Goal: Check status: Check status

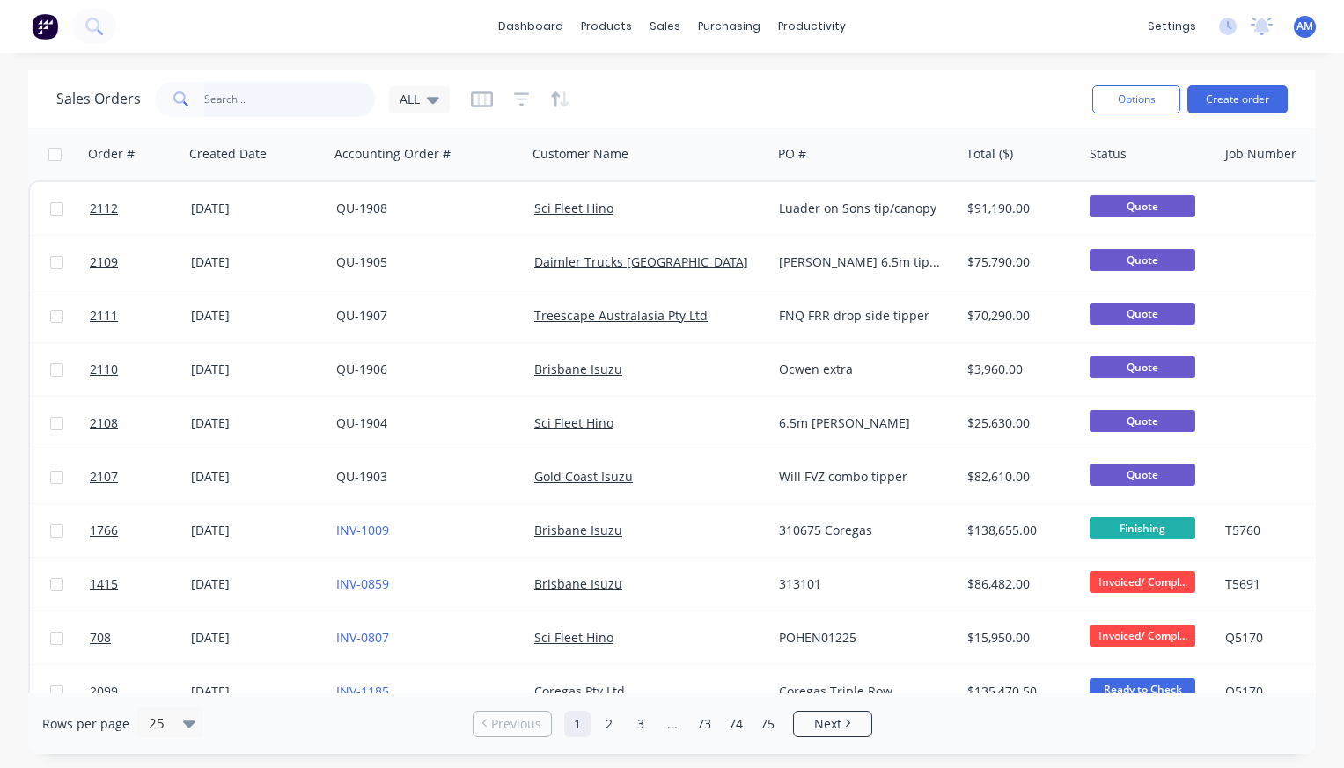
click at [232, 97] on input "text" at bounding box center [290, 99] width 172 height 35
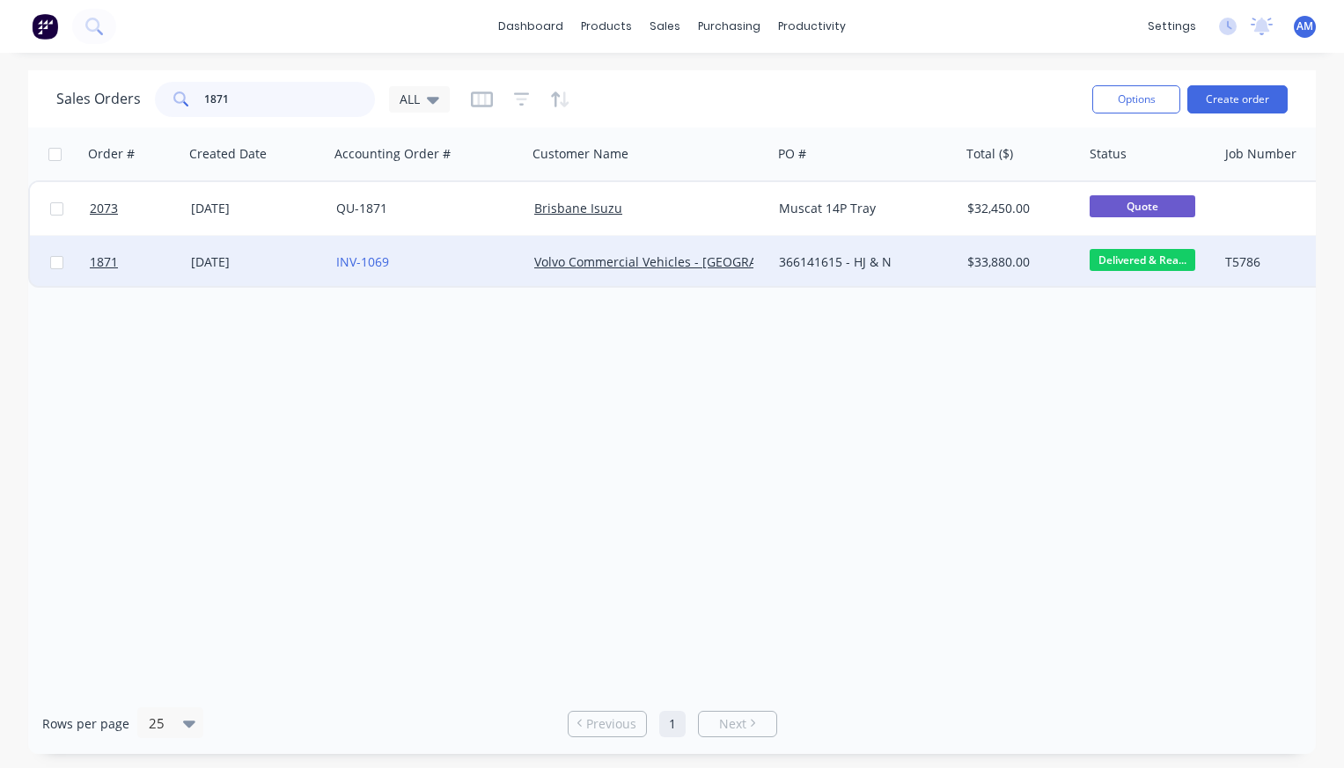
type input "1871"
click at [235, 264] on div "[DATE]" at bounding box center [256, 262] width 131 height 18
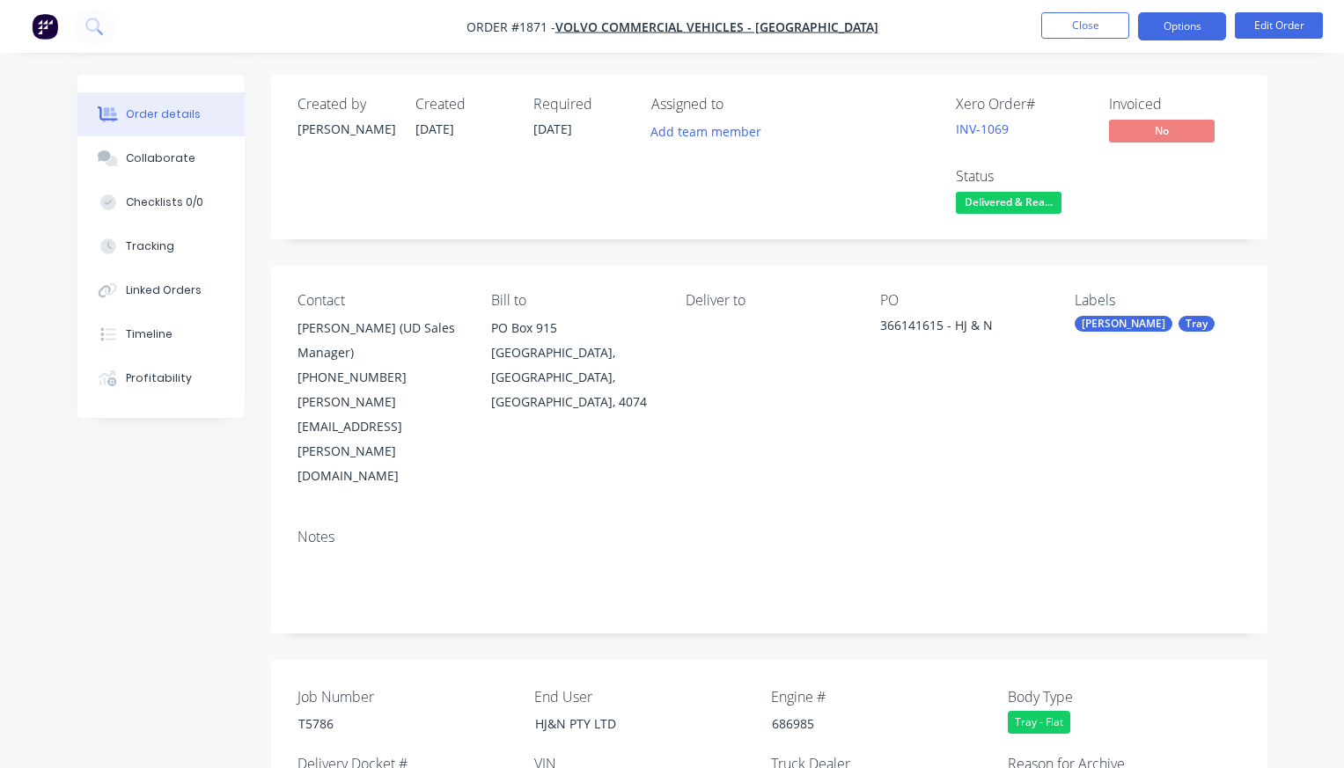
click at [1189, 29] on button "Options" at bounding box center [1182, 26] width 88 height 28
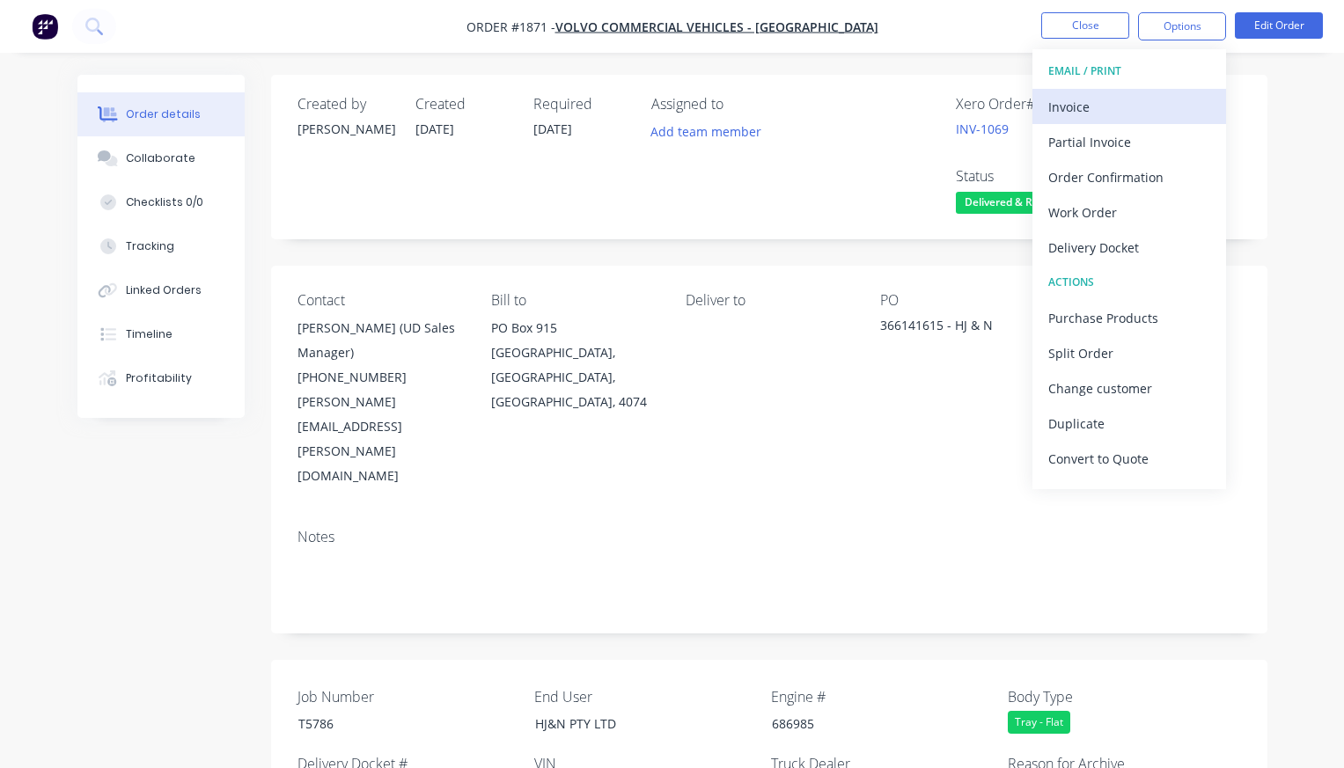
click at [1111, 95] on div "Invoice" at bounding box center [1129, 107] width 162 height 26
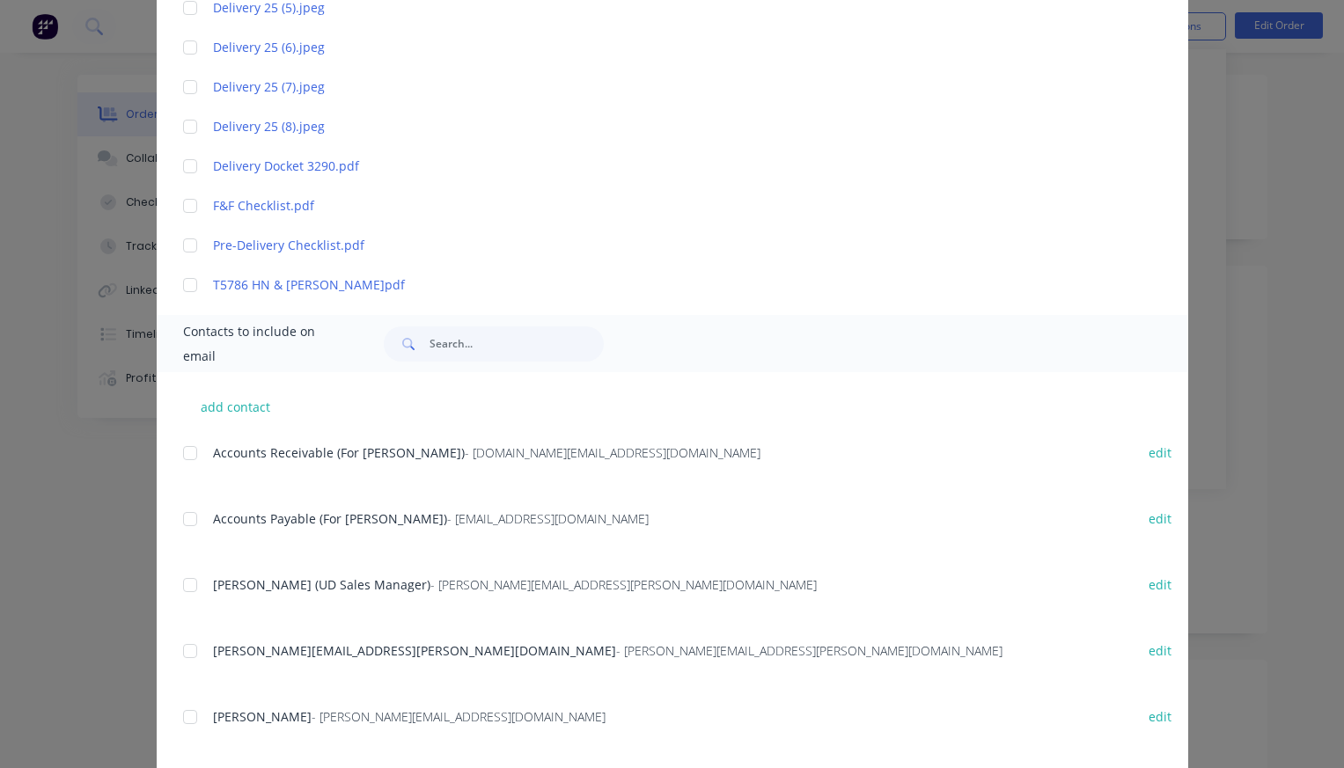
scroll to position [921, 0]
click at [194, 451] on div at bounding box center [190, 450] width 35 height 35
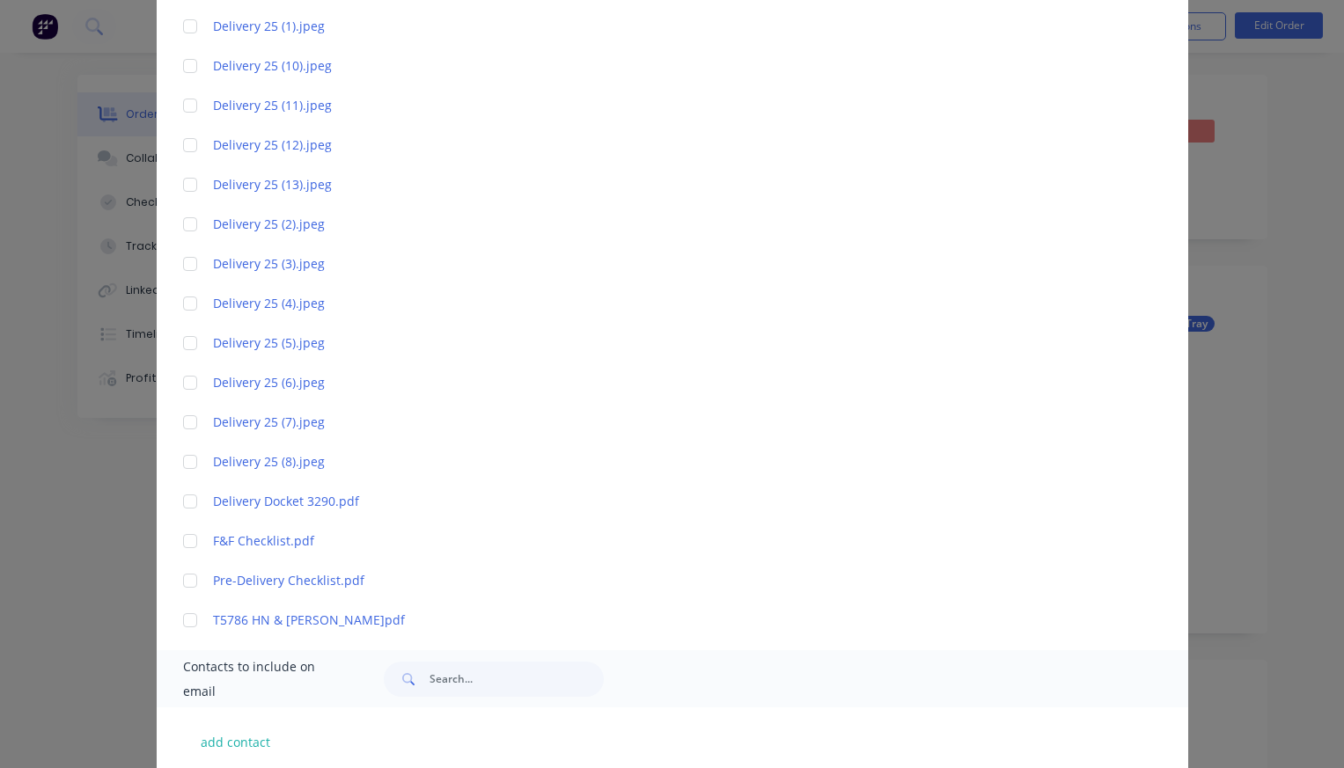
scroll to position [589, 0]
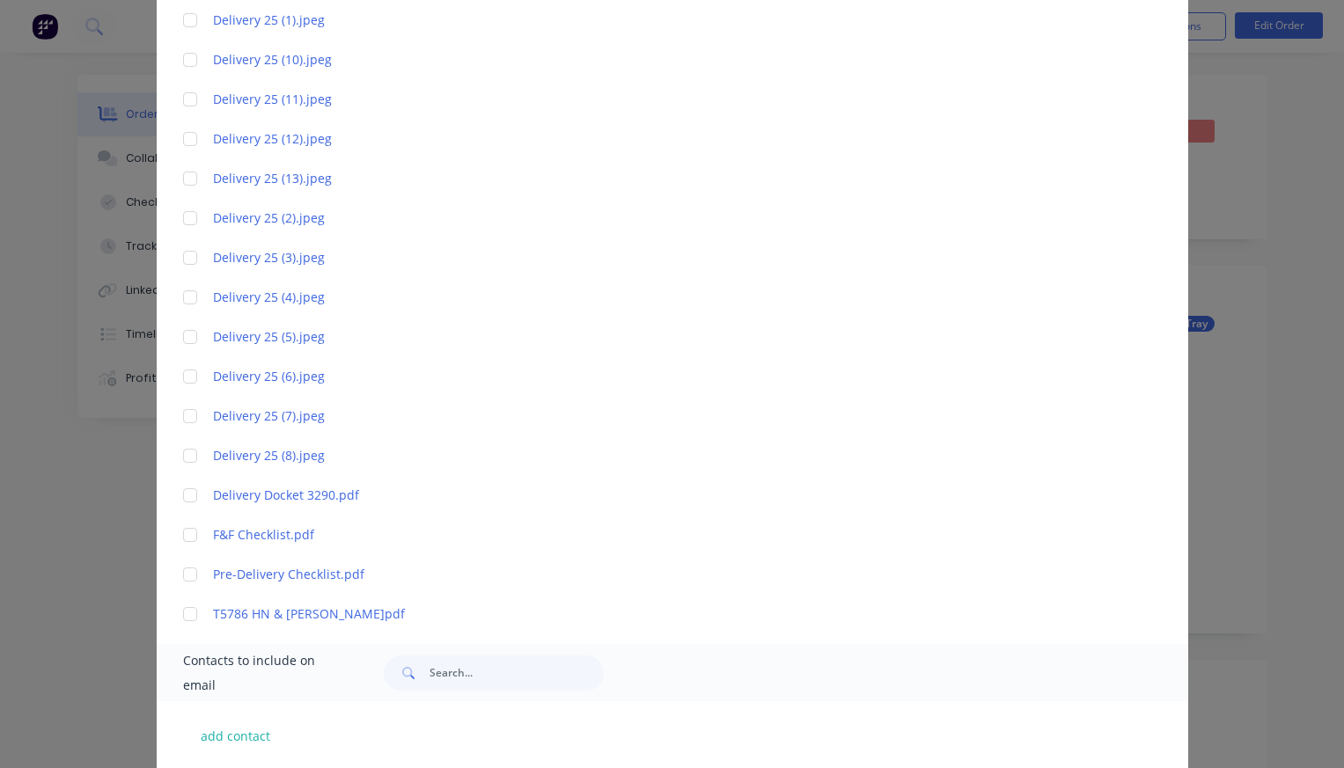
click at [194, 496] on div at bounding box center [190, 495] width 35 height 35
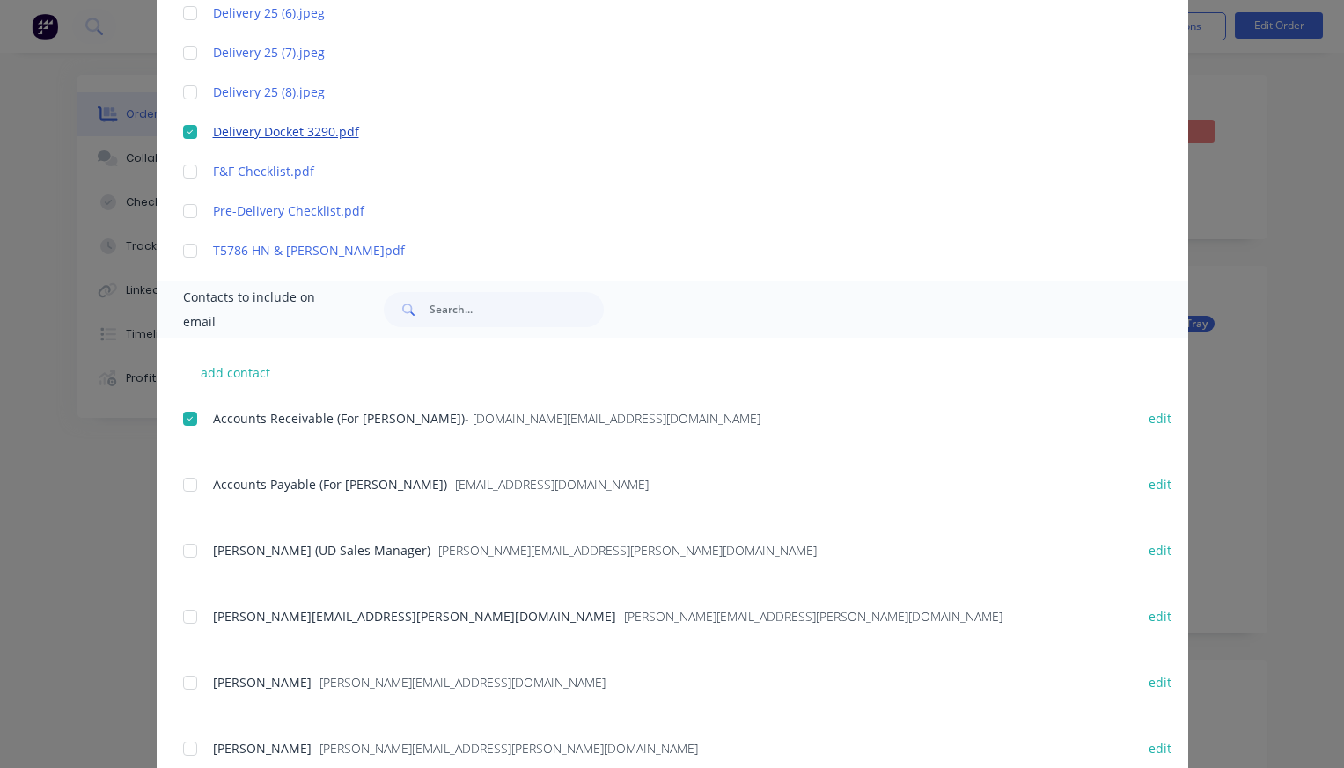
scroll to position [0, 0]
click at [195, 553] on div at bounding box center [190, 550] width 35 height 35
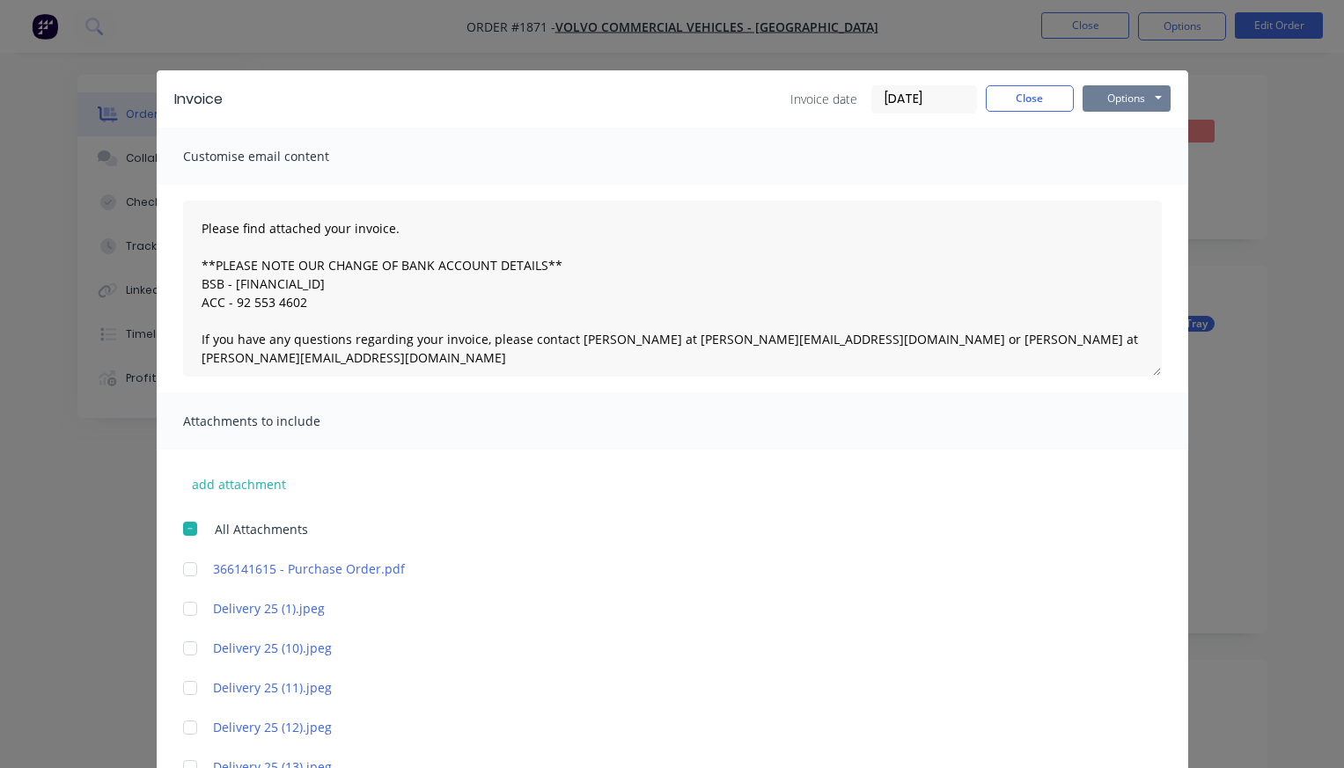
click at [1135, 95] on button "Options" at bounding box center [1127, 98] width 88 height 26
click at [1139, 187] on button "Email" at bounding box center [1139, 187] width 113 height 29
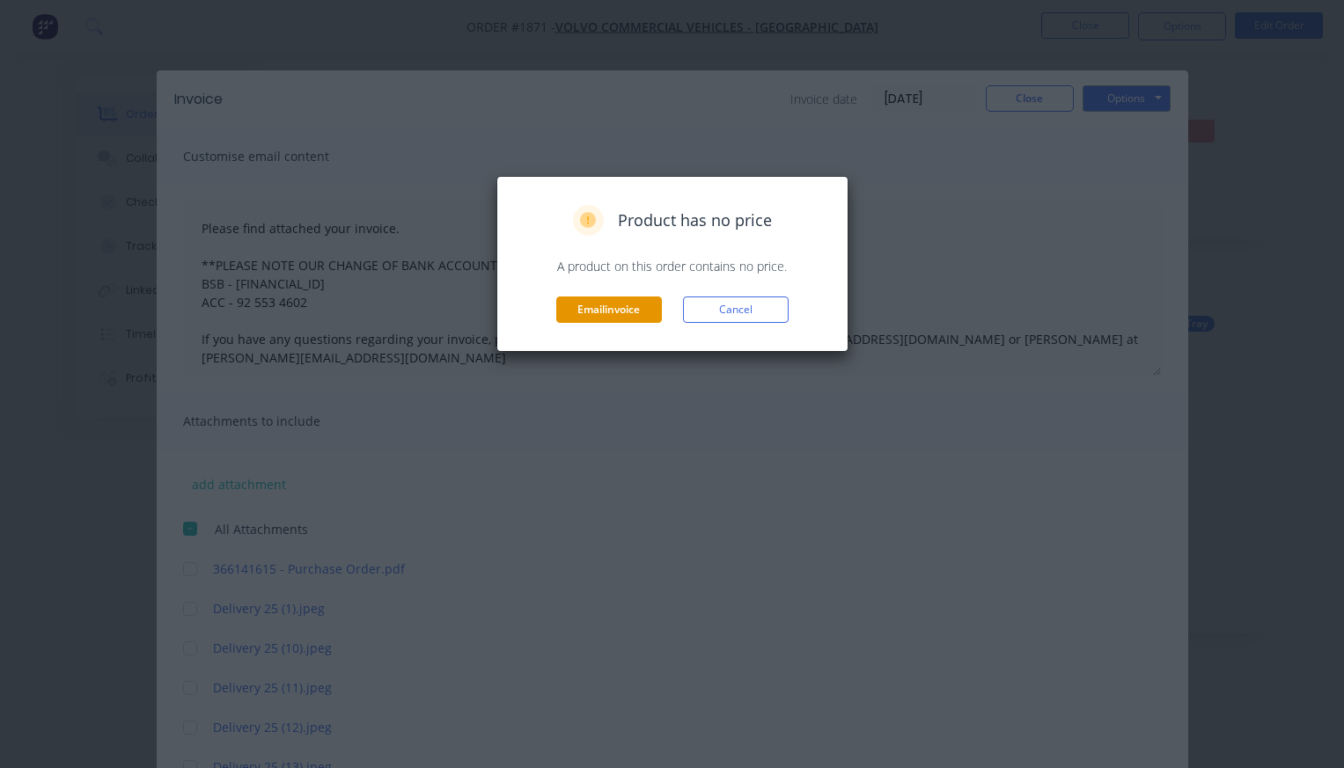
click at [626, 304] on button "Email invoice" at bounding box center [609, 310] width 106 height 26
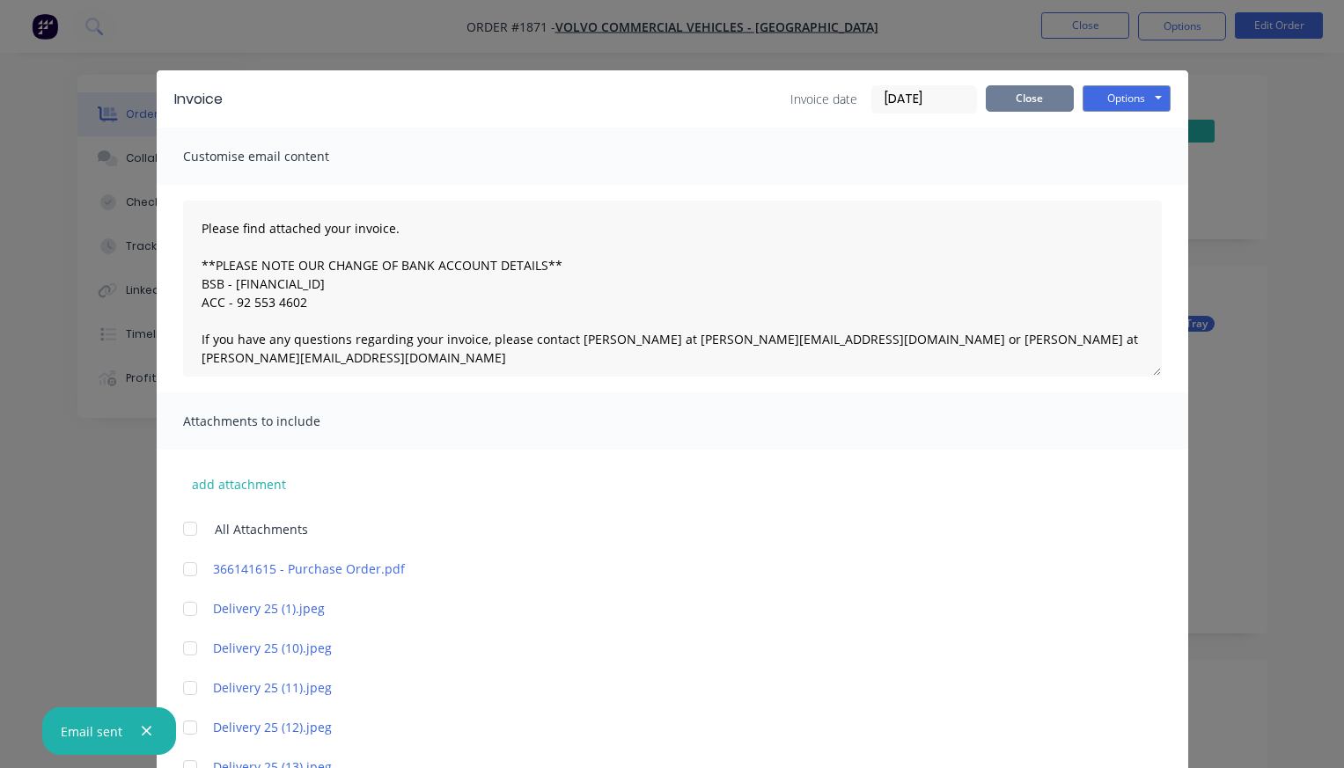
click at [1039, 103] on button "Close" at bounding box center [1030, 98] width 88 height 26
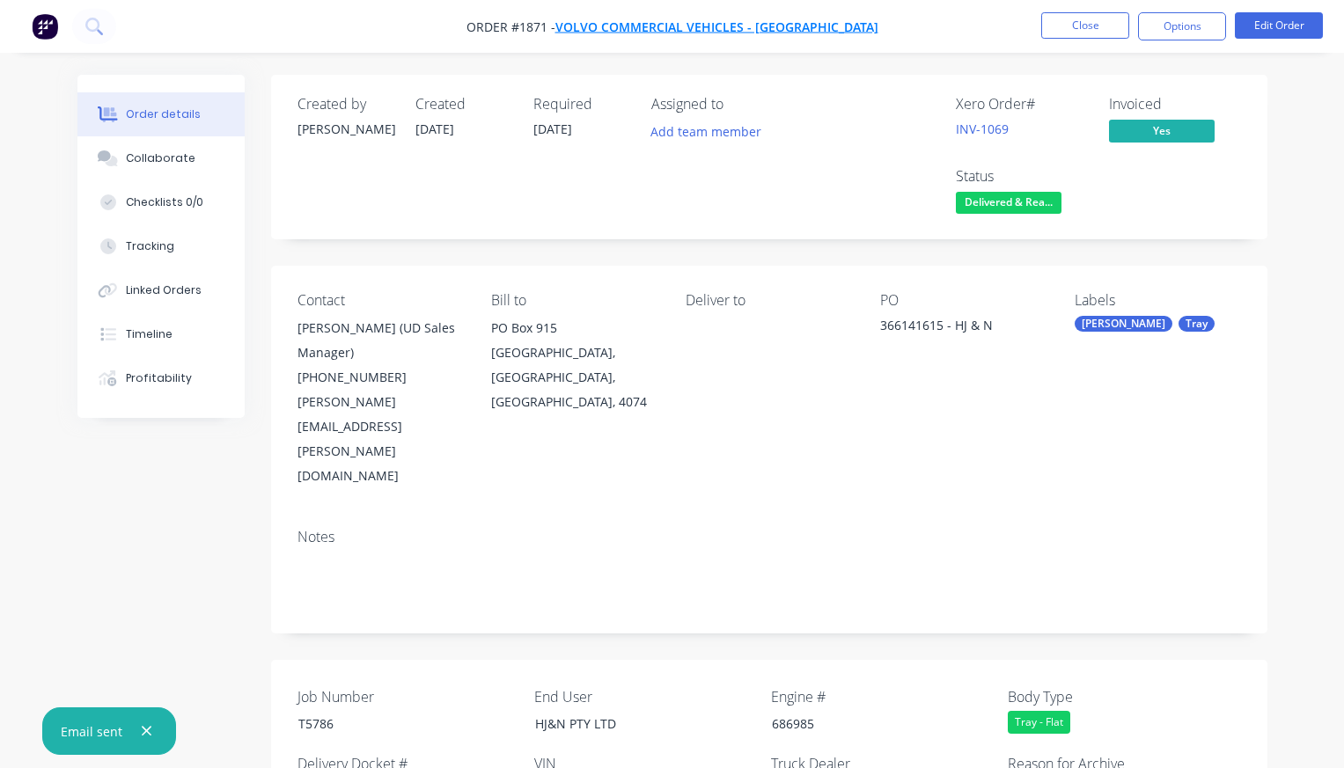
click at [734, 32] on span "Volvo Commercial Vehicles - [GEOGRAPHIC_DATA]" at bounding box center [716, 26] width 323 height 17
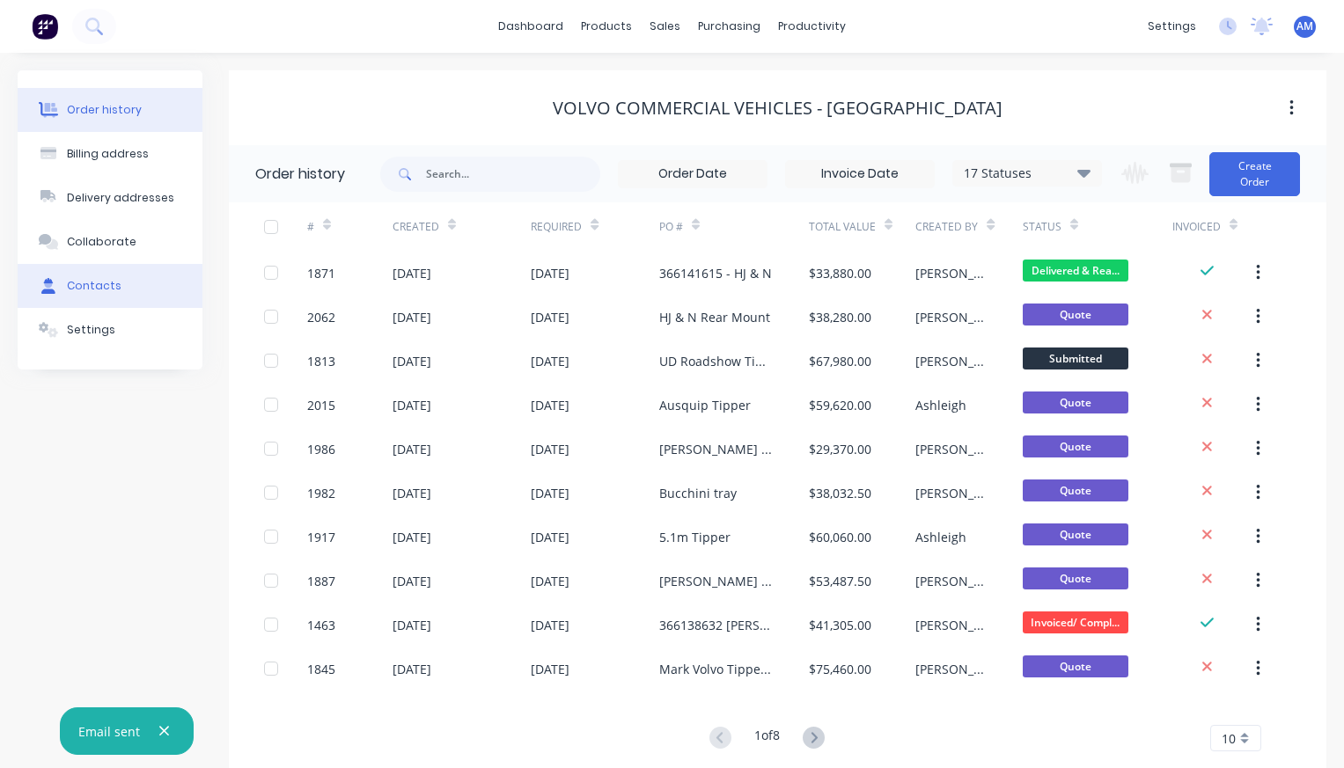
click at [110, 290] on div "Contacts" at bounding box center [94, 286] width 55 height 16
select select "AU"
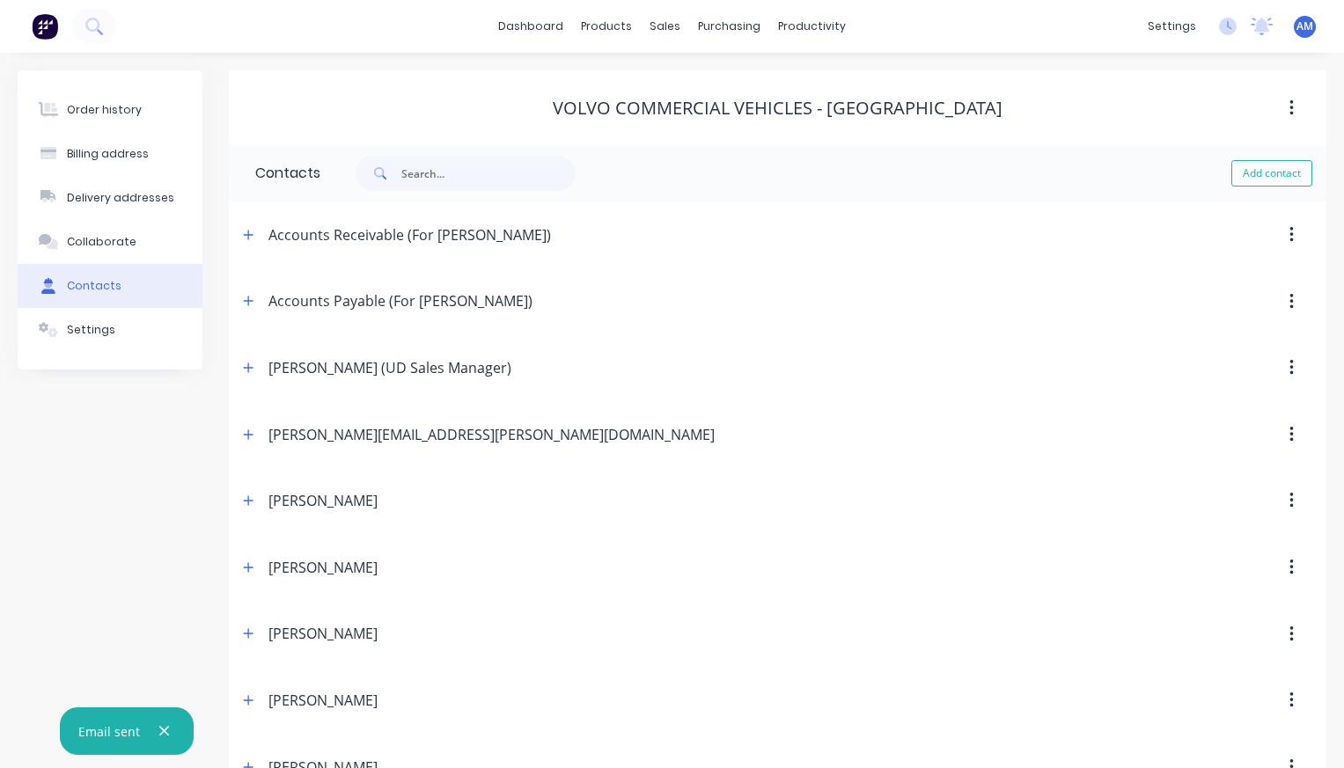
click at [1298, 238] on button "button" at bounding box center [1291, 235] width 41 height 32
click at [1290, 236] on icon "button" at bounding box center [1291, 235] width 4 height 16
click at [246, 239] on icon "button" at bounding box center [248, 235] width 11 height 12
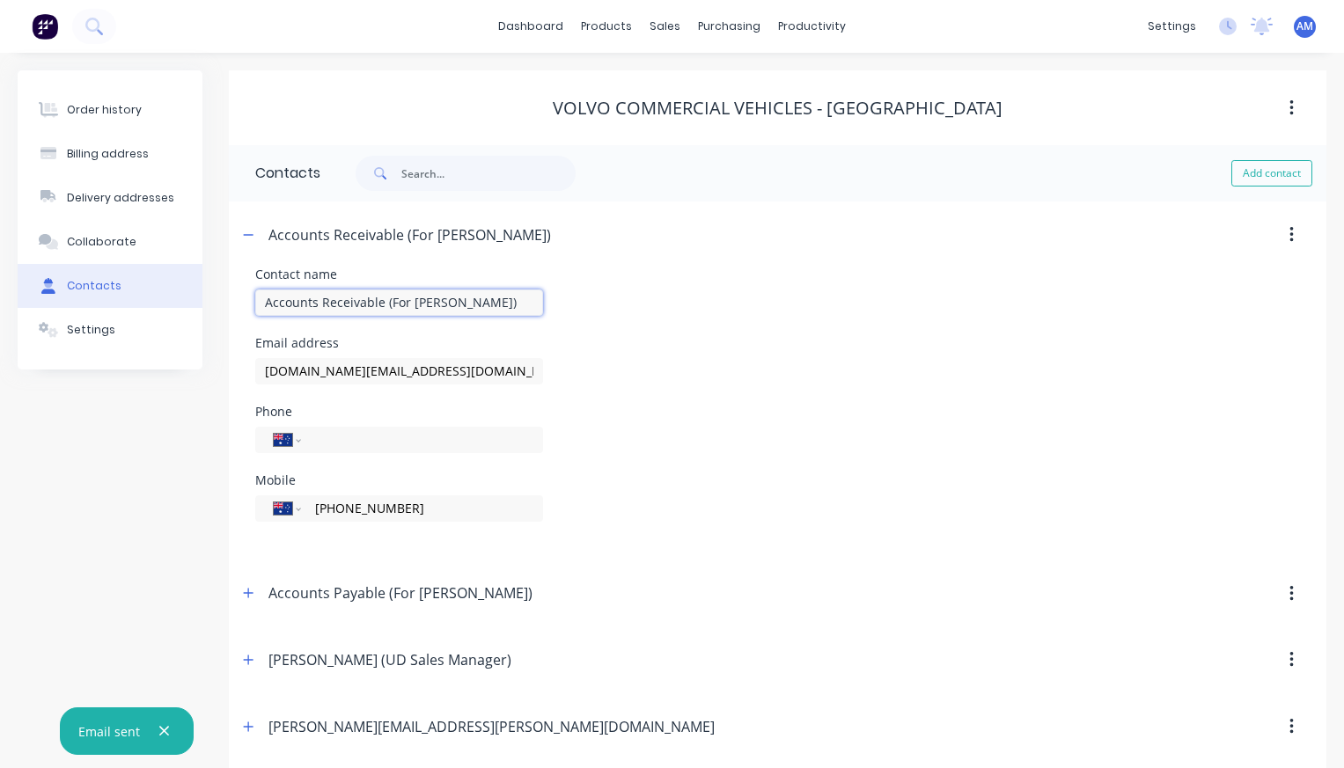
click at [483, 303] on input "Accounts Receivable (For [PERSON_NAME])" at bounding box center [399, 303] width 288 height 26
type input "Accounts Receivable (Send Invoices)"
click at [253, 234] on icon "button" at bounding box center [249, 234] width 10 height 1
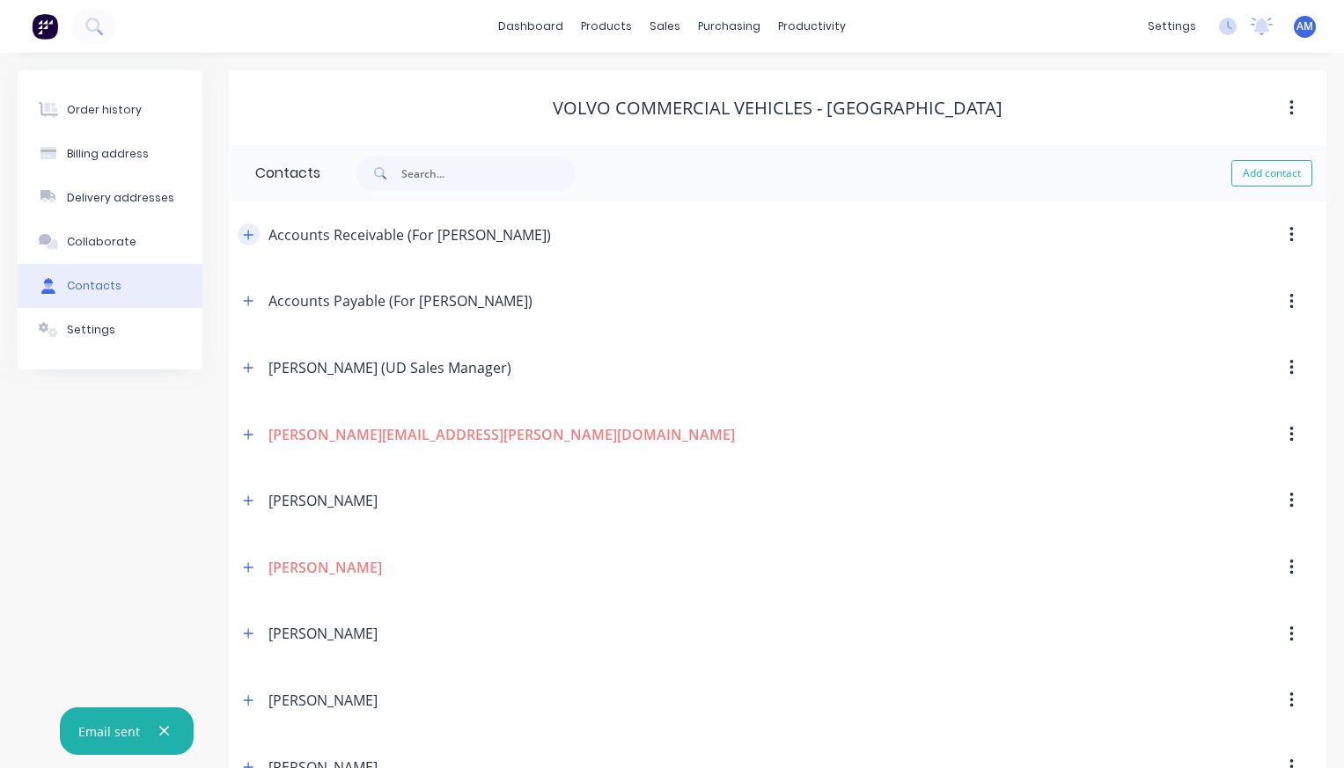
click at [253, 234] on icon "button" at bounding box center [249, 235] width 10 height 10
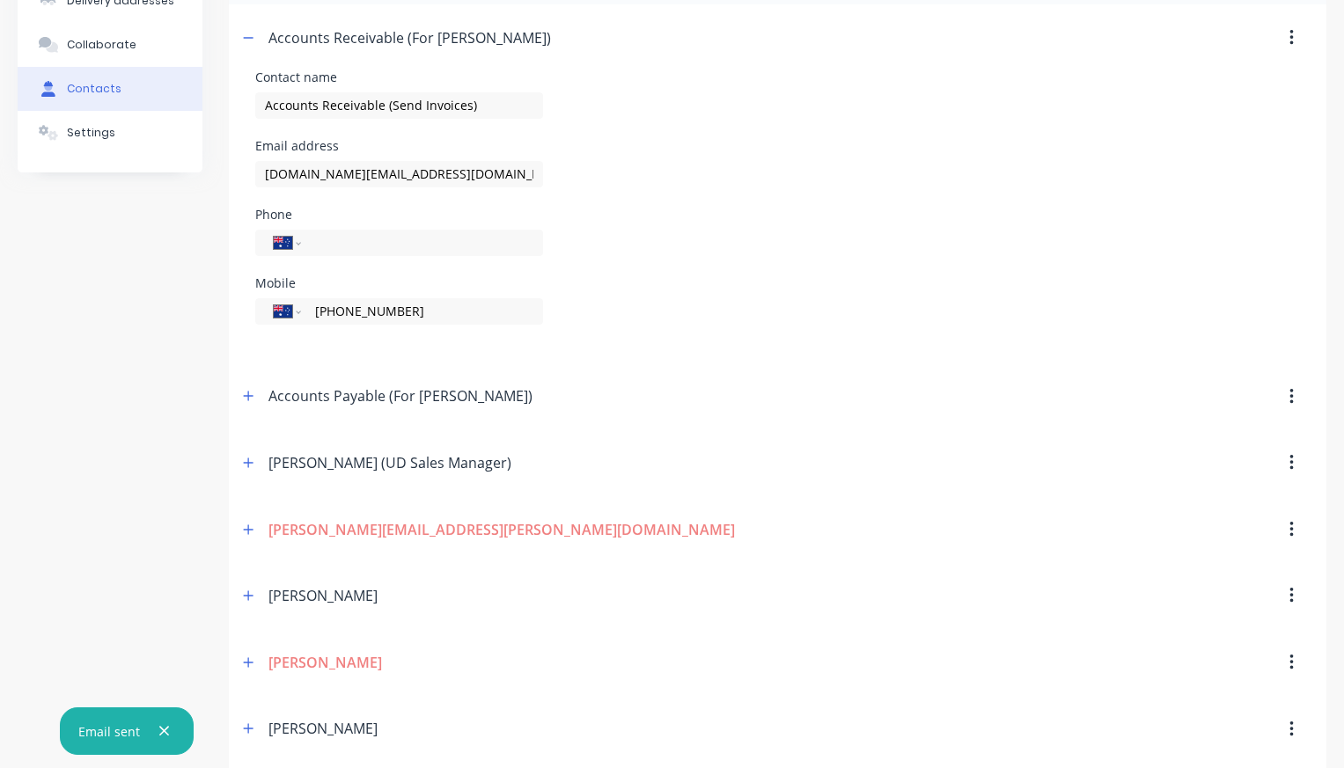
scroll to position [202, 0]
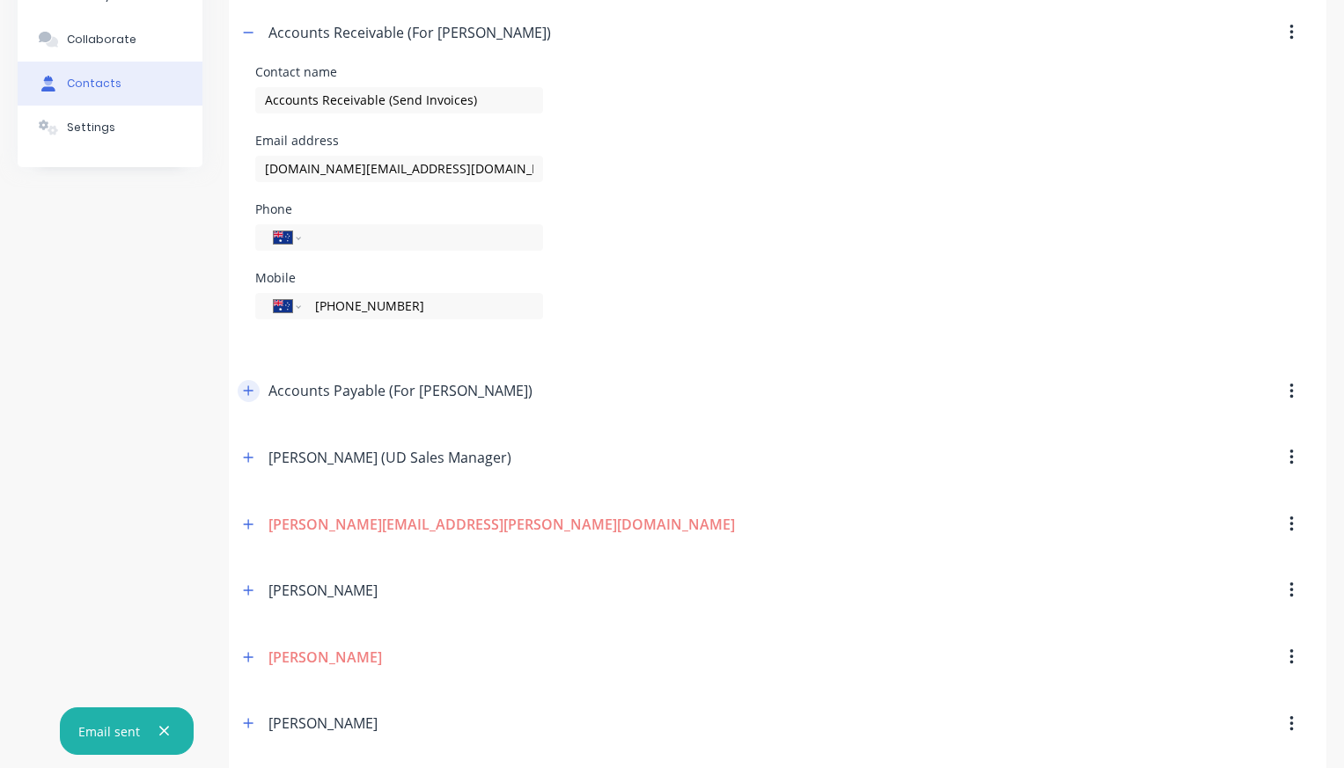
click at [250, 393] on icon "button" at bounding box center [248, 391] width 11 height 12
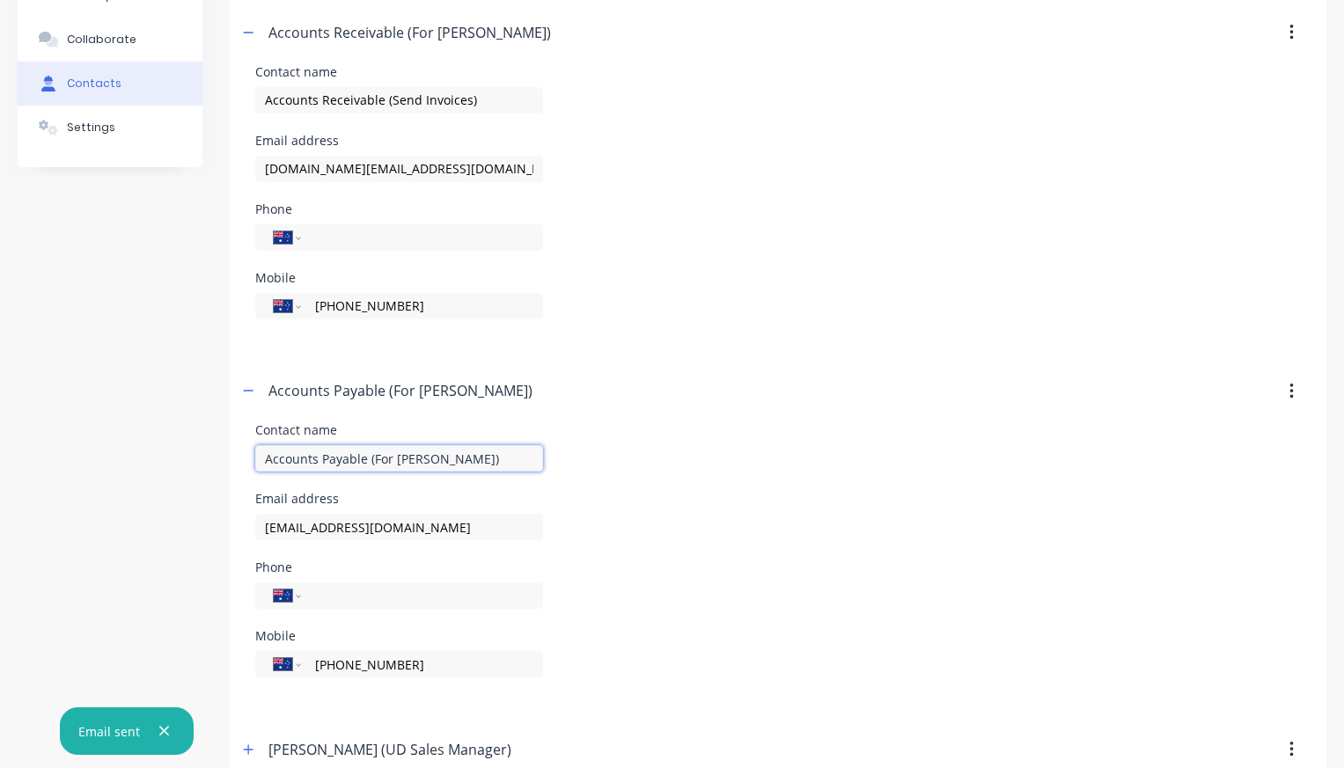
click at [437, 458] on input "Accounts Payable (For [PERSON_NAME])" at bounding box center [399, 458] width 288 height 26
type input "Accounts Payable"
click at [249, 389] on icon "button" at bounding box center [248, 391] width 11 height 12
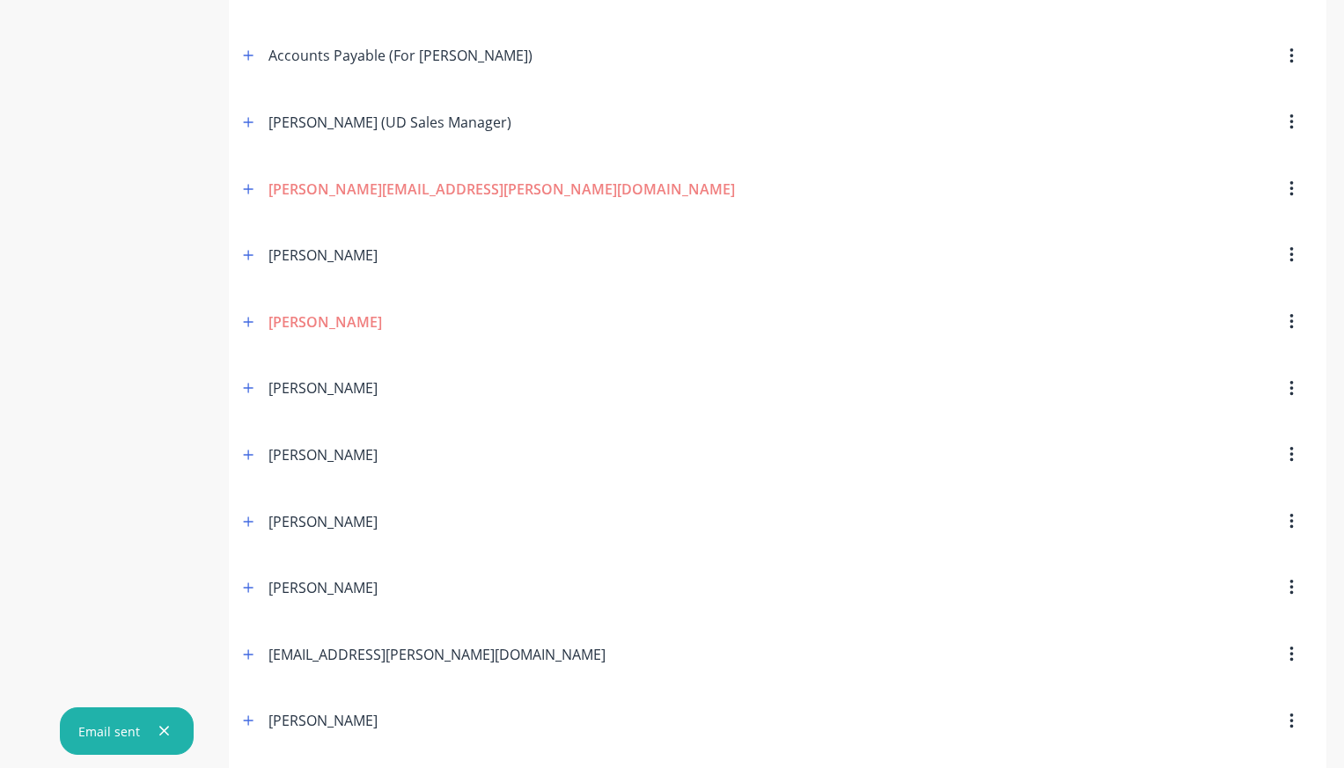
scroll to position [674, 0]
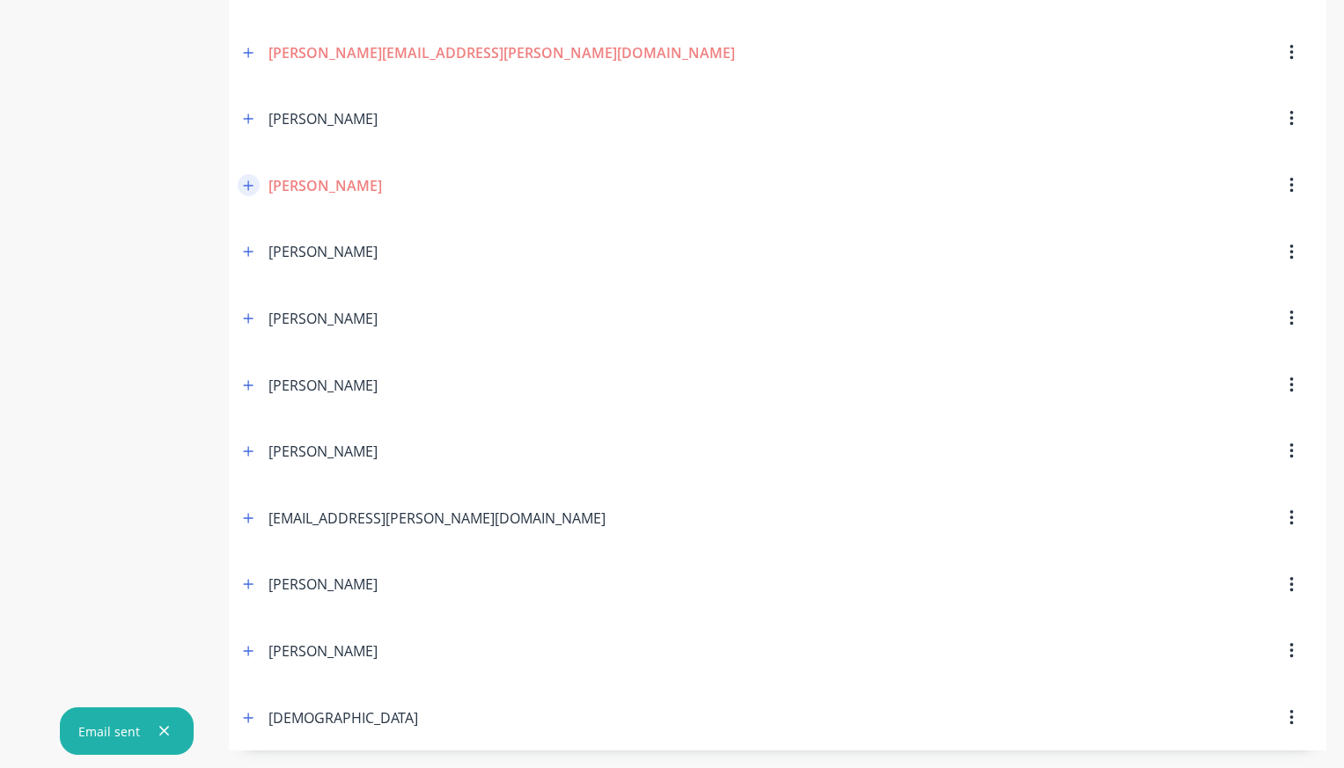
click at [247, 187] on icon "button" at bounding box center [248, 186] width 11 height 12
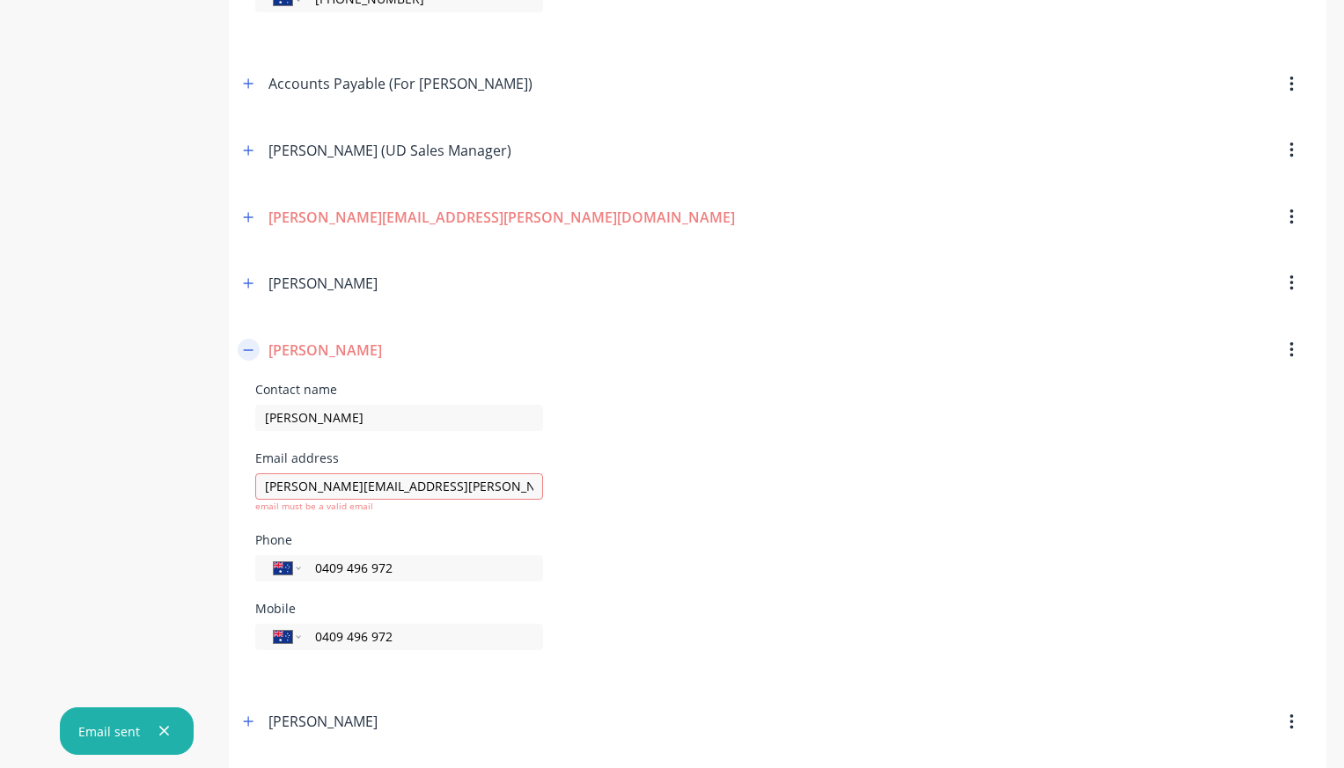
scroll to position [507, 0]
click at [246, 228] on button "button" at bounding box center [249, 220] width 22 height 22
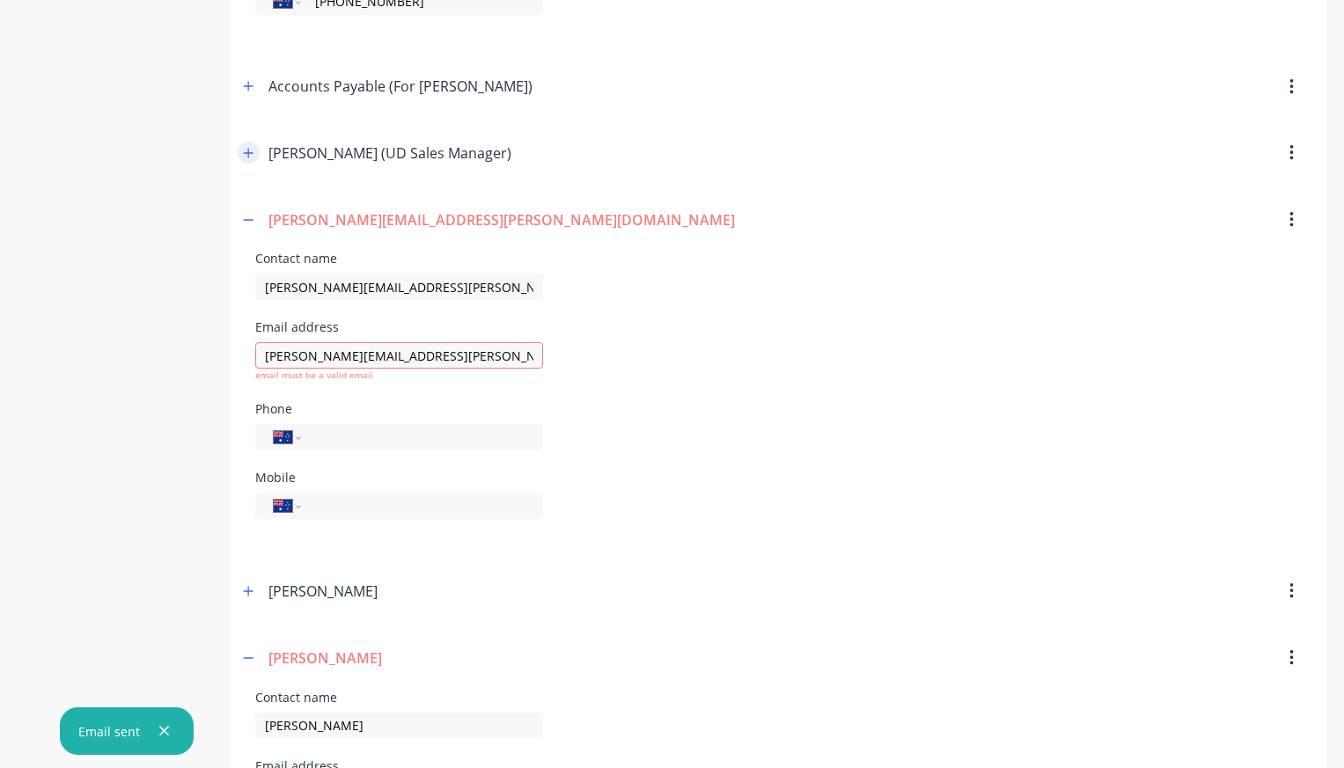
click at [248, 150] on icon "button" at bounding box center [249, 153] width 10 height 10
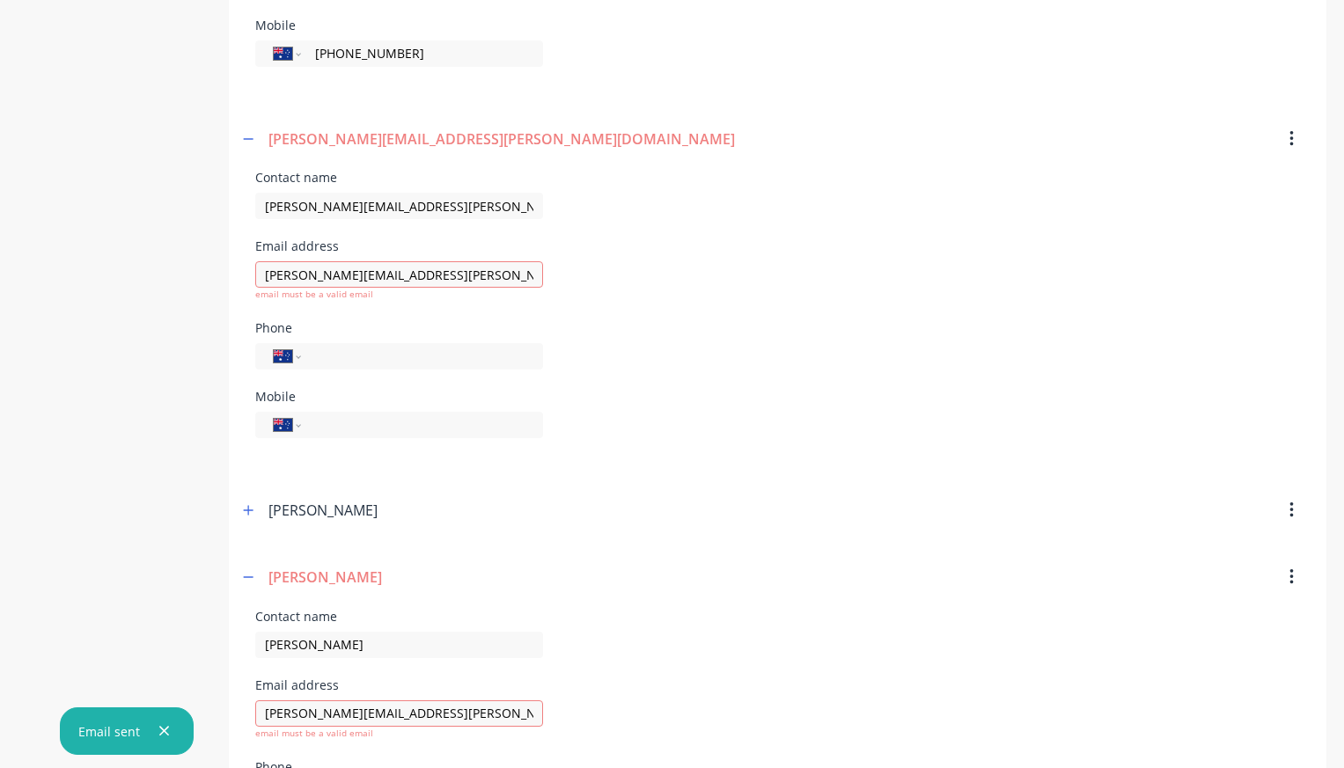
scroll to position [861, 0]
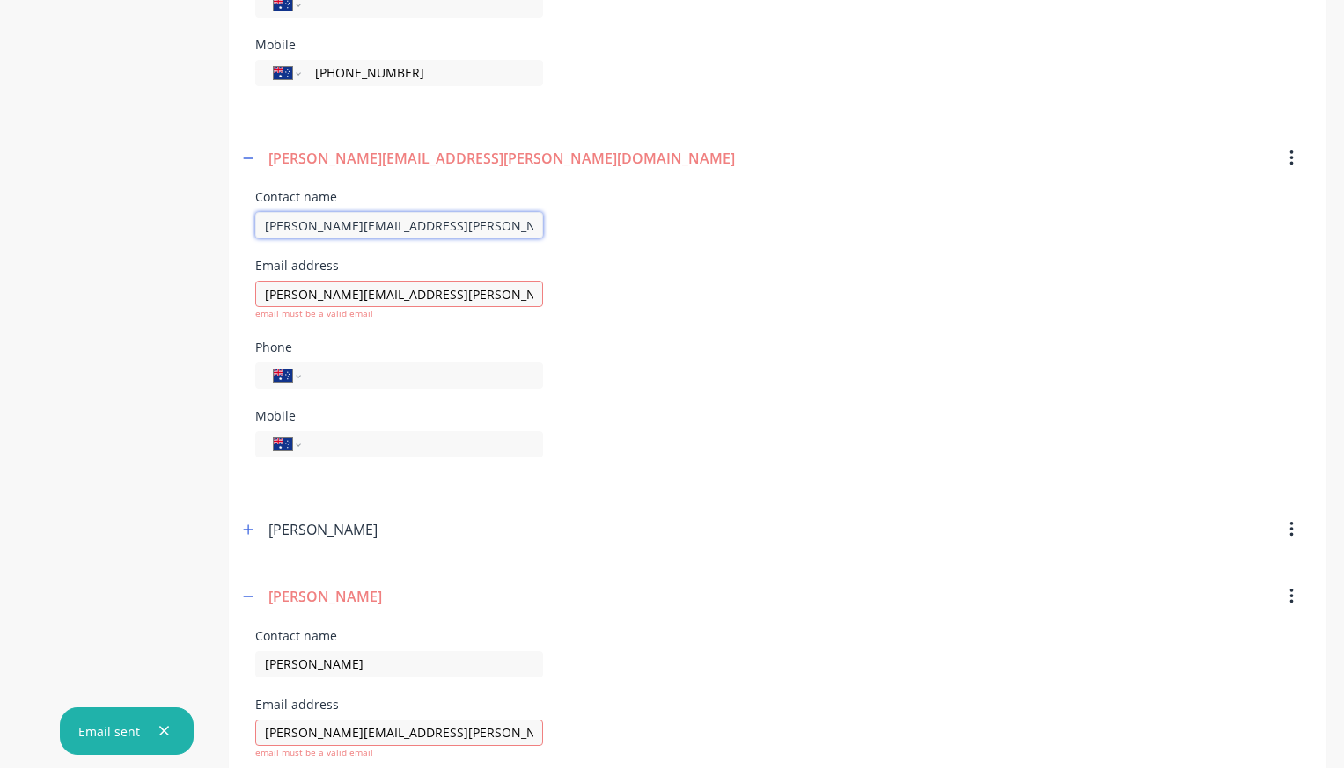
click at [427, 227] on input "[PERSON_NAME][EMAIL_ADDRESS][PERSON_NAME][DOMAIN_NAME]" at bounding box center [399, 225] width 288 height 26
click at [273, 224] on input "[PERSON_NAME]" at bounding box center [399, 225] width 288 height 26
type input "[PERSON_NAME]"
click at [312, 298] on input "[PERSON_NAME][EMAIL_ADDRESS][PERSON_NAME][DOMAIN_NAME]" at bounding box center [399, 294] width 288 height 26
click at [401, 298] on input "[PERSON_NAME][EMAIL_ADDRESS][PERSON_NAME][DOMAIN_NAME]" at bounding box center [399, 294] width 288 height 26
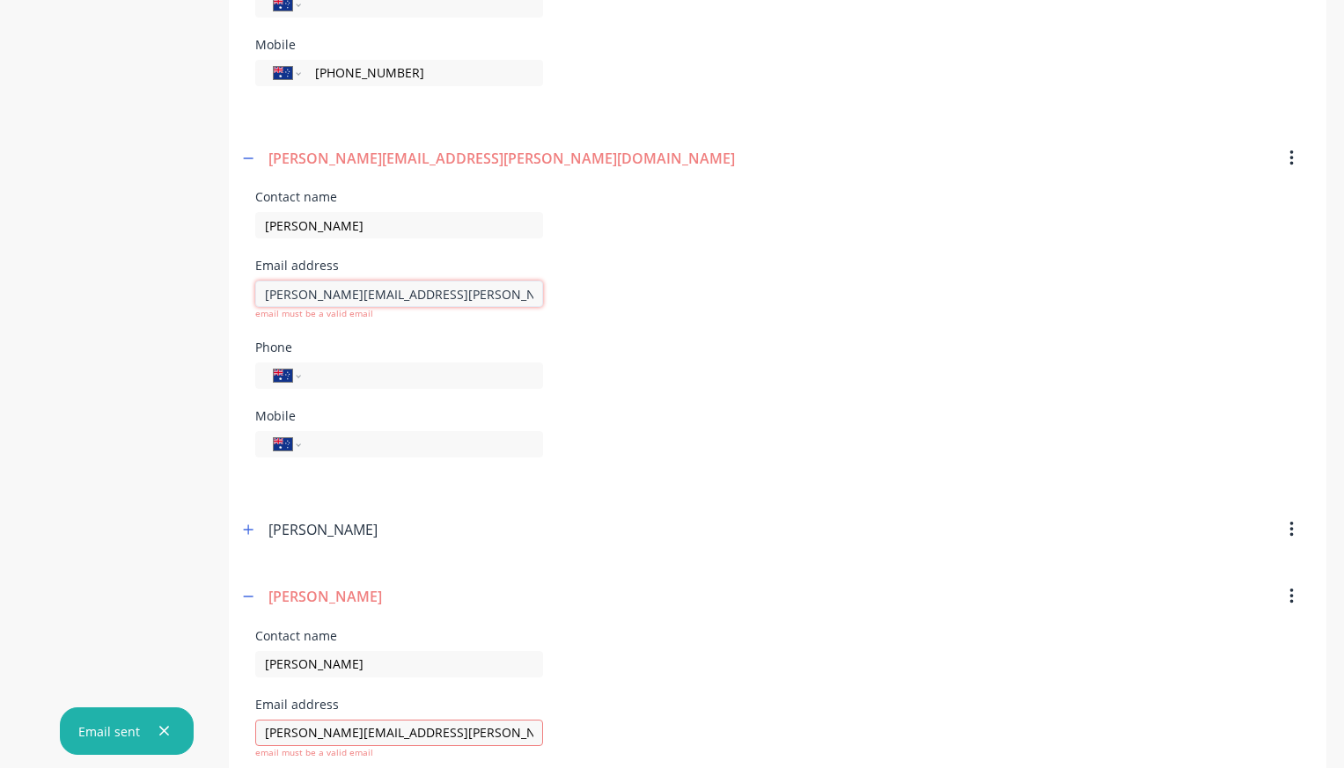
click at [442, 297] on input "[PERSON_NAME][EMAIL_ADDRESS][PERSON_NAME][DOMAIN_NAME]" at bounding box center [399, 294] width 288 height 26
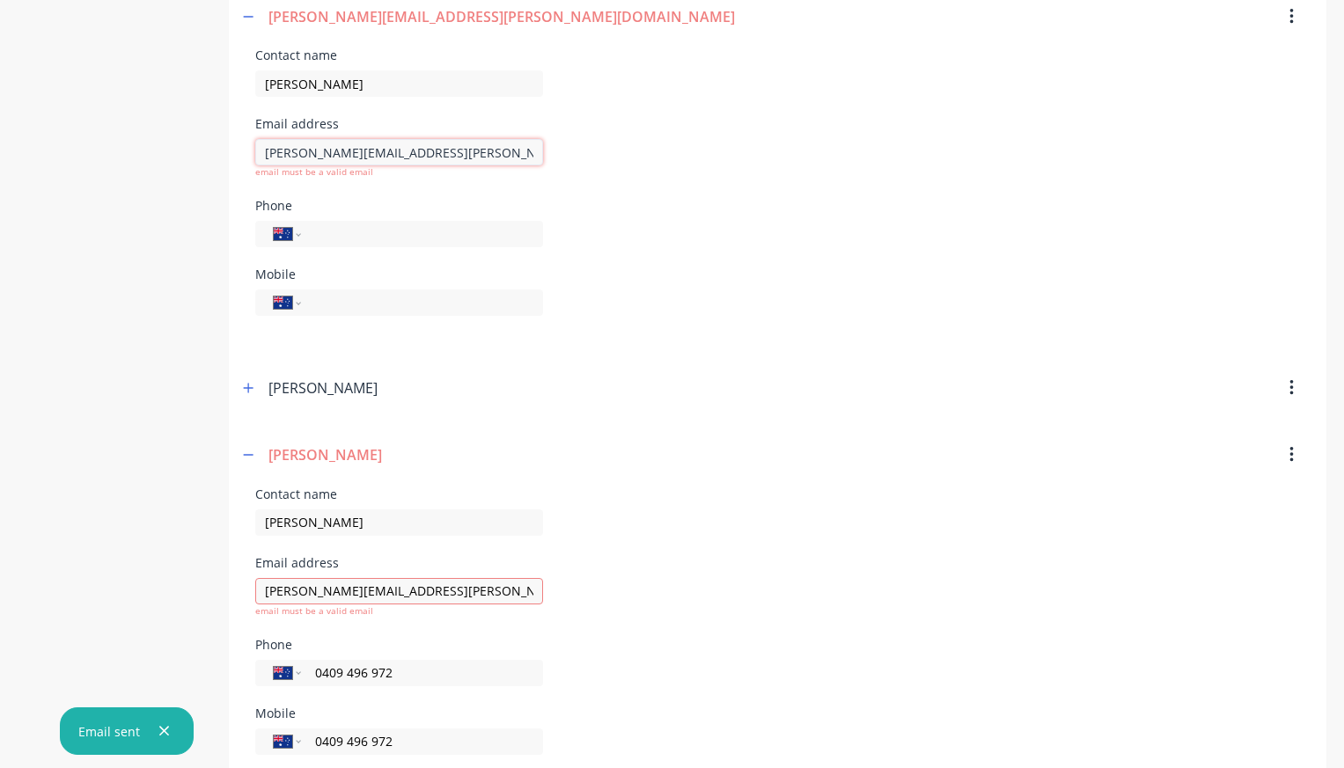
scroll to position [991, 0]
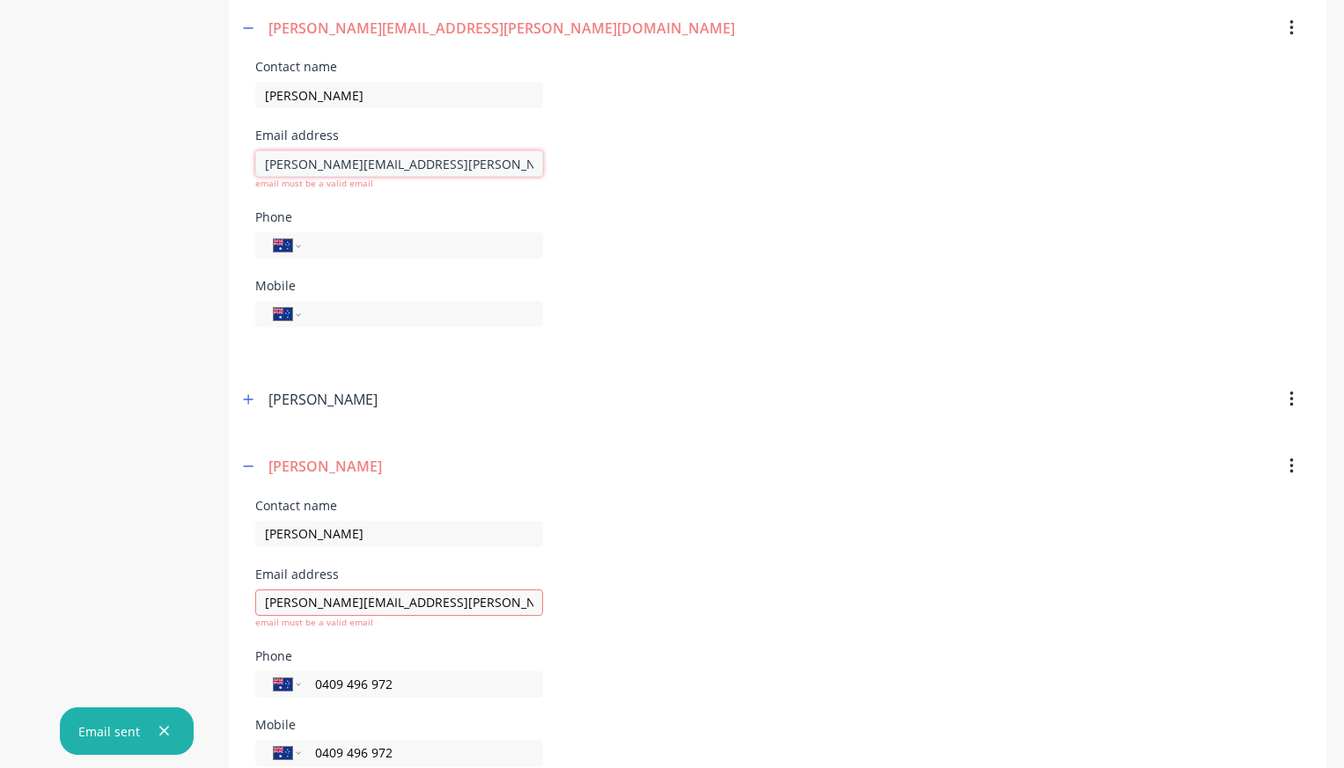
click at [268, 165] on input "[PERSON_NAME][EMAIL_ADDRESS][PERSON_NAME][DOMAIN_NAME]" at bounding box center [399, 164] width 288 height 26
click at [531, 165] on input "[PERSON_NAME][EMAIL_ADDRESS][PERSON_NAME][DOMAIN_NAME]" at bounding box center [399, 164] width 288 height 26
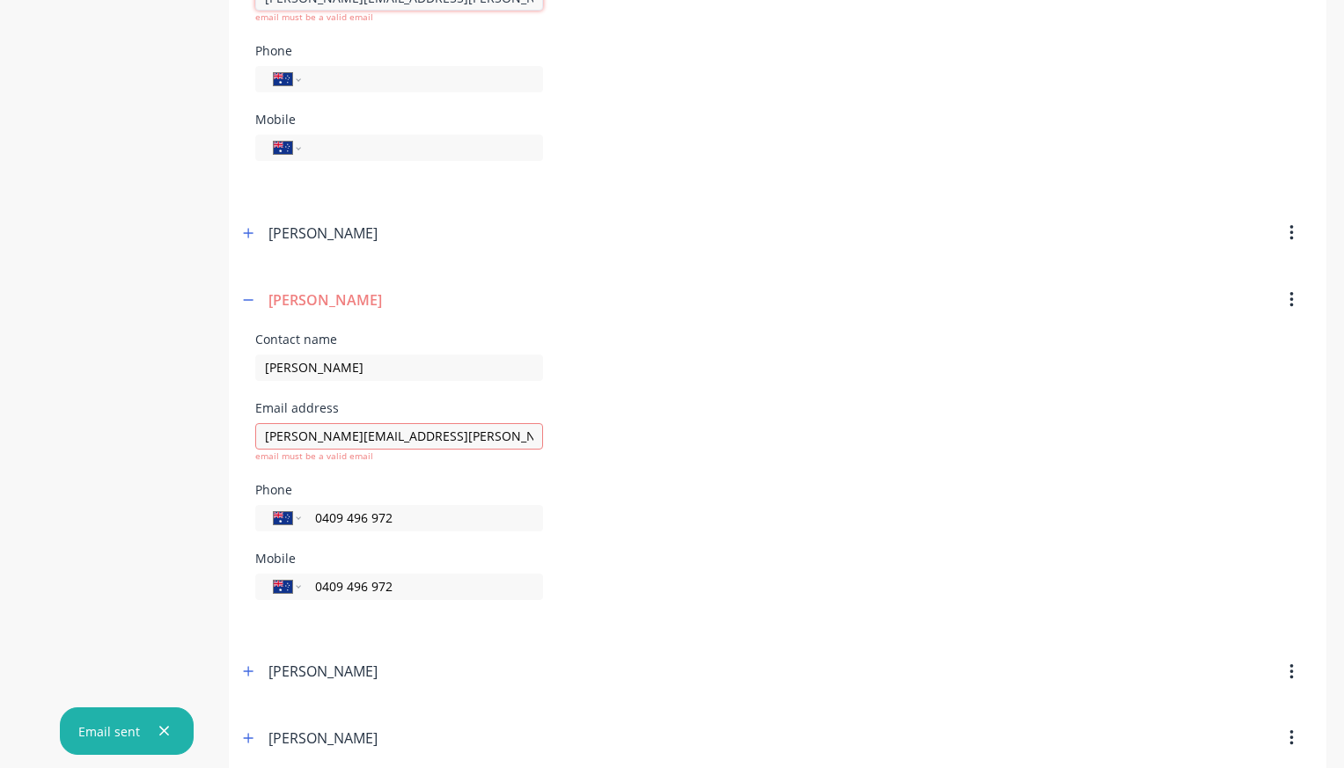
scroll to position [1163, 0]
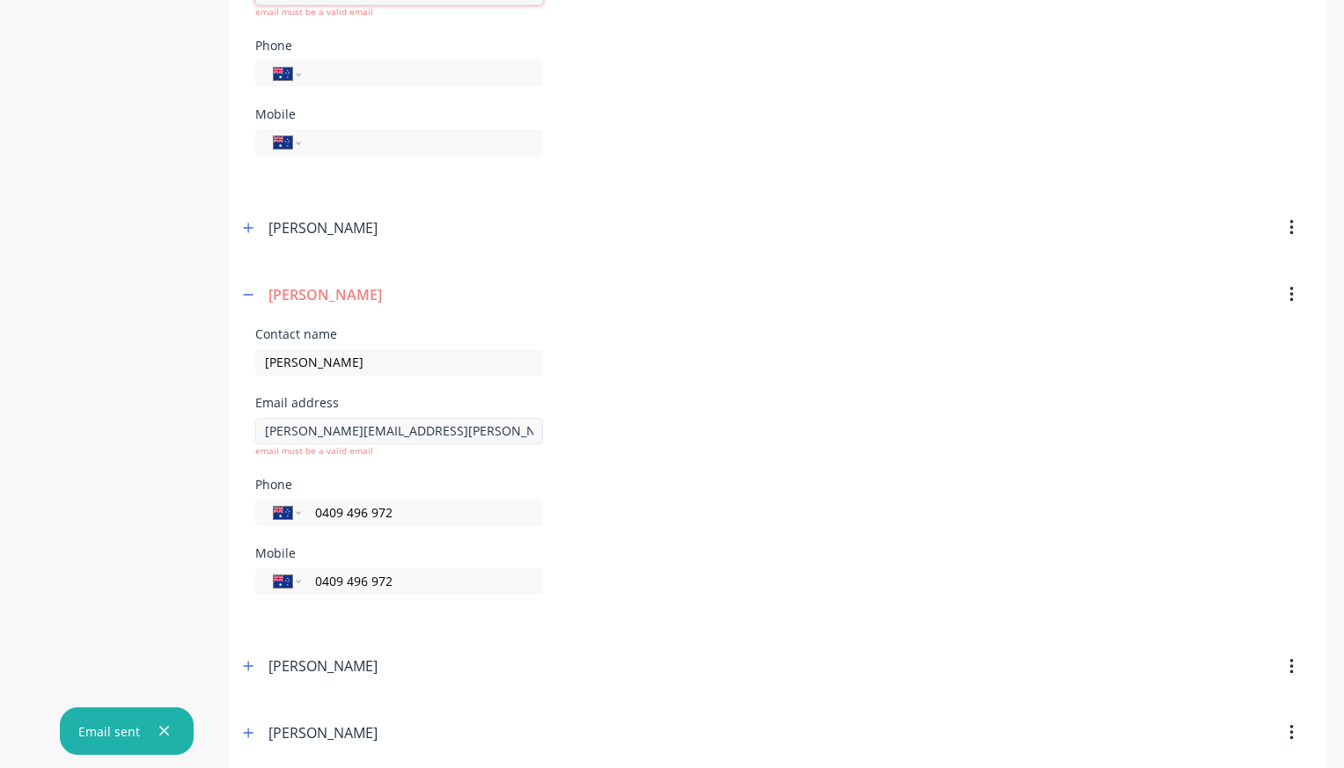
type input "[PERSON_NAME][EMAIL_ADDRESS][PERSON_NAME][DOMAIN_NAME]"
click at [499, 431] on div "[PERSON_NAME][EMAIL_ADDRESS][PERSON_NAME][DOMAIN_NAME] email must be a valid em…" at bounding box center [399, 438] width 288 height 40
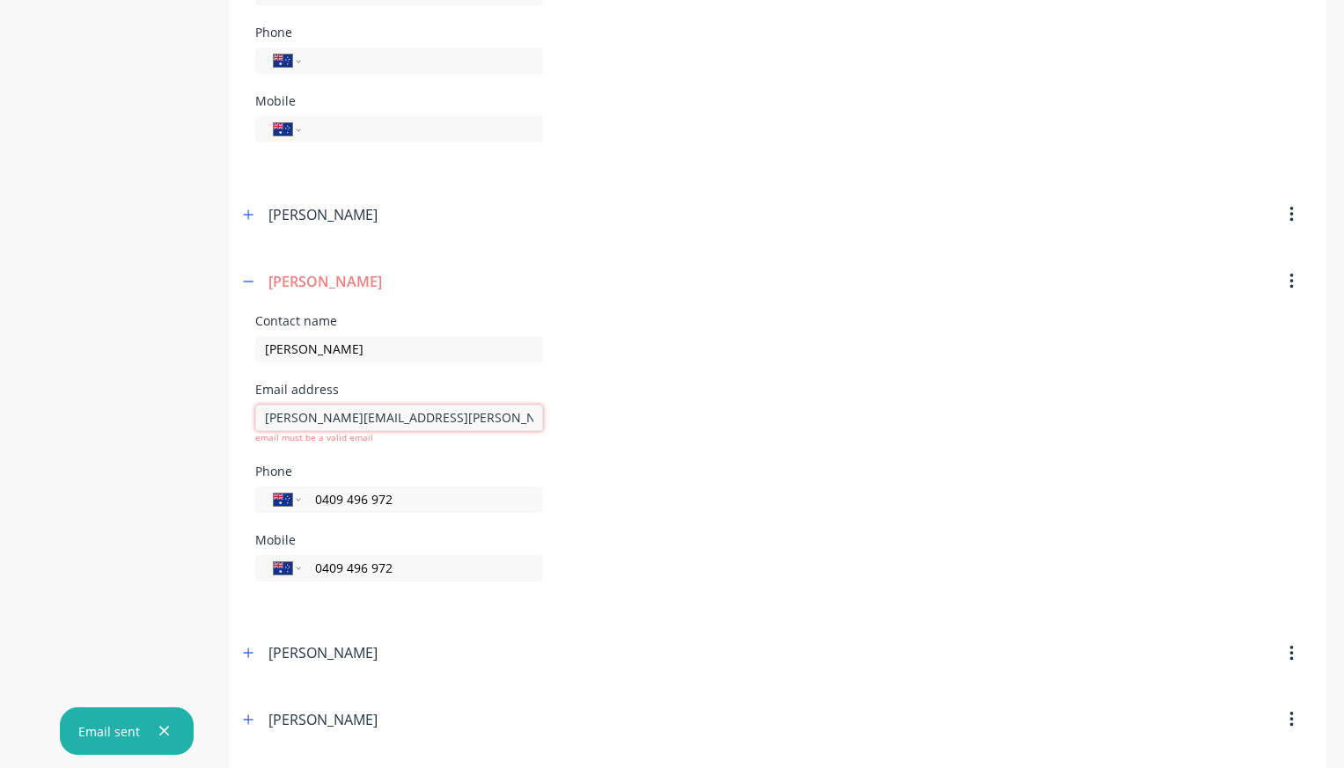
click at [267, 415] on input "[PERSON_NAME][EMAIL_ADDRESS][PERSON_NAME][DOMAIN_NAME]" at bounding box center [399, 418] width 288 height 26
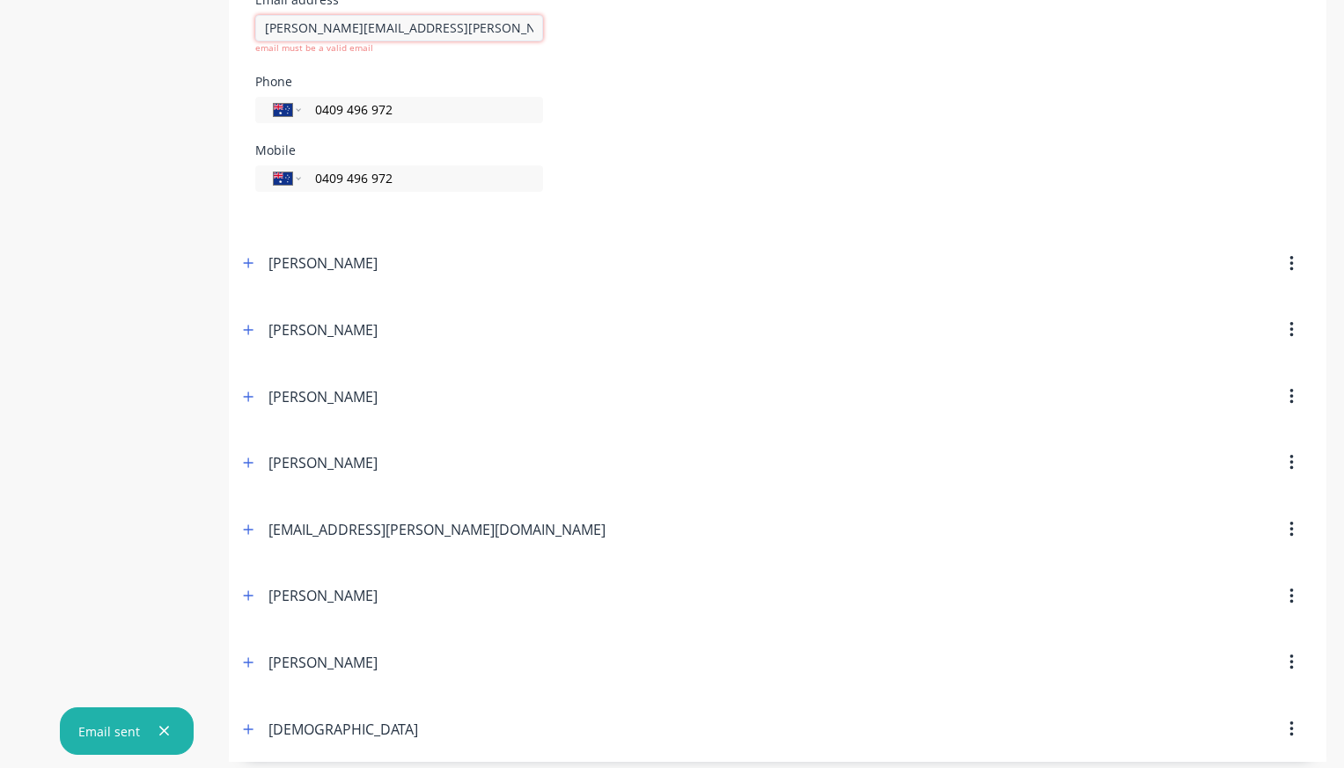
scroll to position [1564, 0]
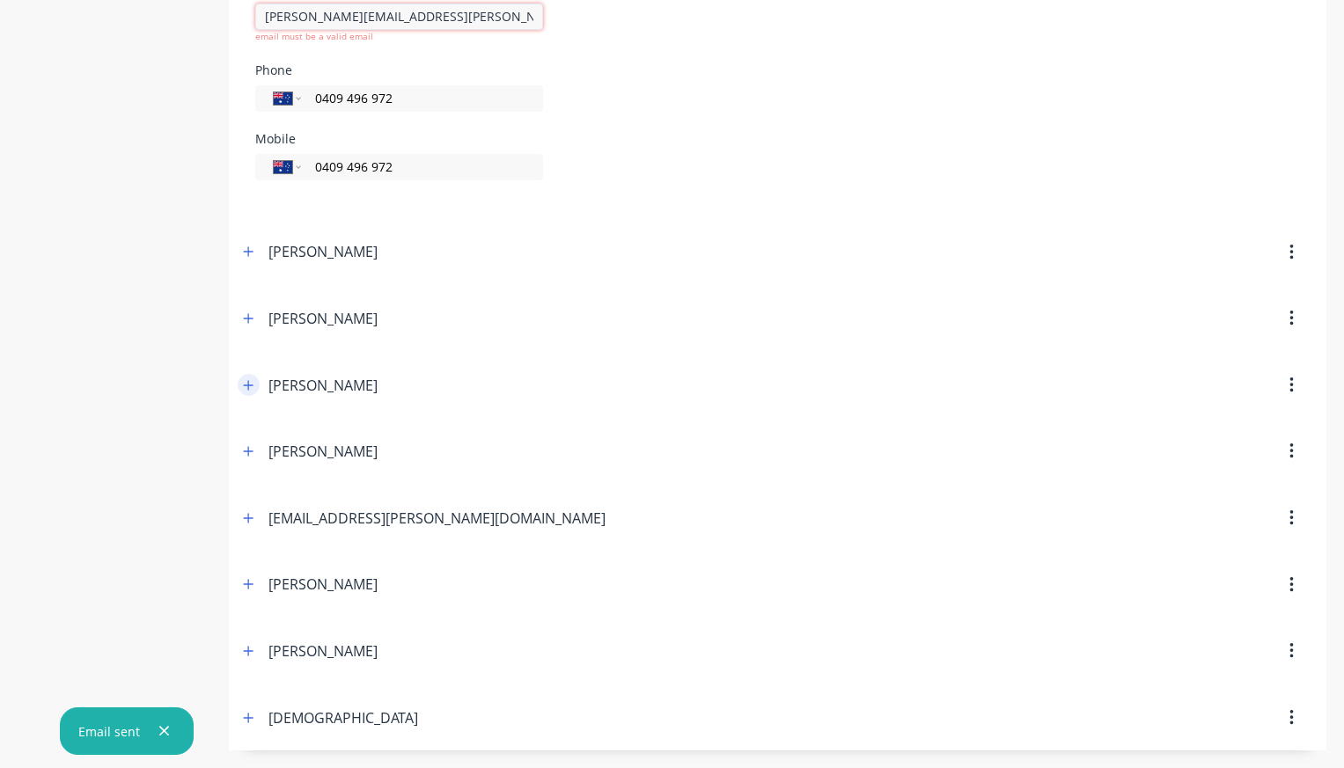
type input "[PERSON_NAME][EMAIL_ADDRESS][PERSON_NAME][DOMAIN_NAME]"
click at [249, 385] on icon "button" at bounding box center [249, 385] width 10 height 10
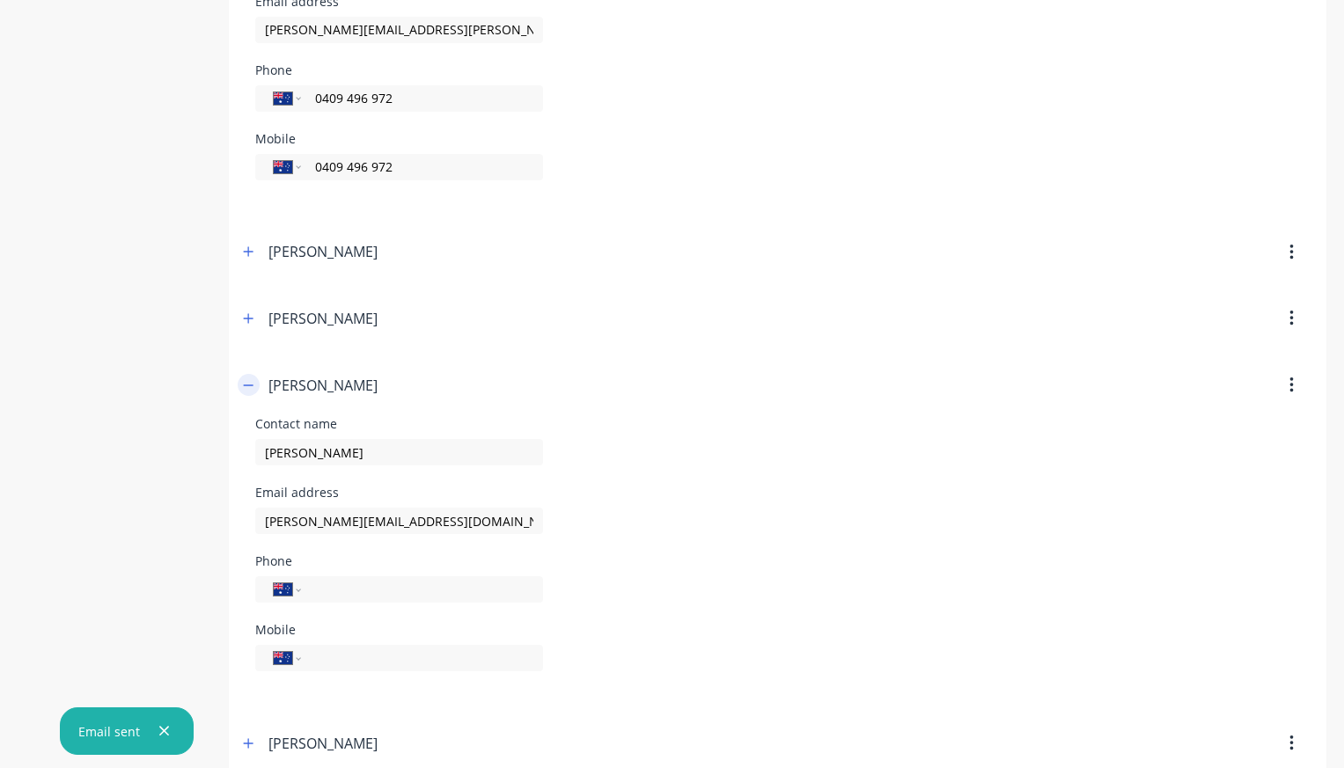
click at [249, 385] on icon "button" at bounding box center [248, 385] width 11 height 12
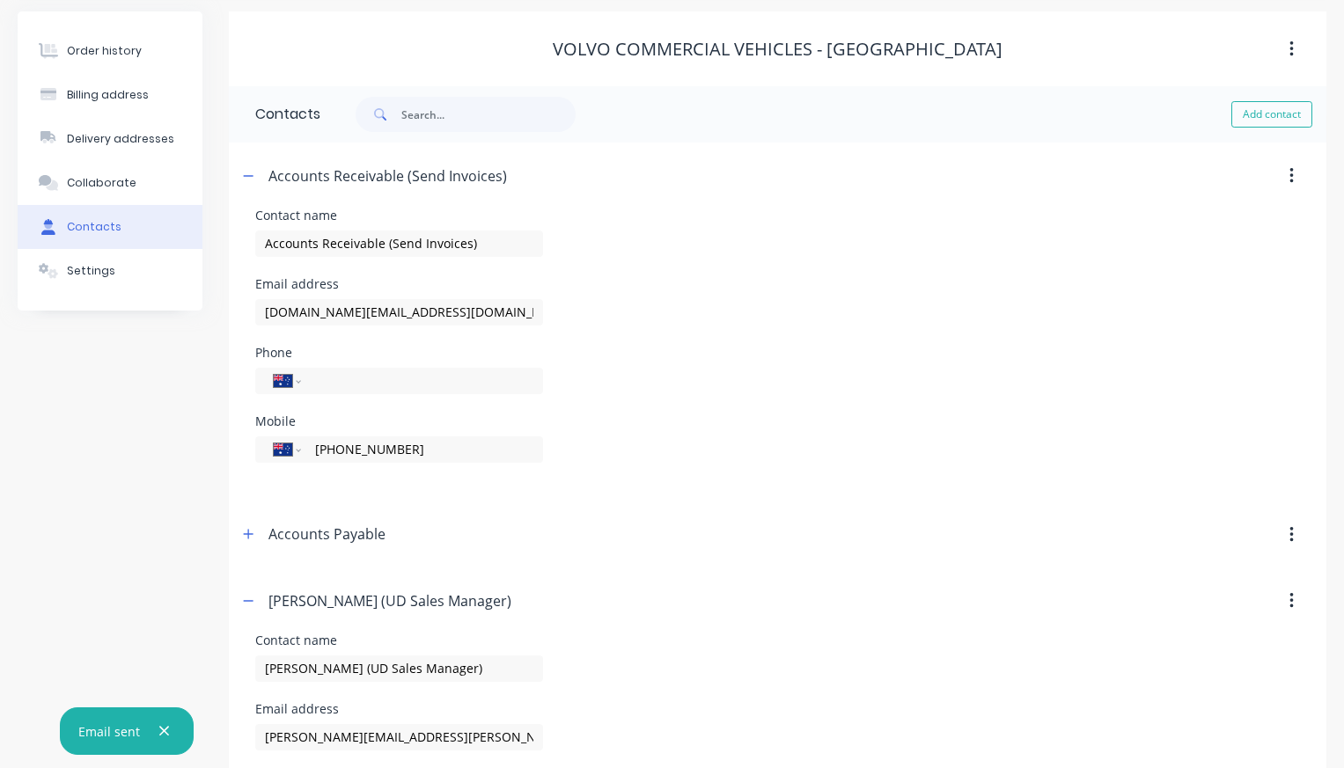
scroll to position [0, 0]
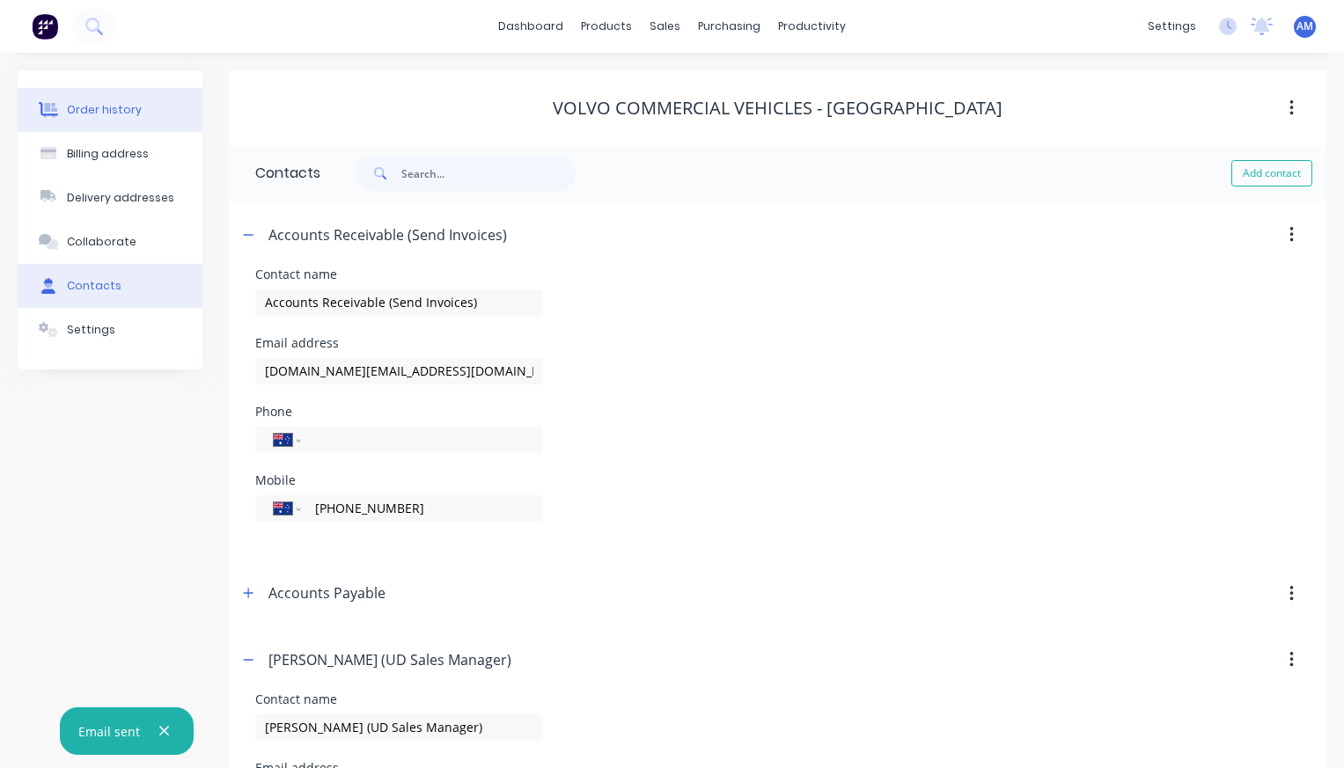
click at [115, 109] on div "Order history" at bounding box center [104, 110] width 75 height 16
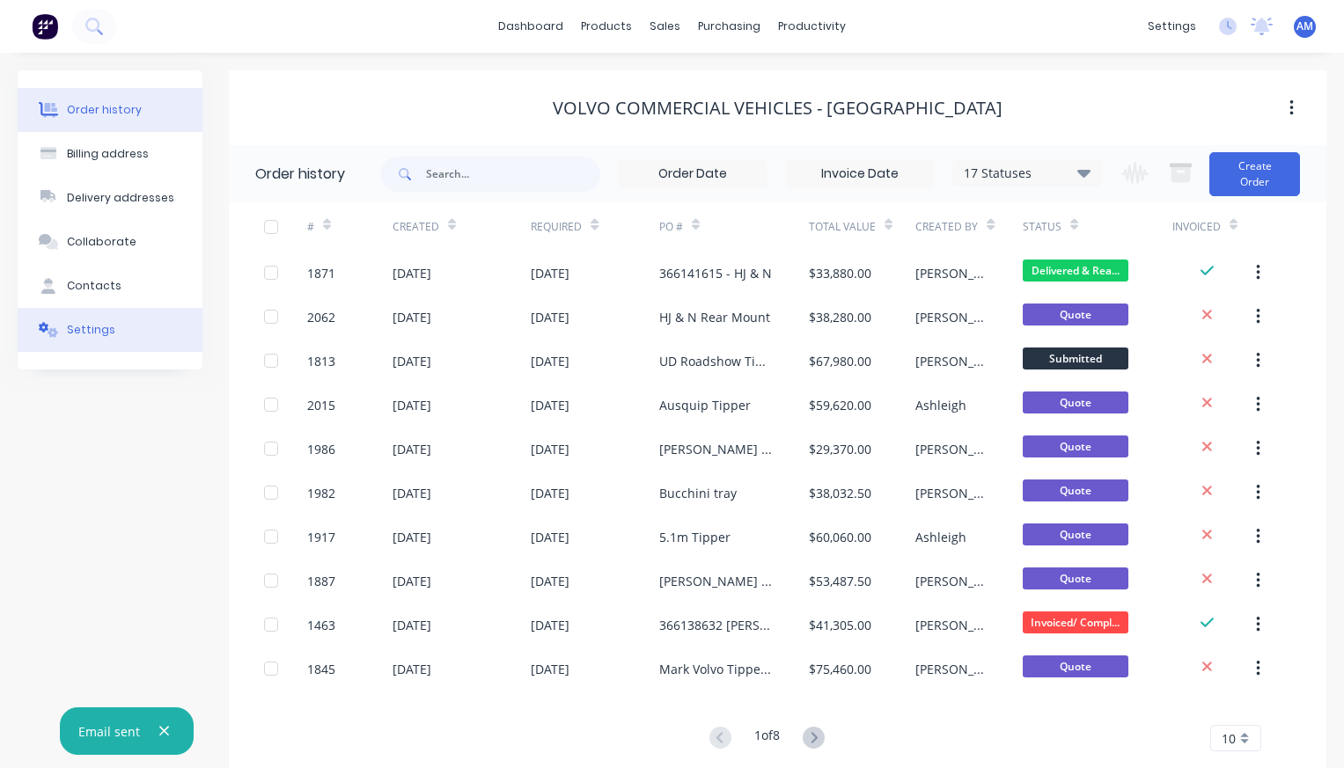
click at [98, 322] on div "Settings" at bounding box center [91, 330] width 48 height 16
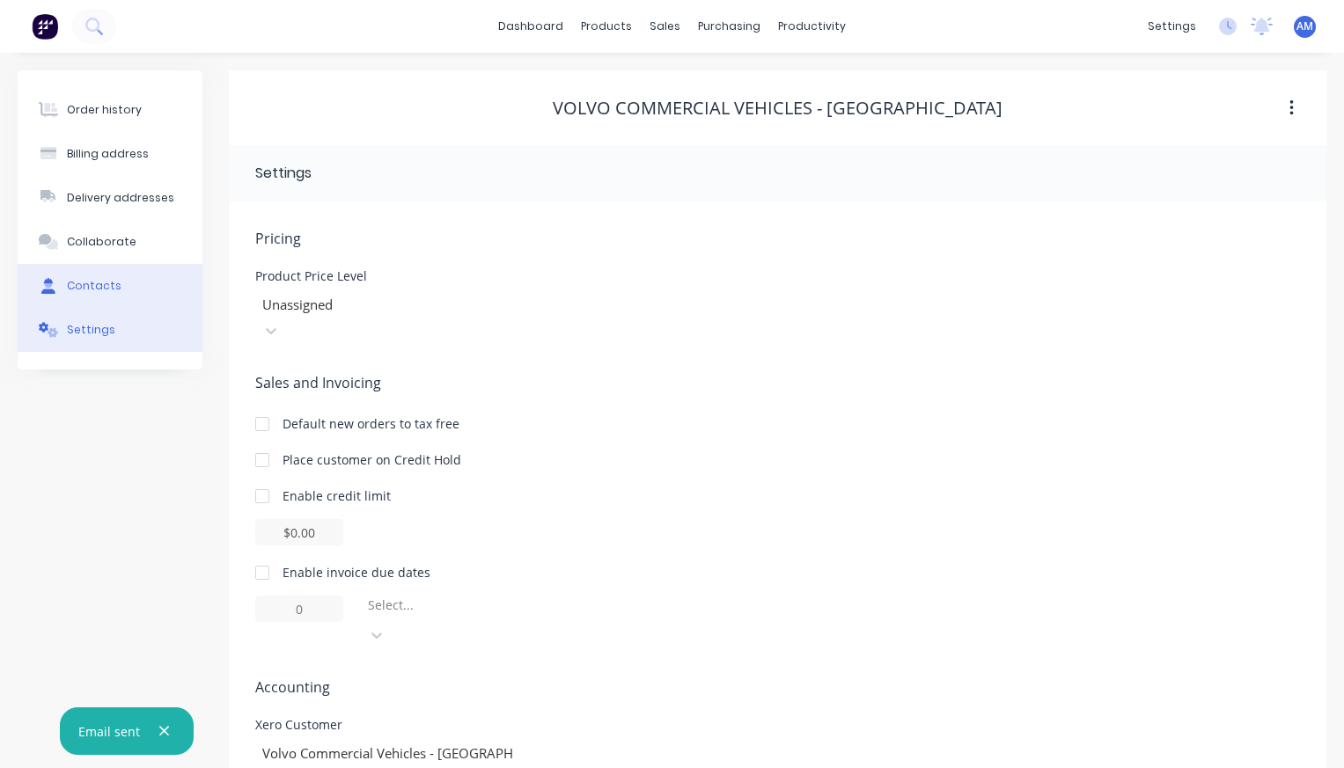
click at [99, 292] on div "Contacts" at bounding box center [94, 286] width 55 height 16
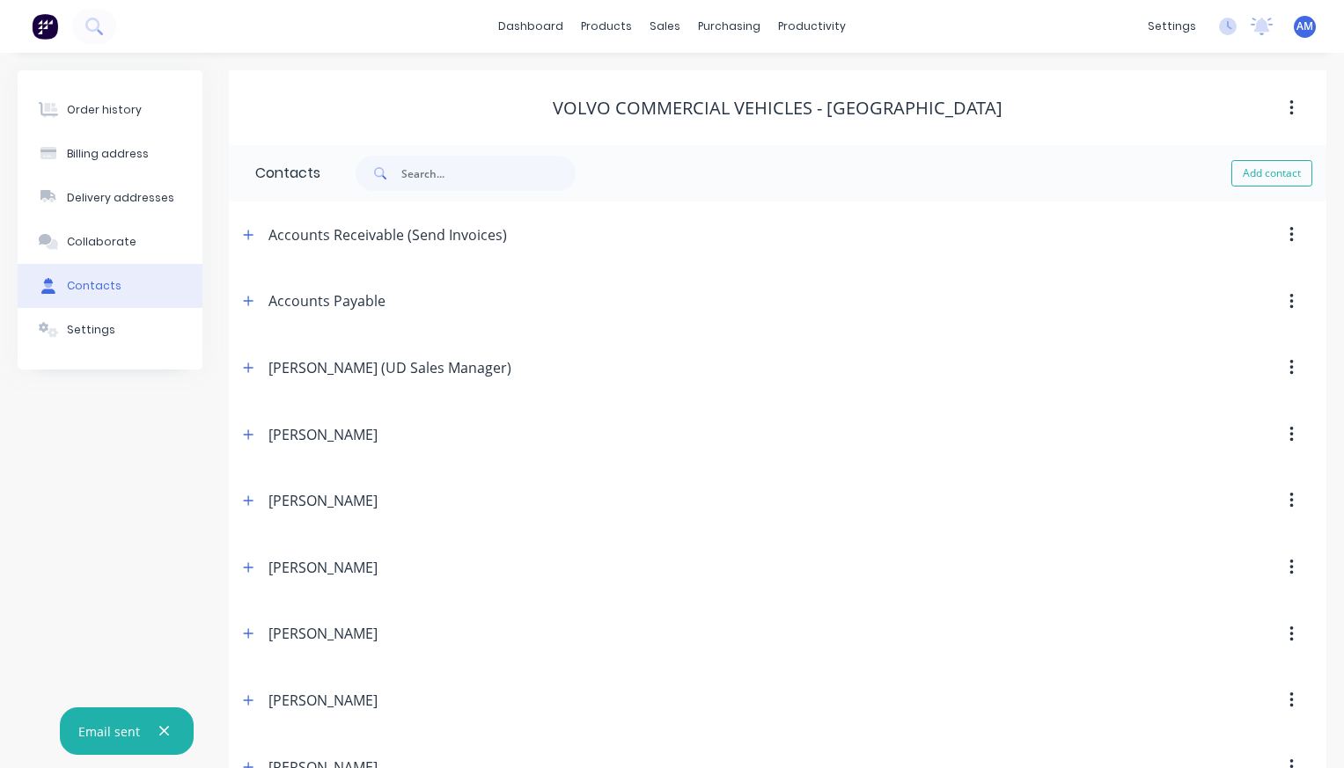
click at [1287, 502] on button "button" at bounding box center [1291, 501] width 41 height 32
click at [1243, 548] on div "Delete" at bounding box center [1229, 547] width 136 height 26
click at [683, 85] on div at bounding box center [676, 85] width 26 height 16
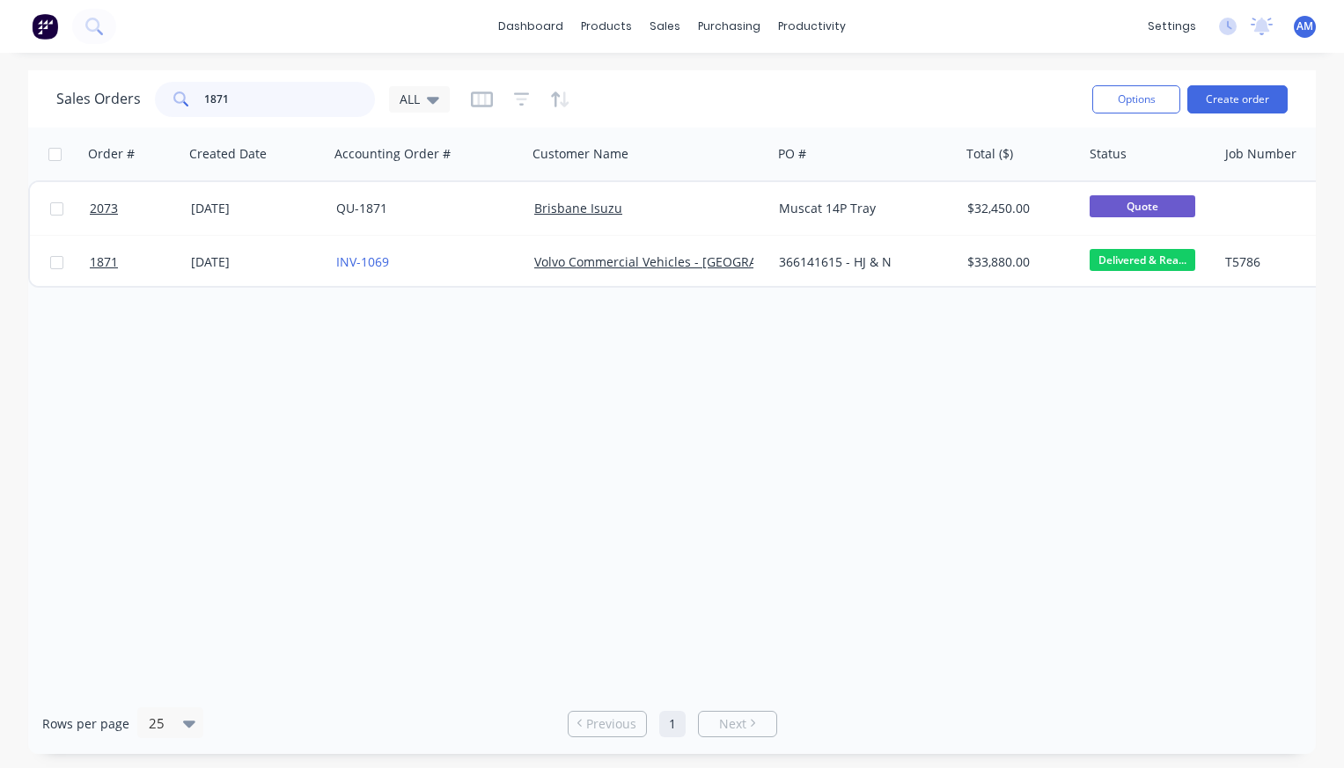
drag, startPoint x: 253, startPoint y: 98, endPoint x: 143, endPoint y: 98, distance: 110.0
click at [143, 98] on div "Sales Orders 1871 ALL" at bounding box center [252, 99] width 393 height 35
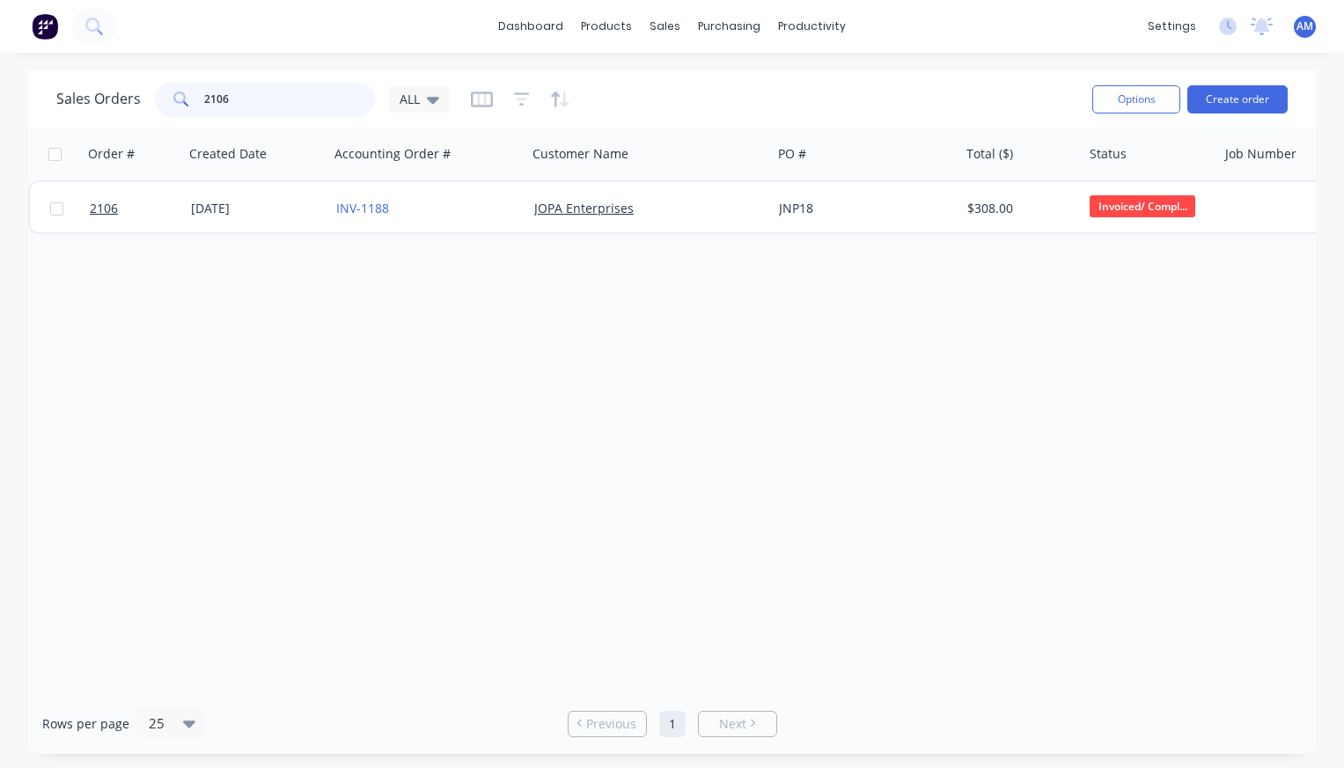
drag, startPoint x: 231, startPoint y: 98, endPoint x: 141, endPoint y: 96, distance: 90.7
click at [141, 96] on div "Sales Orders 2106 ALL" at bounding box center [252, 99] width 393 height 35
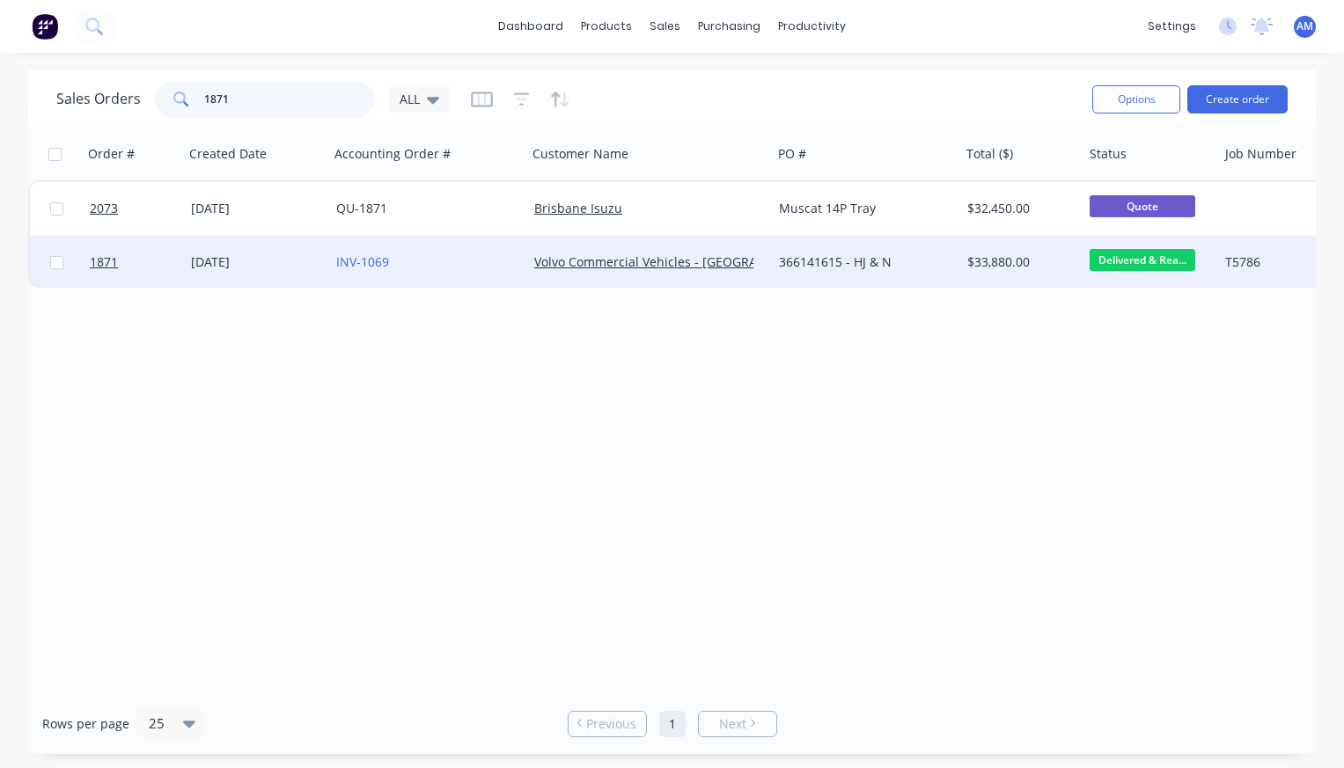
type input "1871"
click at [1155, 257] on span "Delivered & Rea..." at bounding box center [1143, 260] width 106 height 22
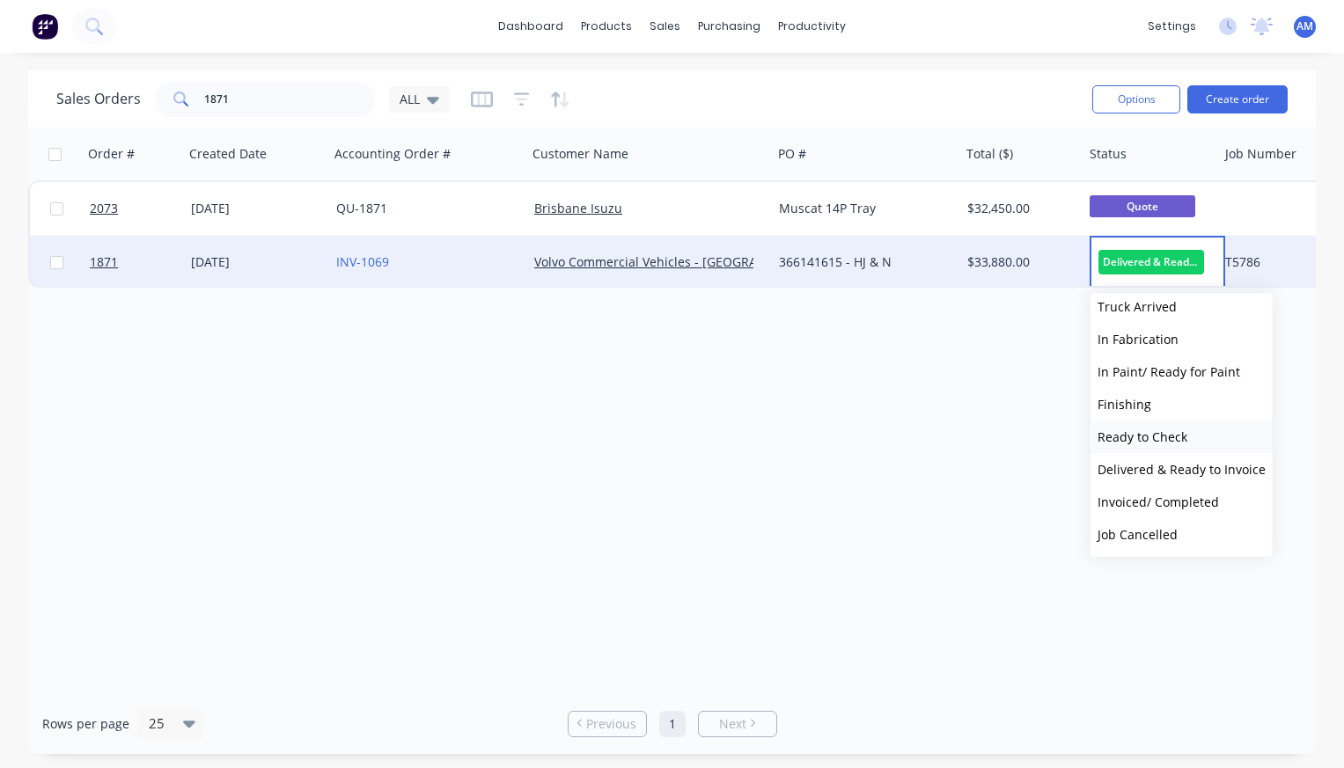
scroll to position [79, 0]
click at [1167, 496] on span "Invoiced/ Completed" at bounding box center [1158, 497] width 121 height 17
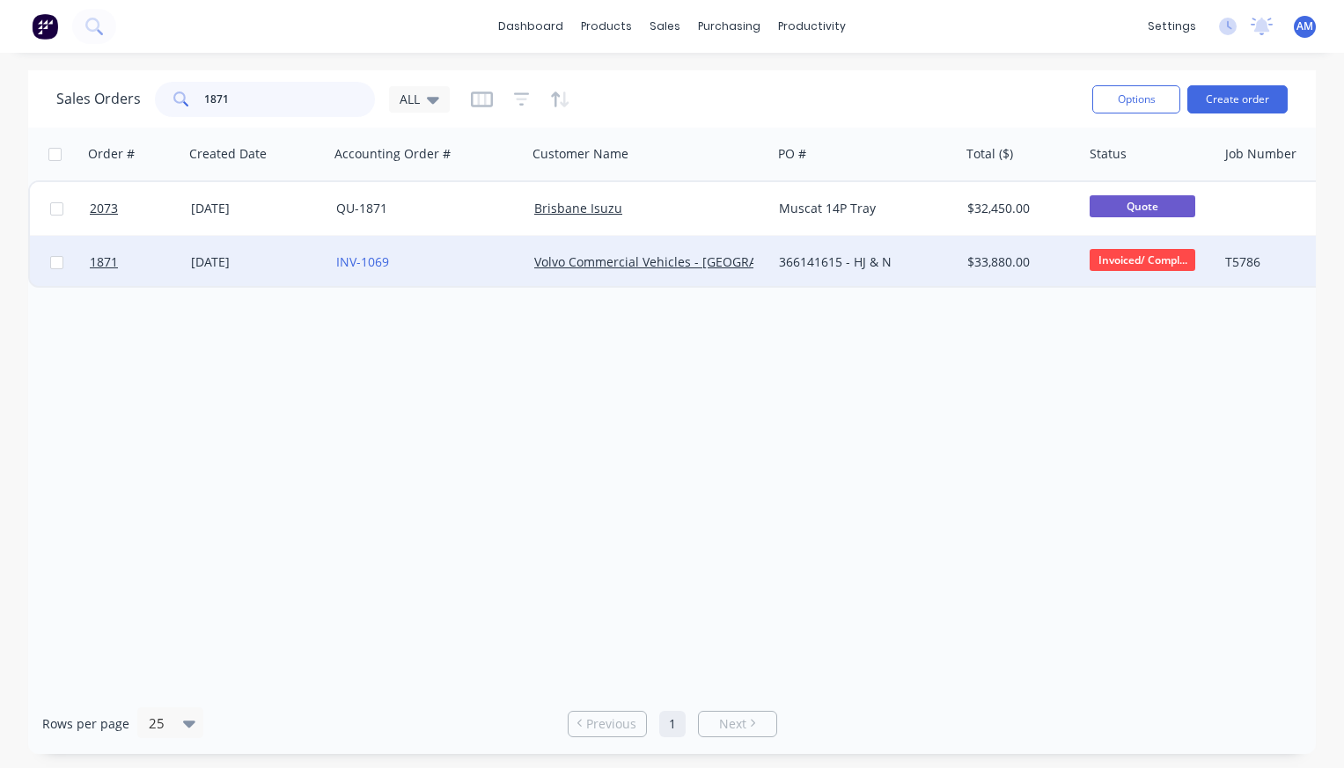
drag, startPoint x: 293, startPoint y: 106, endPoint x: 165, endPoint y: 106, distance: 128.5
click at [165, 106] on div "1871" at bounding box center [265, 99] width 220 height 35
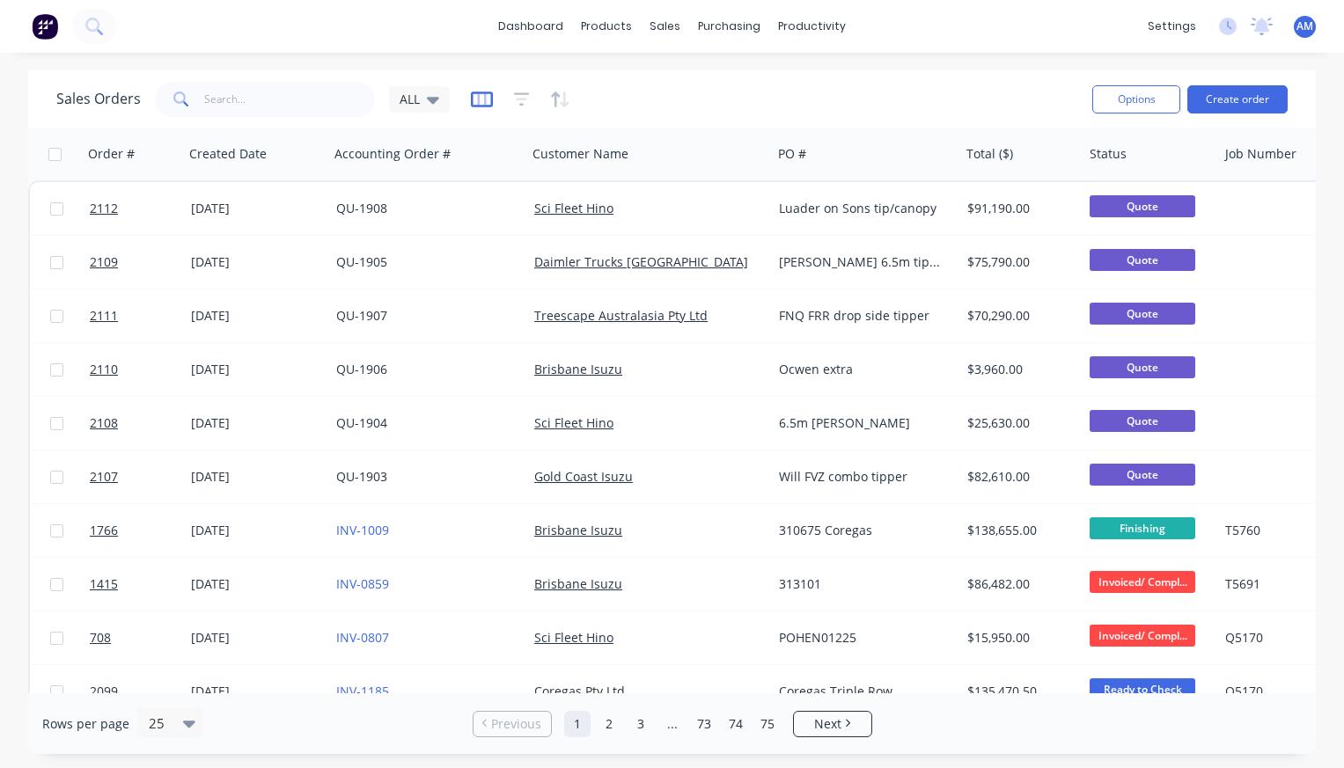
click at [482, 106] on icon "button" at bounding box center [482, 100] width 22 height 16
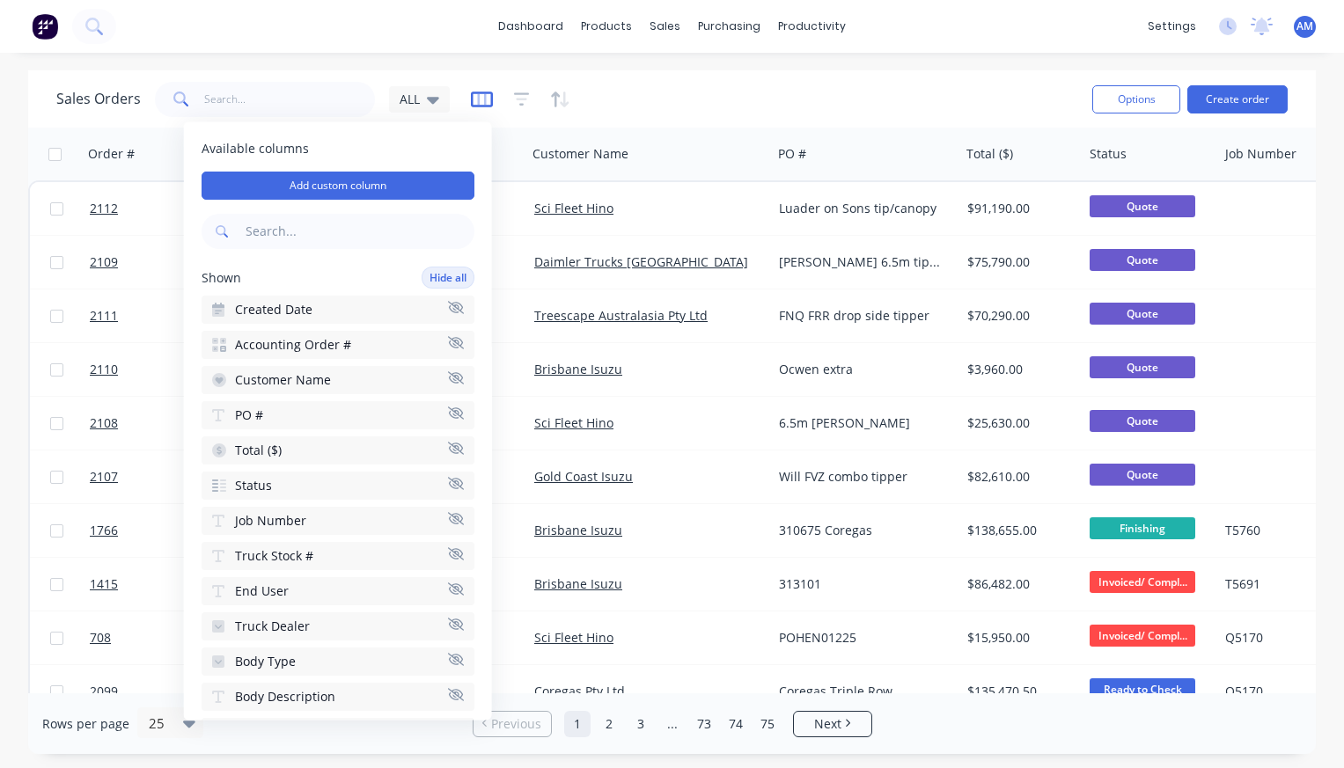
click at [482, 106] on icon "button" at bounding box center [482, 100] width 22 height 16
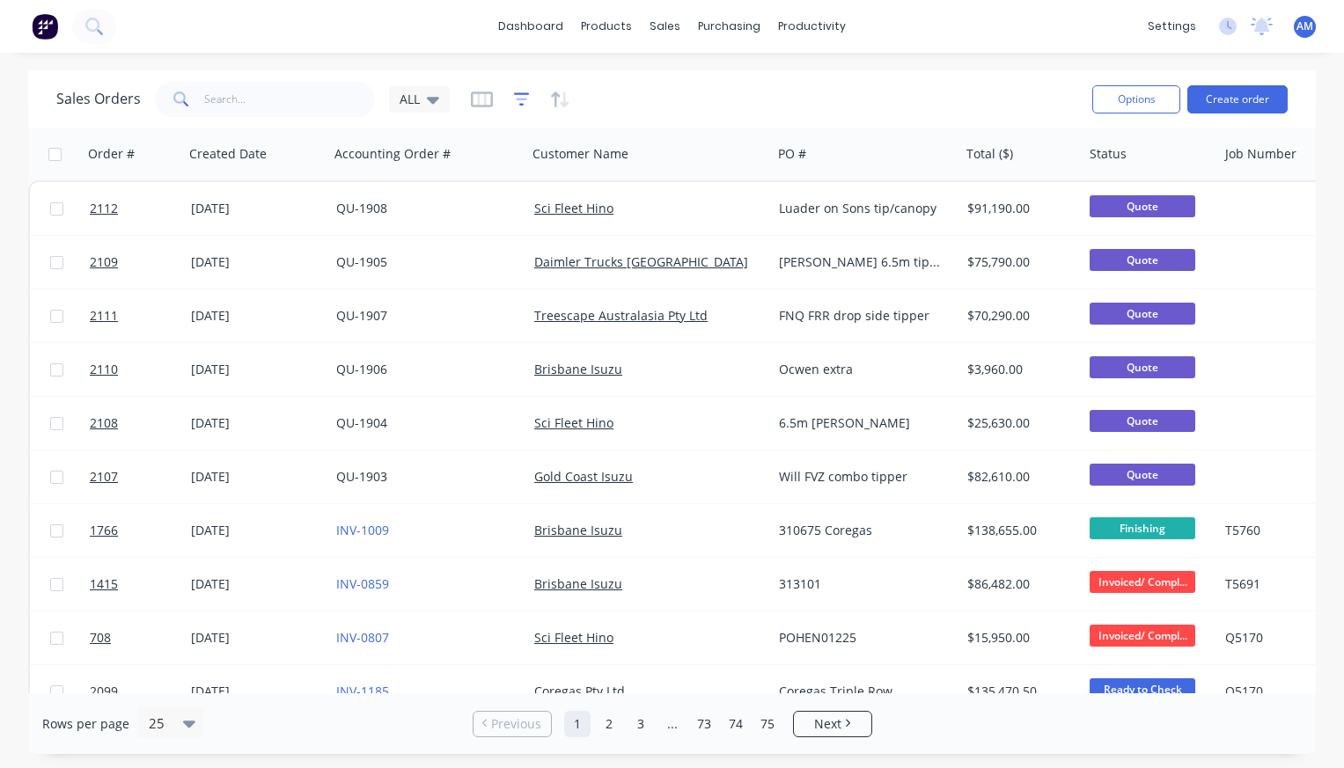
click at [524, 97] on icon "button" at bounding box center [522, 100] width 16 height 18
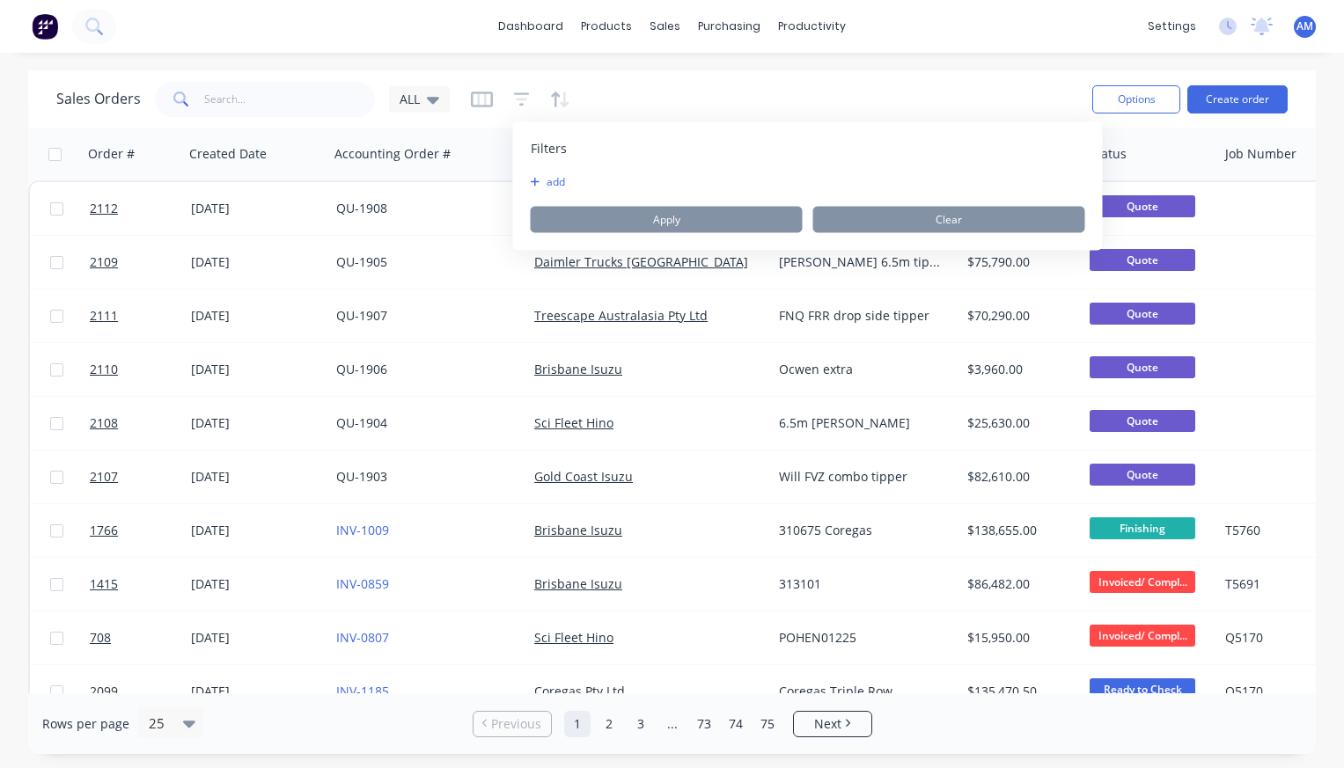
click at [563, 180] on button "add" at bounding box center [553, 182] width 44 height 14
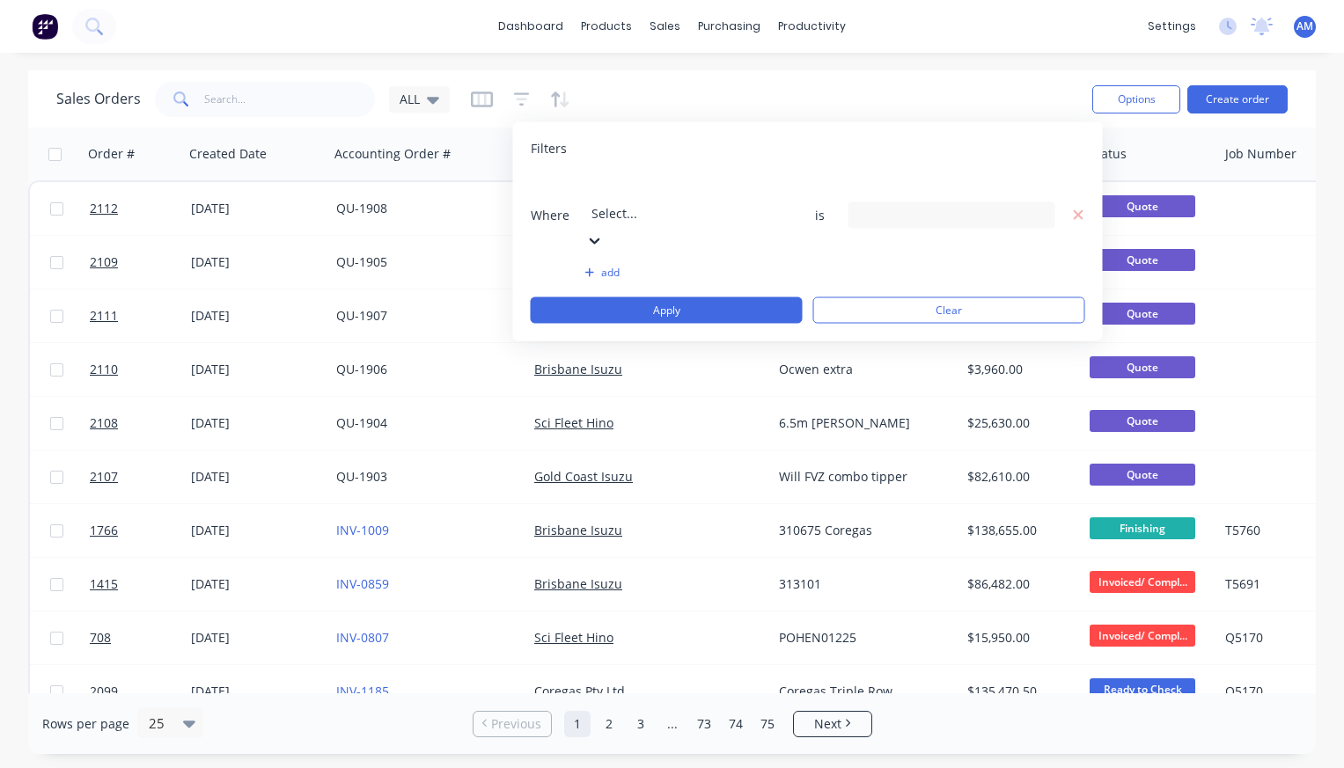
click at [647, 198] on div at bounding box center [717, 190] width 253 height 22
click at [947, 206] on div "14 Status selected" at bounding box center [937, 215] width 159 height 18
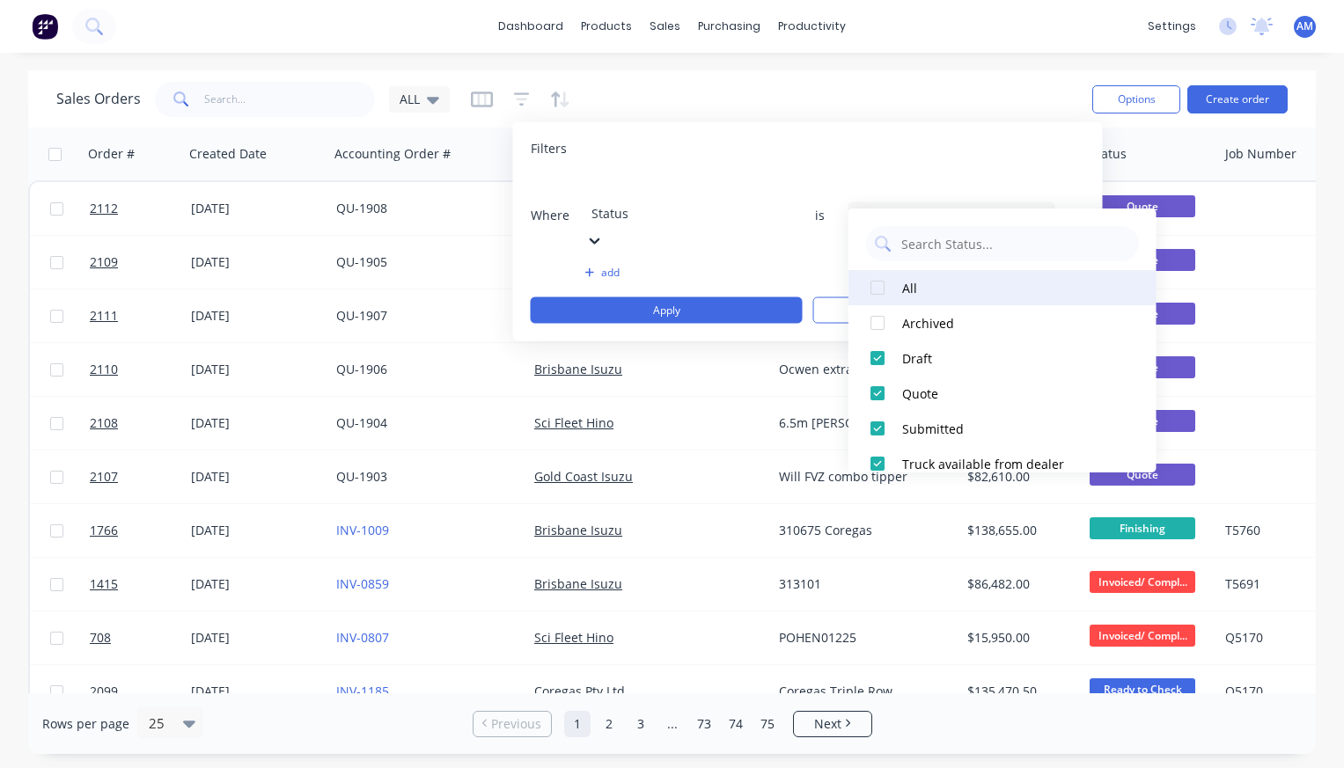
click at [878, 290] on div at bounding box center [877, 287] width 35 height 35
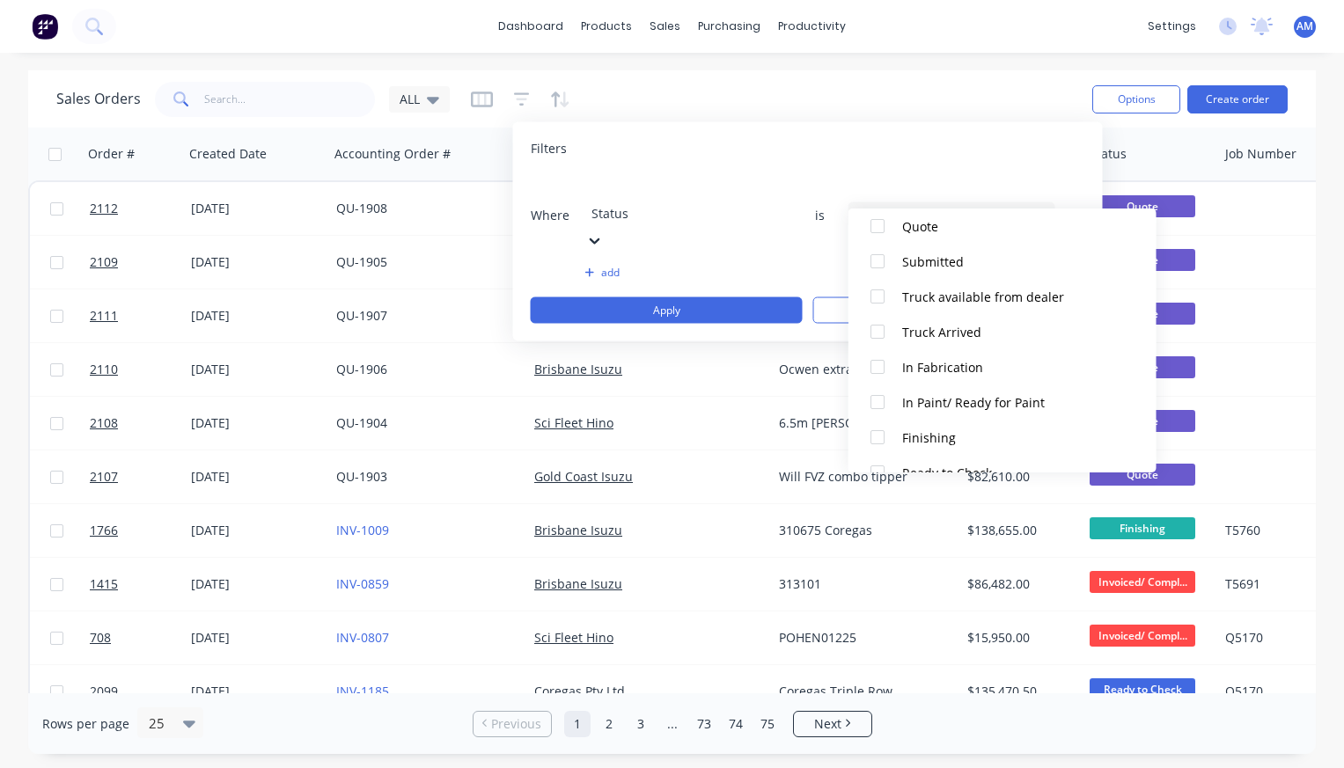
scroll to position [370, 0]
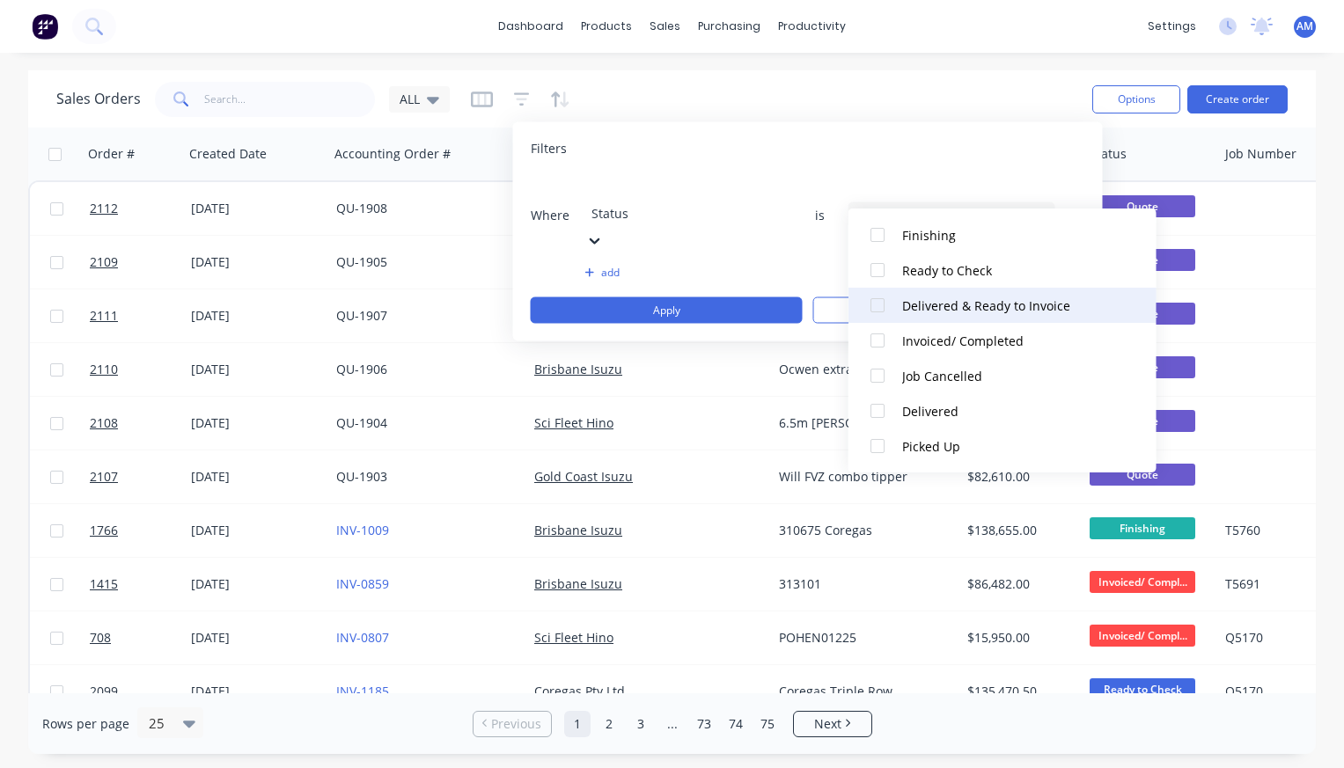
click at [926, 302] on div "Delivered & Ready to Invoice" at bounding box center [1007, 306] width 211 height 18
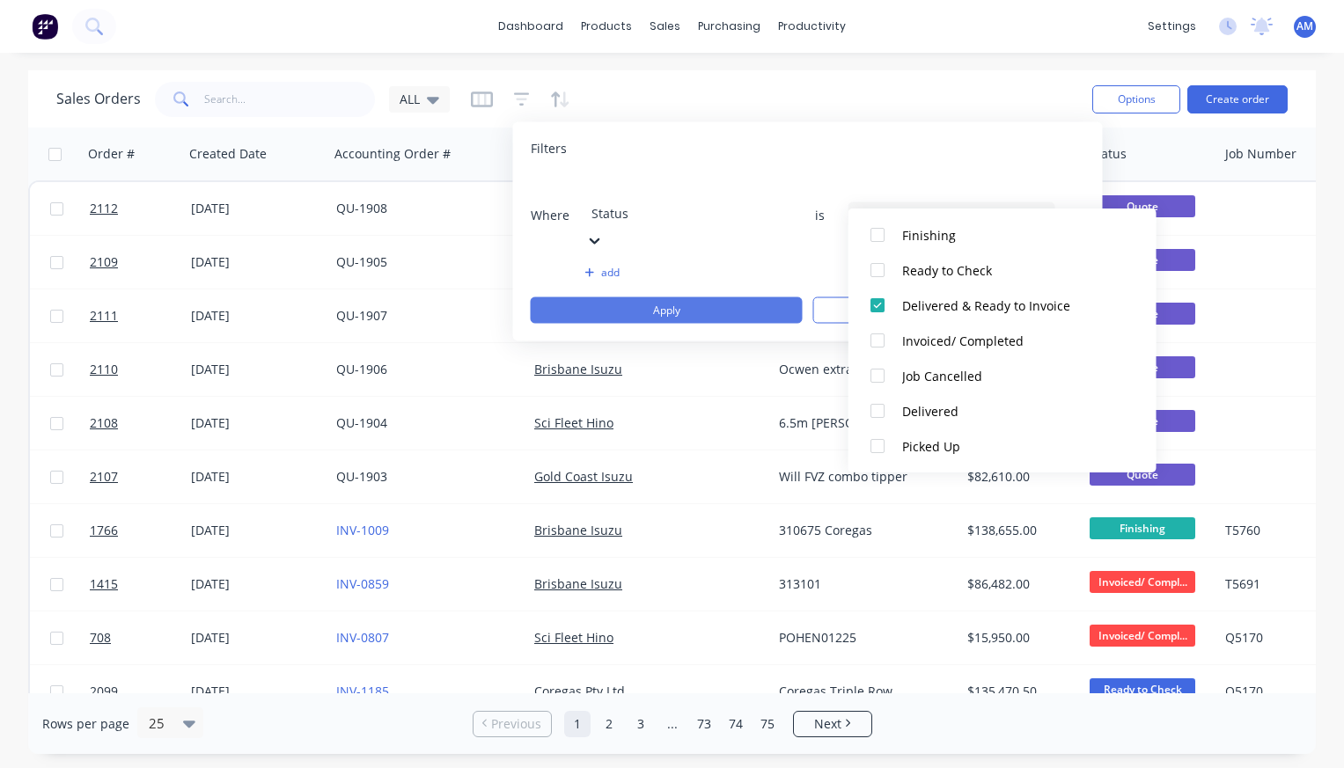
click at [737, 297] on button "Apply" at bounding box center [667, 310] width 272 height 26
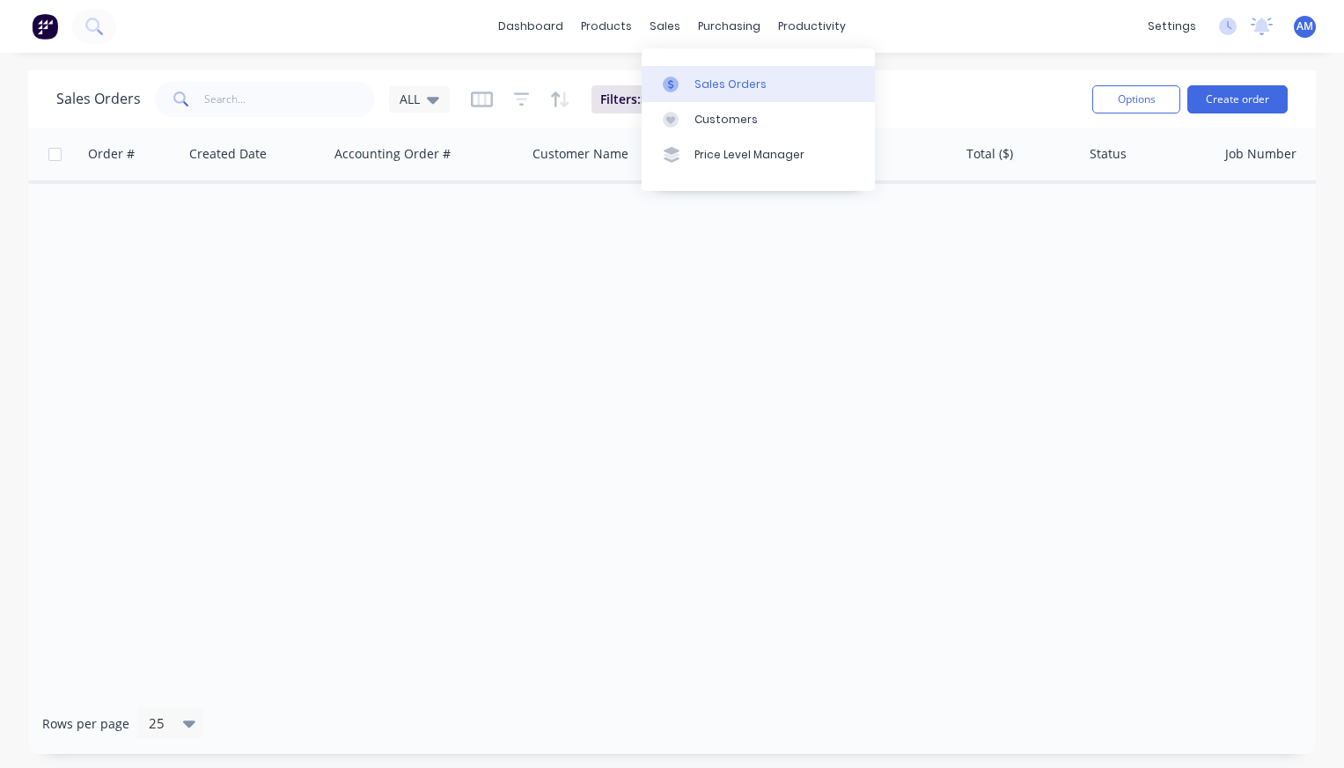
click at [680, 88] on div at bounding box center [676, 85] width 26 height 16
click at [686, 72] on link "Sales Orders" at bounding box center [758, 83] width 233 height 35
click at [239, 97] on input "text" at bounding box center [290, 99] width 172 height 35
type input "brisbane is"
click at [682, 74] on link "Sales Orders" at bounding box center [758, 83] width 233 height 35
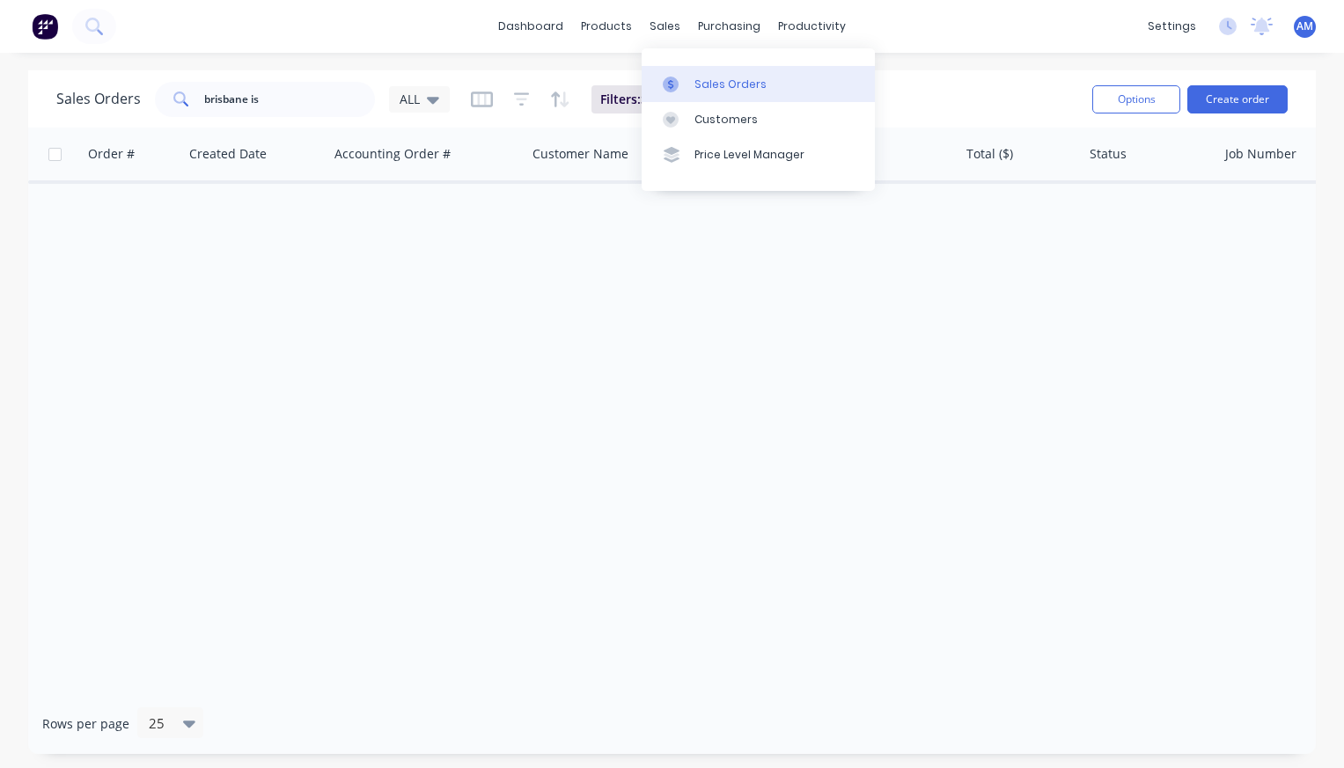
click at [708, 78] on div "Sales Orders" at bounding box center [730, 85] width 72 height 16
click at [734, 78] on div "Sales Orders" at bounding box center [730, 85] width 72 height 16
click at [318, 89] on input "brisbane is" at bounding box center [290, 99] width 172 height 35
drag, startPoint x: 285, startPoint y: 104, endPoint x: 180, endPoint y: 102, distance: 104.7
click at [180, 102] on div "brisbane is" at bounding box center [265, 99] width 220 height 35
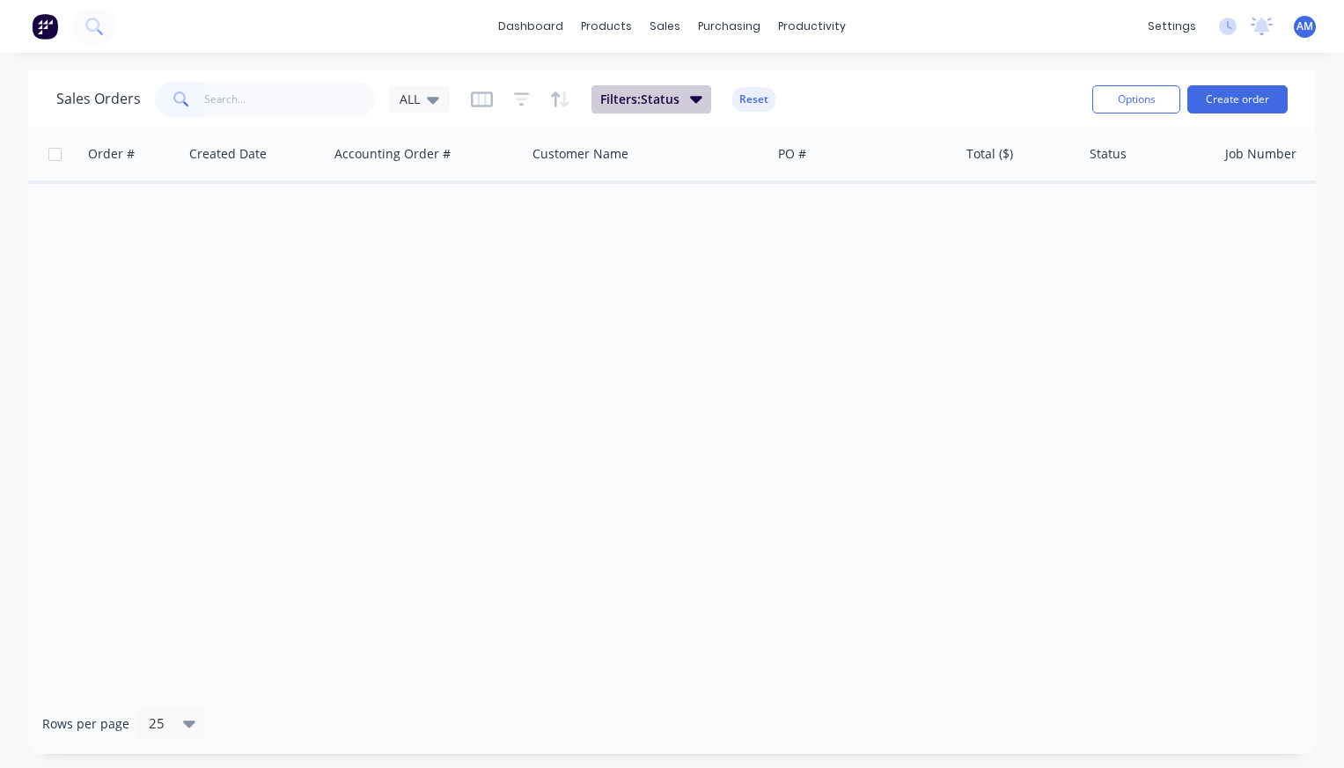
click at [707, 93] on button "Filters: Status" at bounding box center [651, 99] width 120 height 28
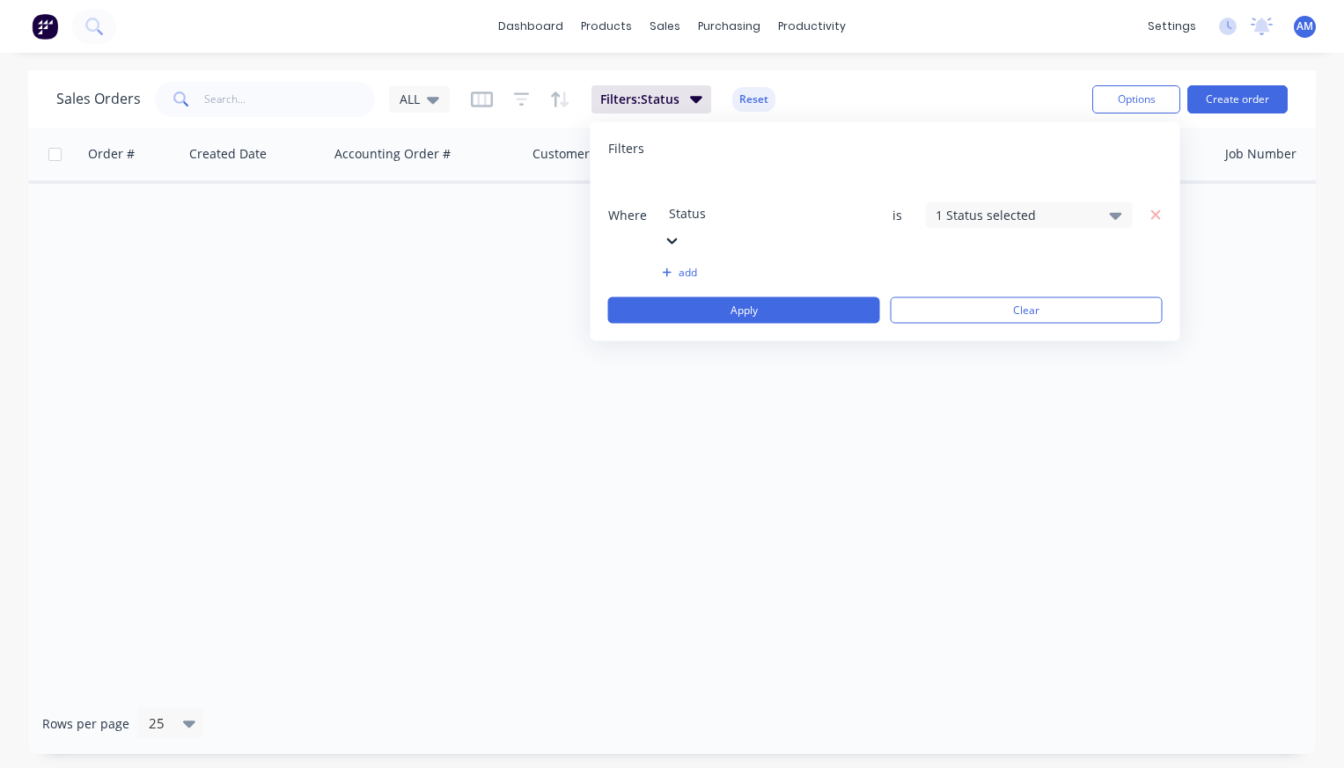
click at [1164, 190] on div "Filters Where option Status, selected. Select is focused ,type to refine list, …" at bounding box center [886, 231] width 590 height 219
click at [1156, 209] on icon "button" at bounding box center [1155, 214] width 10 height 10
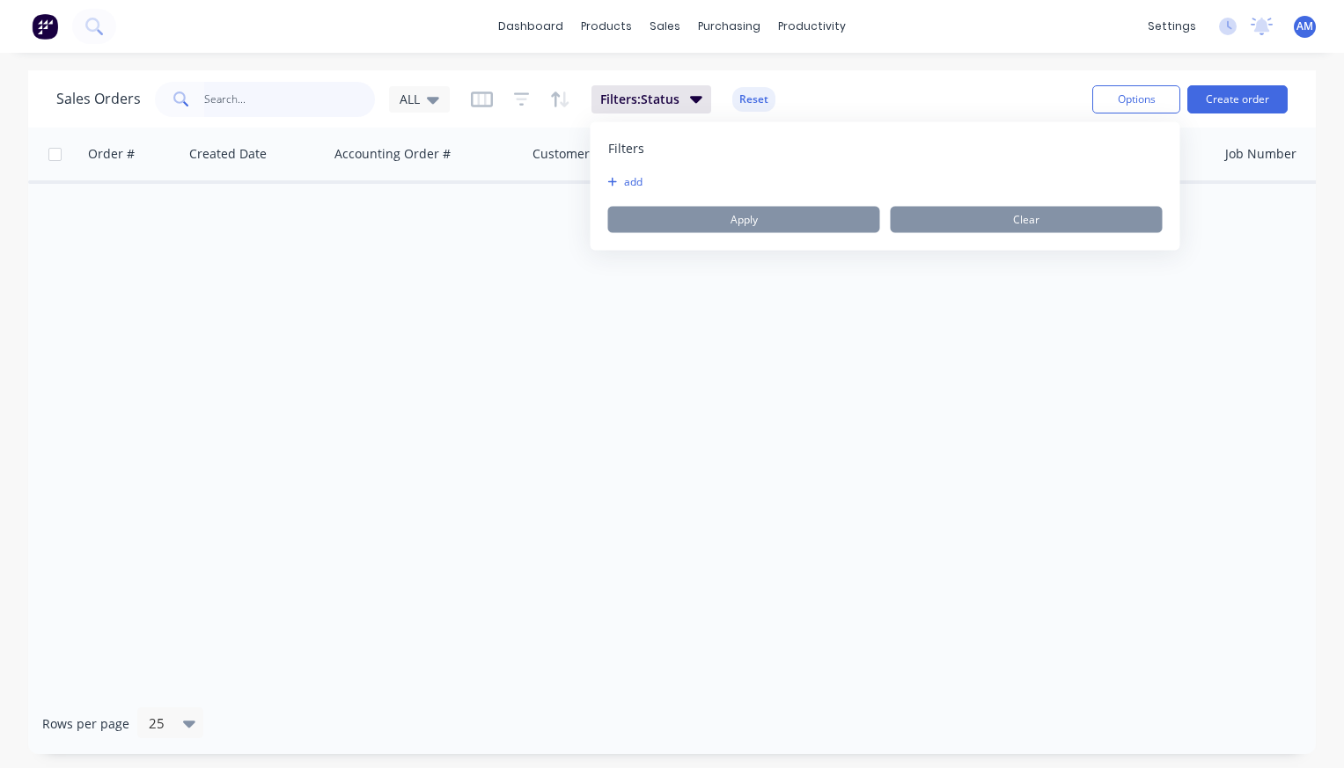
click at [310, 98] on input "text" at bounding box center [290, 99] width 172 height 35
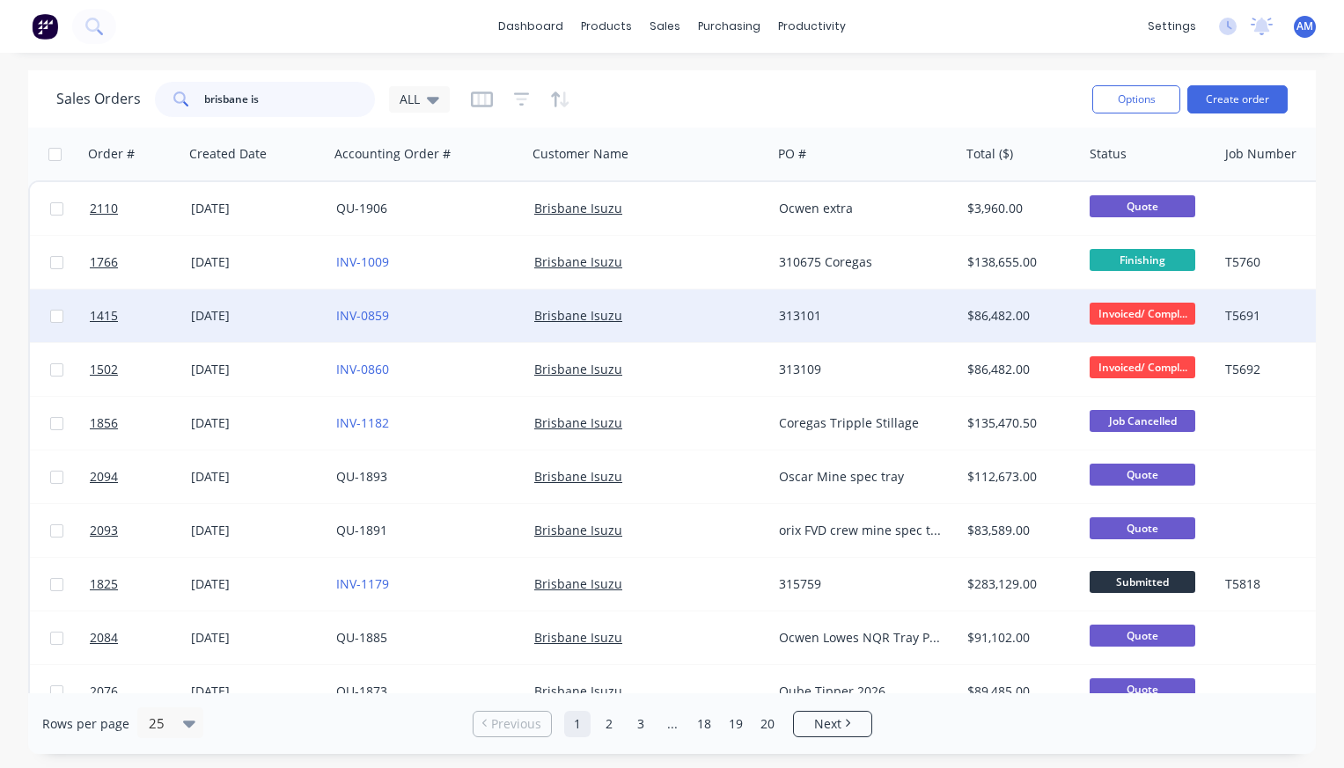
type input "brisbane is"
click at [221, 317] on div "[DATE]" at bounding box center [256, 316] width 131 height 18
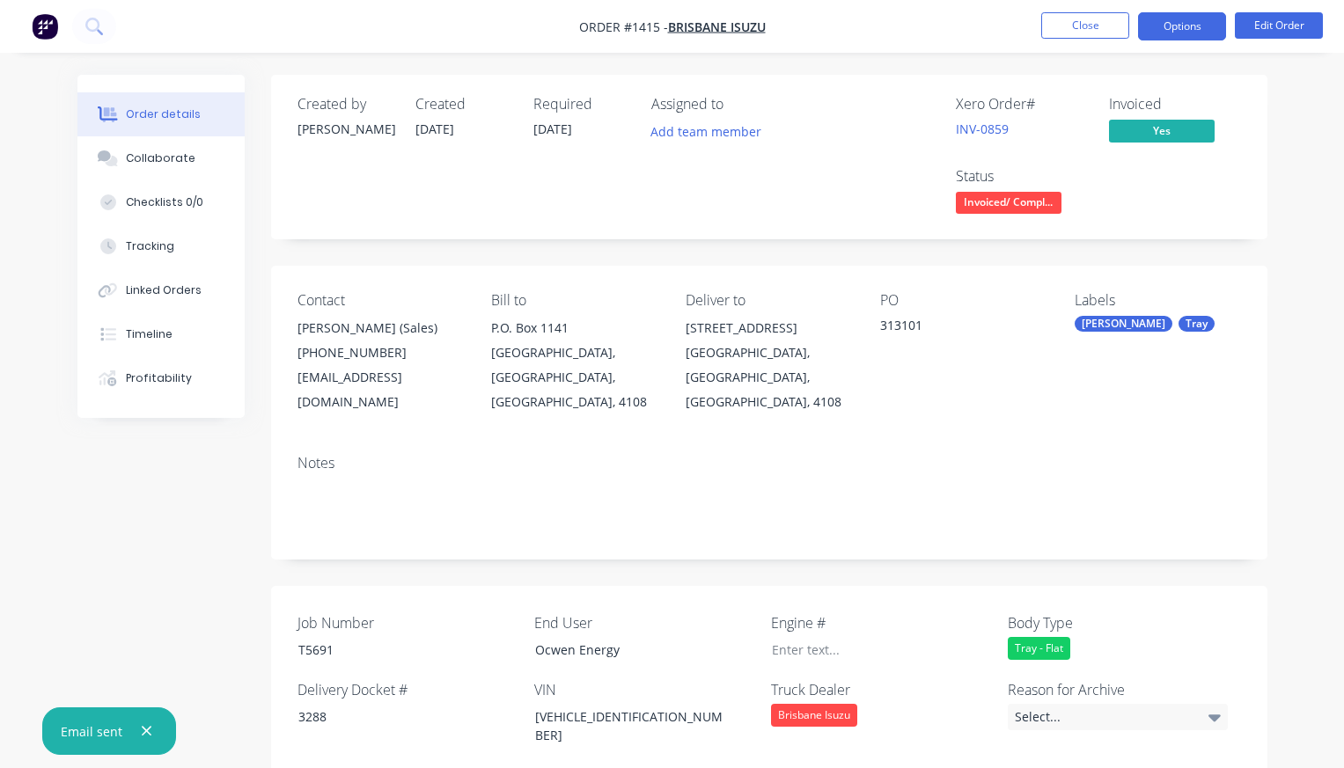
click at [1209, 27] on button "Options" at bounding box center [1182, 26] width 88 height 28
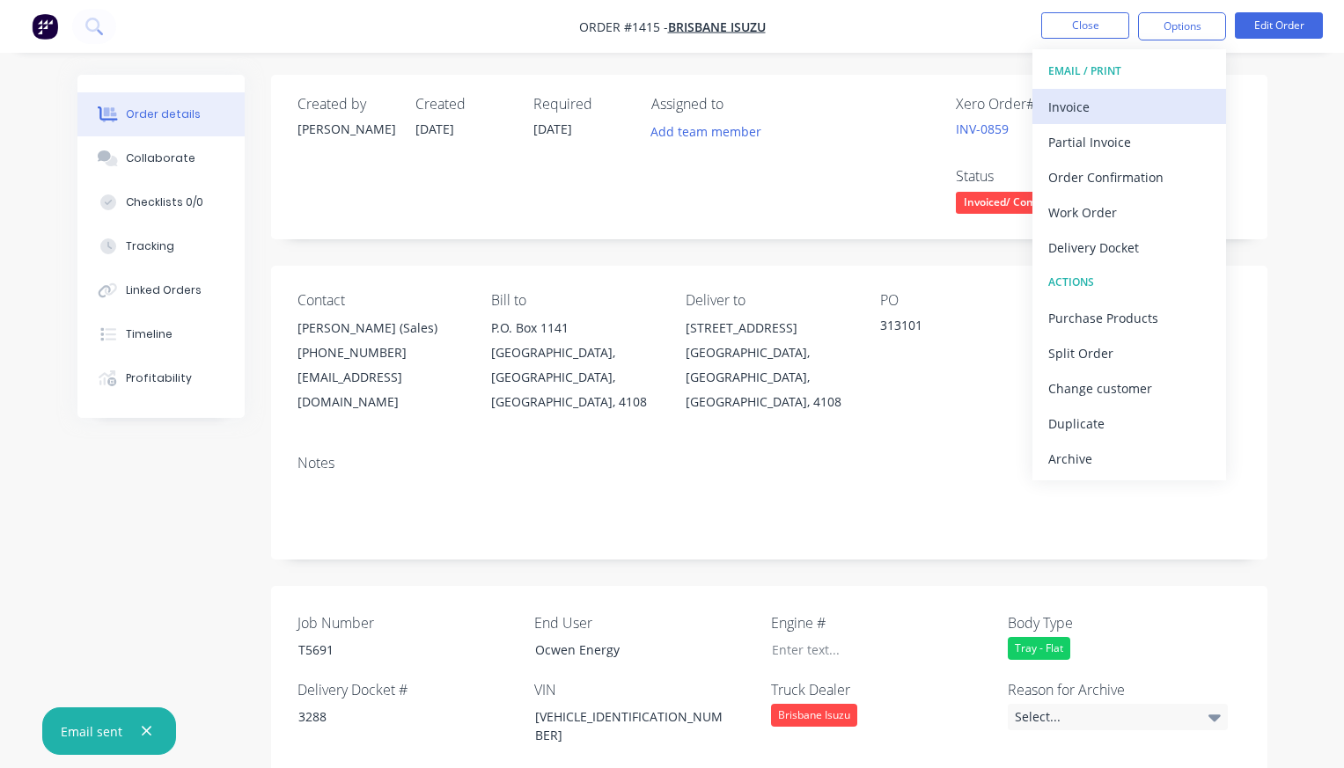
click at [1097, 101] on div "Invoice" at bounding box center [1129, 107] width 162 height 26
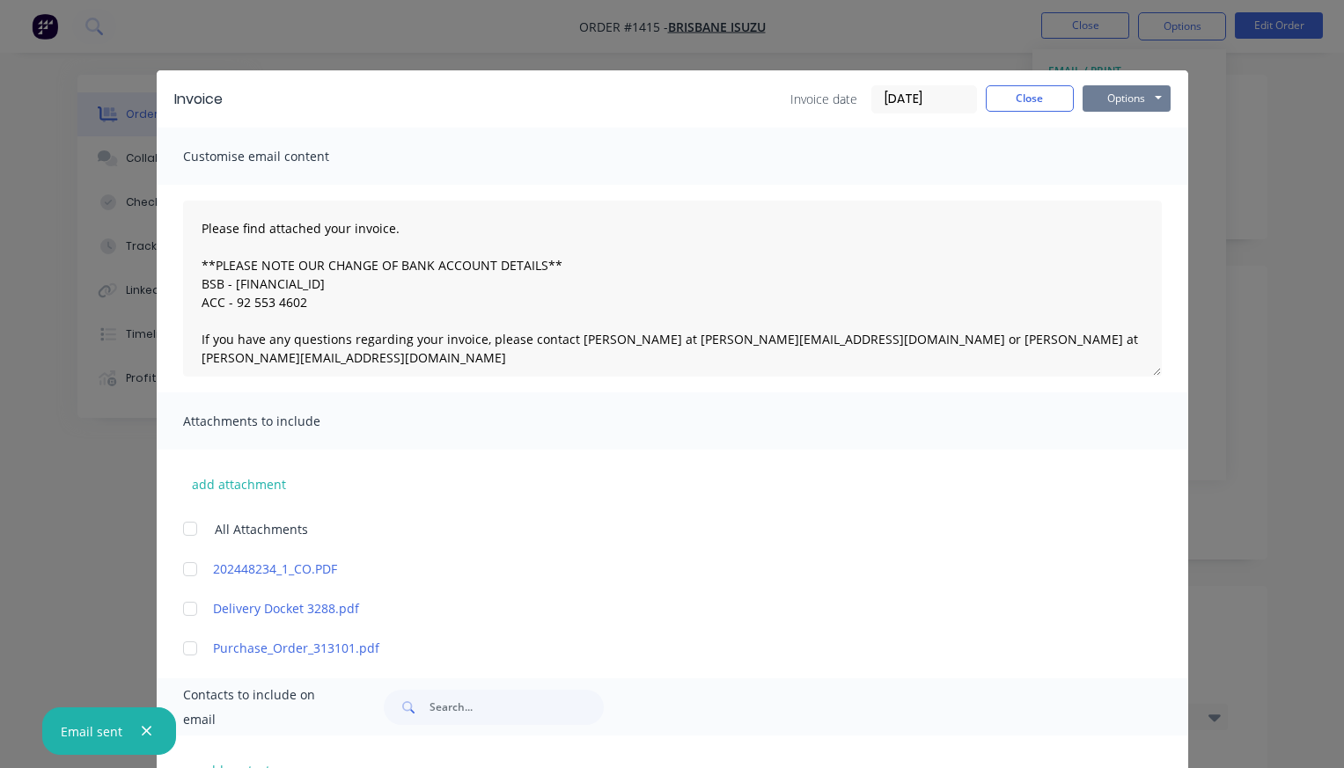
click at [1115, 94] on button "Options" at bounding box center [1127, 98] width 88 height 26
click at [1114, 126] on button "Preview" at bounding box center [1139, 129] width 113 height 29
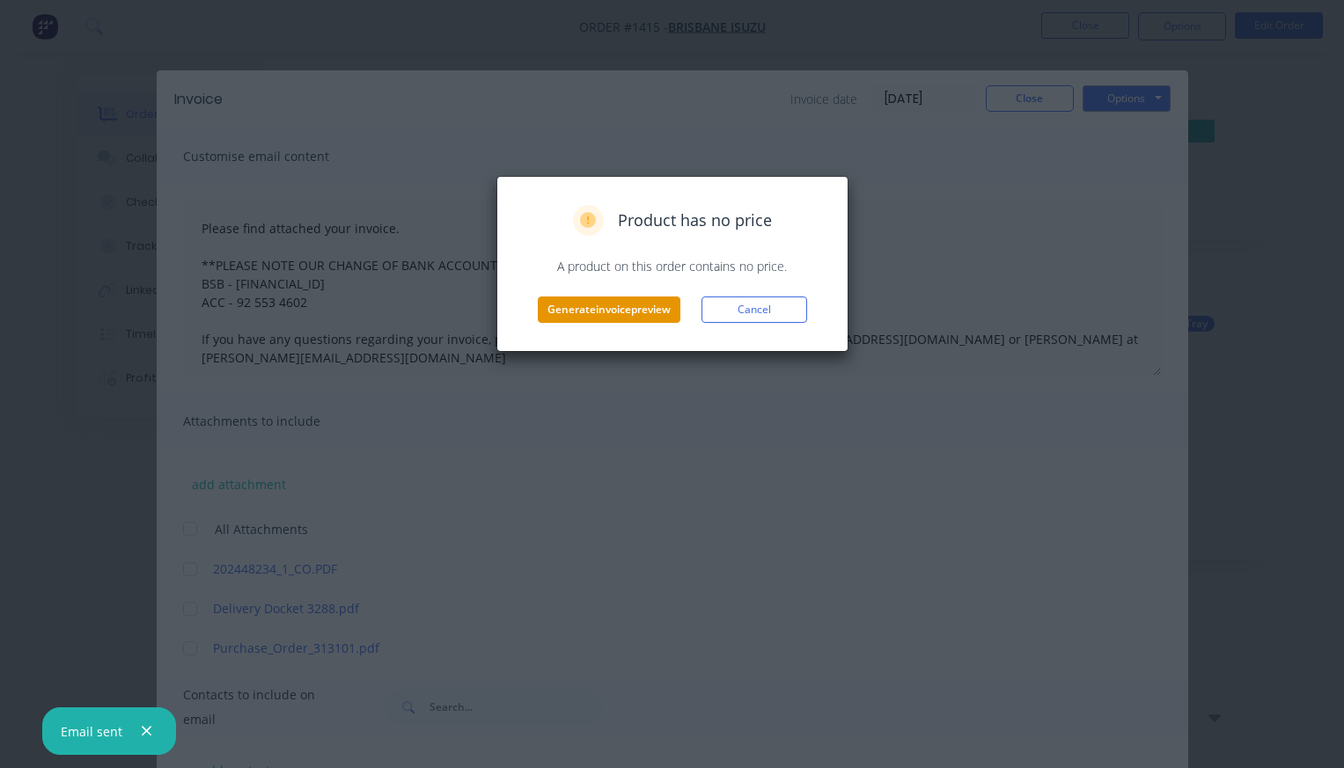
click at [604, 311] on button "Generate invoice preview" at bounding box center [609, 310] width 143 height 26
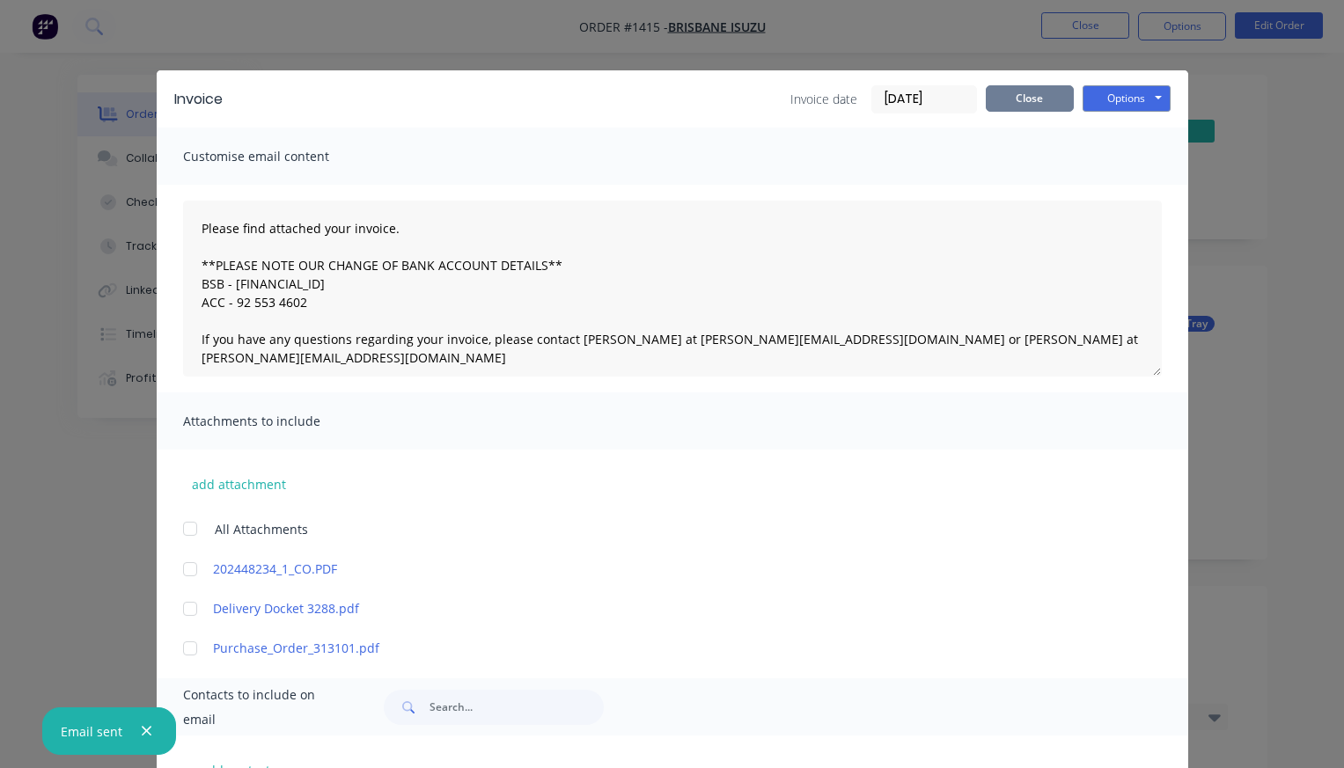
click at [1044, 102] on button "Close" at bounding box center [1030, 98] width 88 height 26
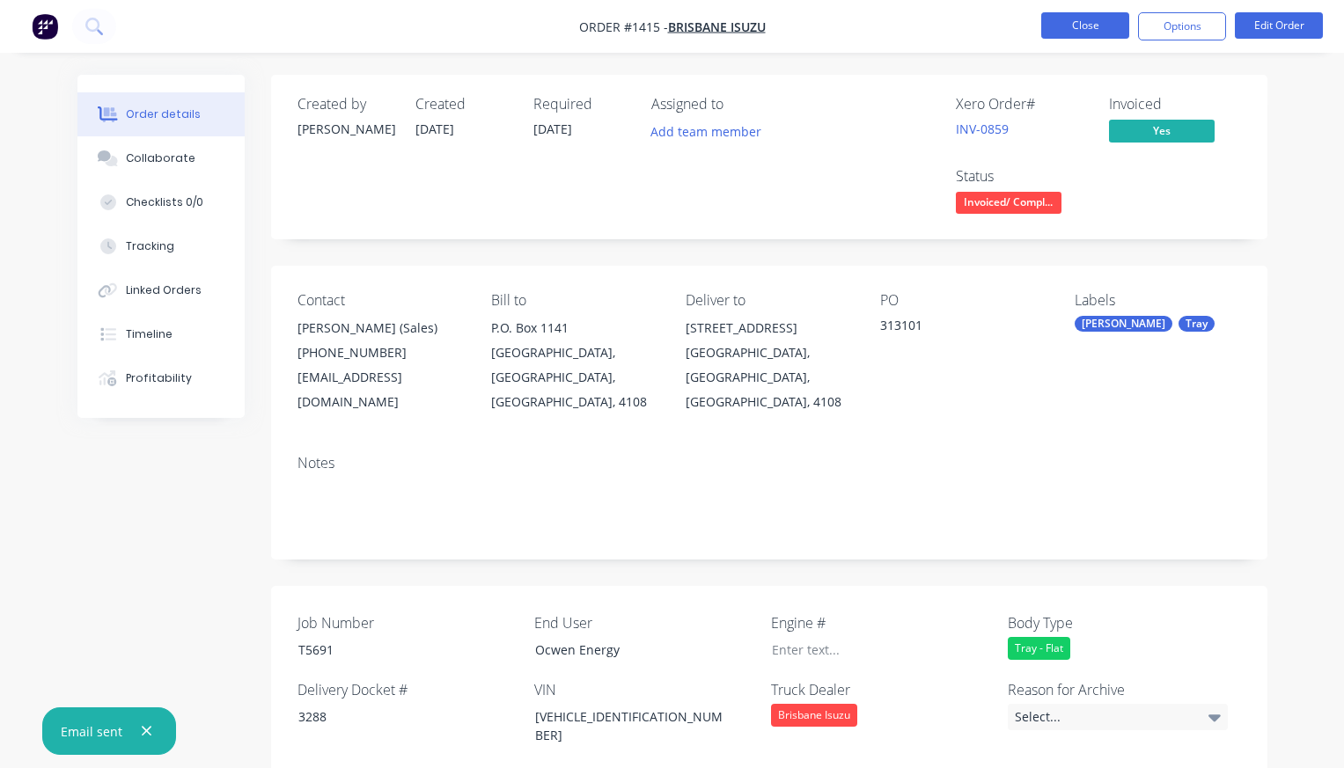
click at [1080, 30] on button "Close" at bounding box center [1085, 25] width 88 height 26
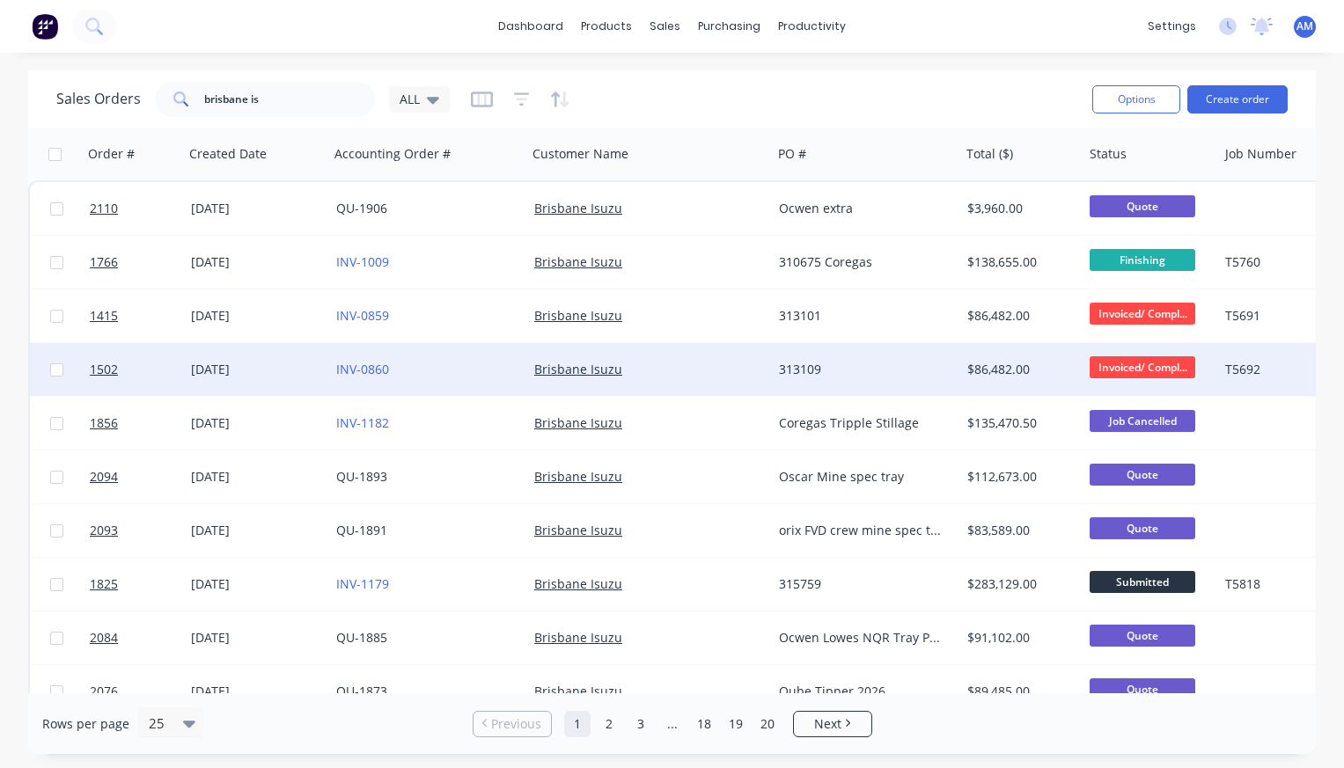
click at [270, 369] on div "[DATE]" at bounding box center [256, 370] width 131 height 18
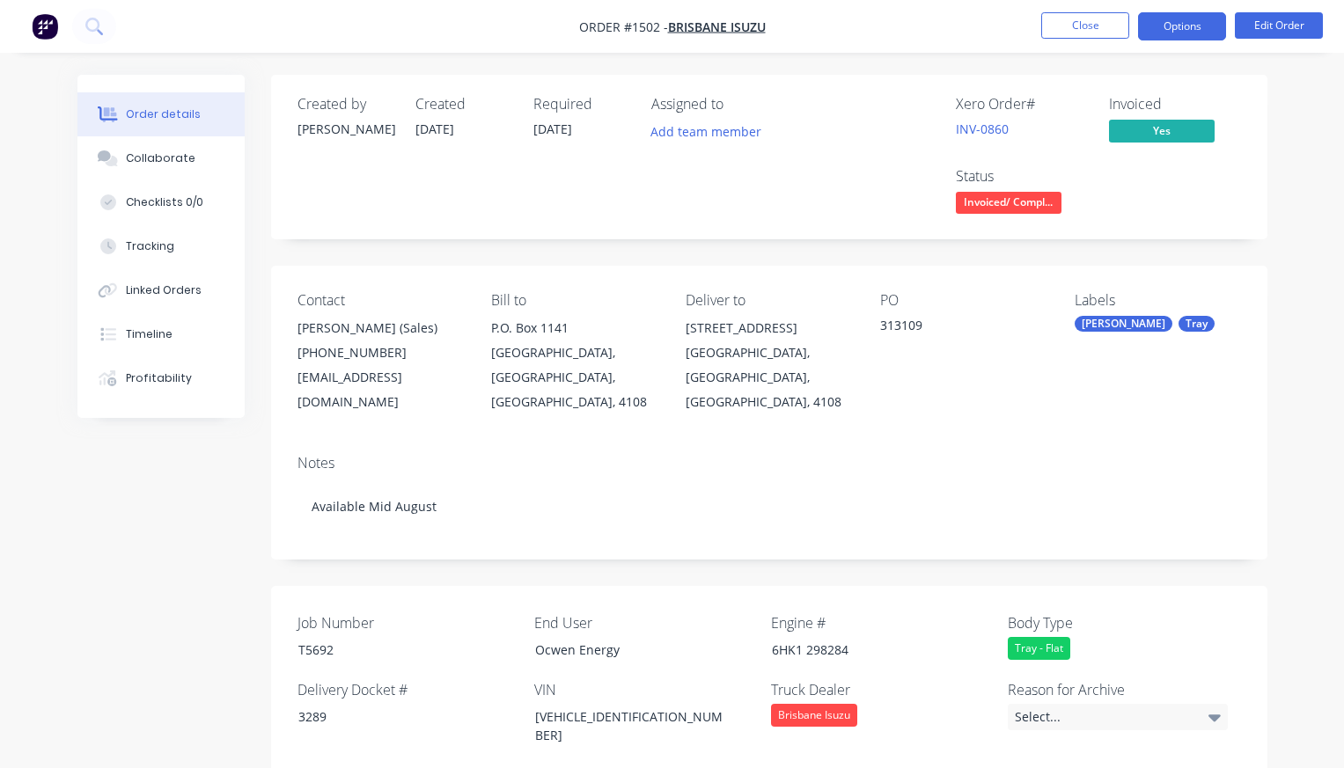
click at [1202, 31] on button "Options" at bounding box center [1182, 26] width 88 height 28
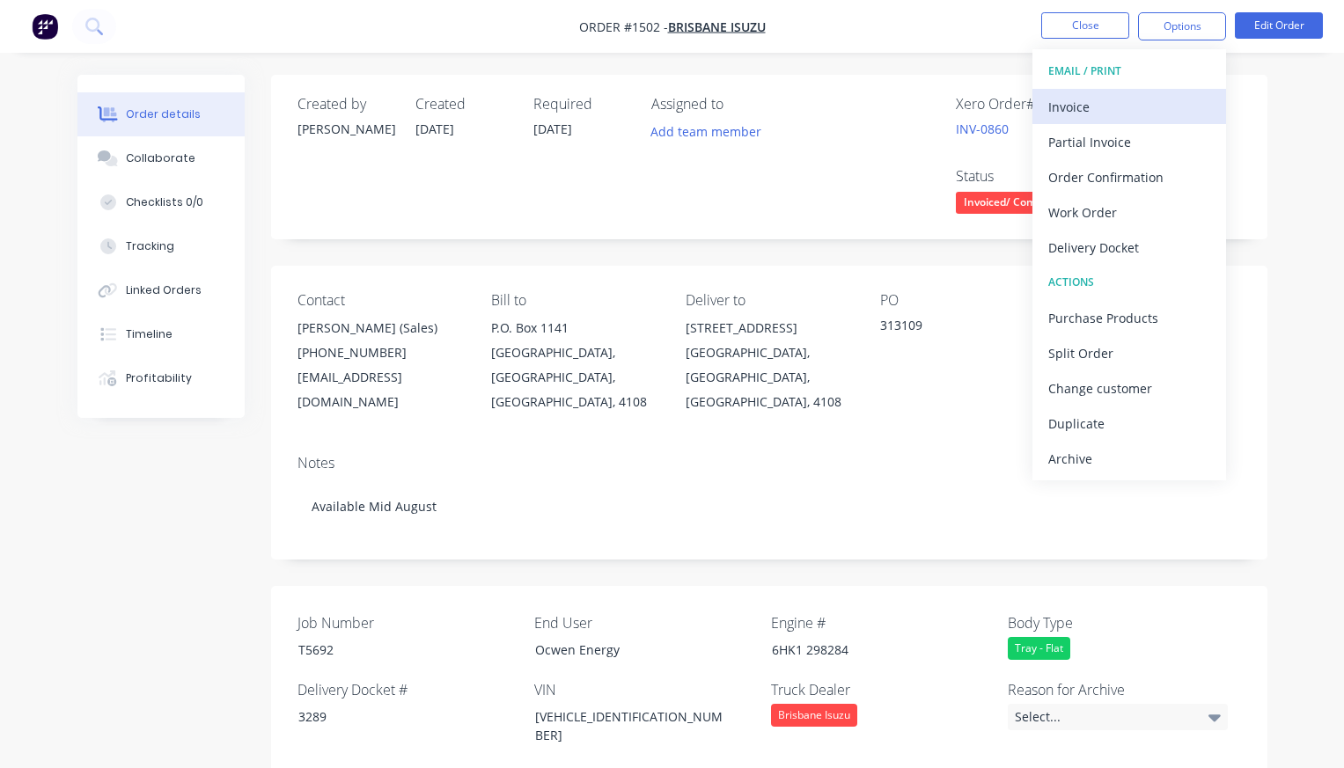
click at [1127, 104] on div "Invoice" at bounding box center [1129, 107] width 162 height 26
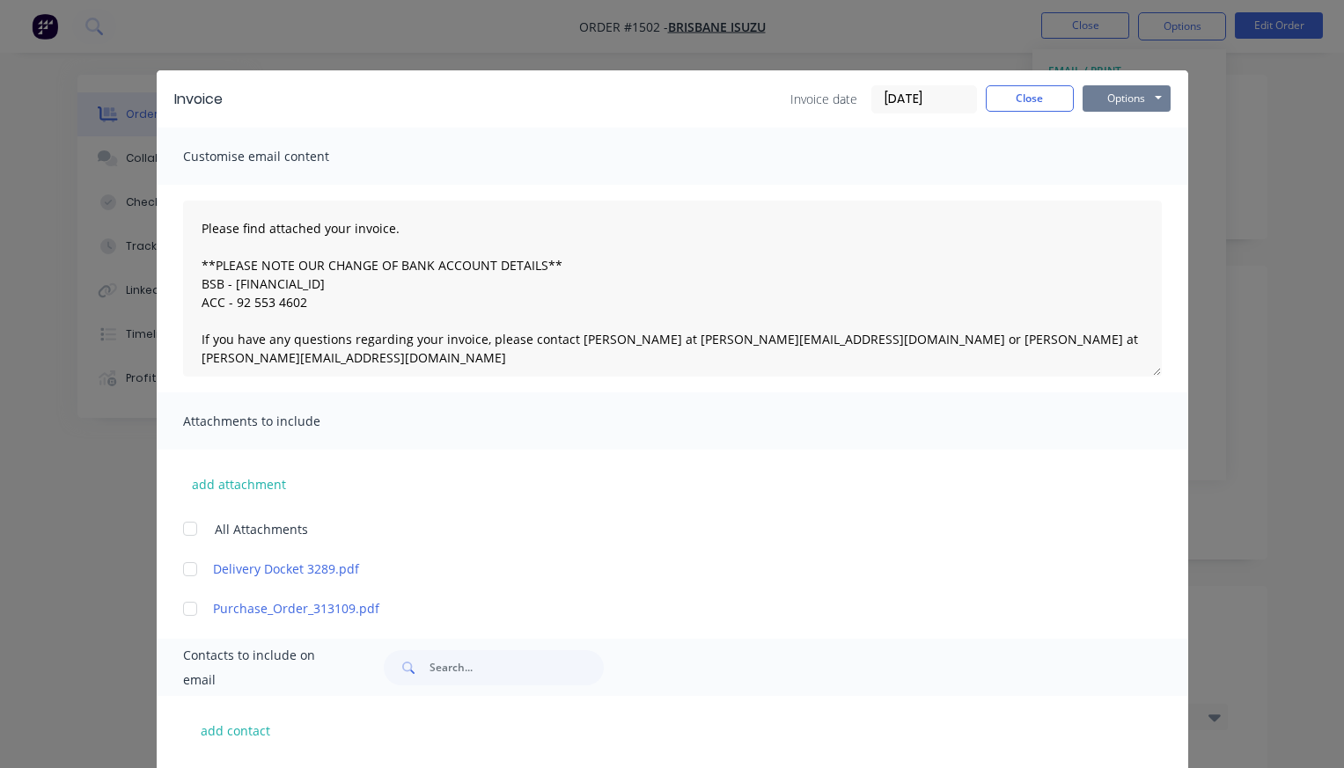
click at [1113, 95] on button "Options" at bounding box center [1127, 98] width 88 height 26
click at [1126, 136] on button "Preview" at bounding box center [1139, 129] width 113 height 29
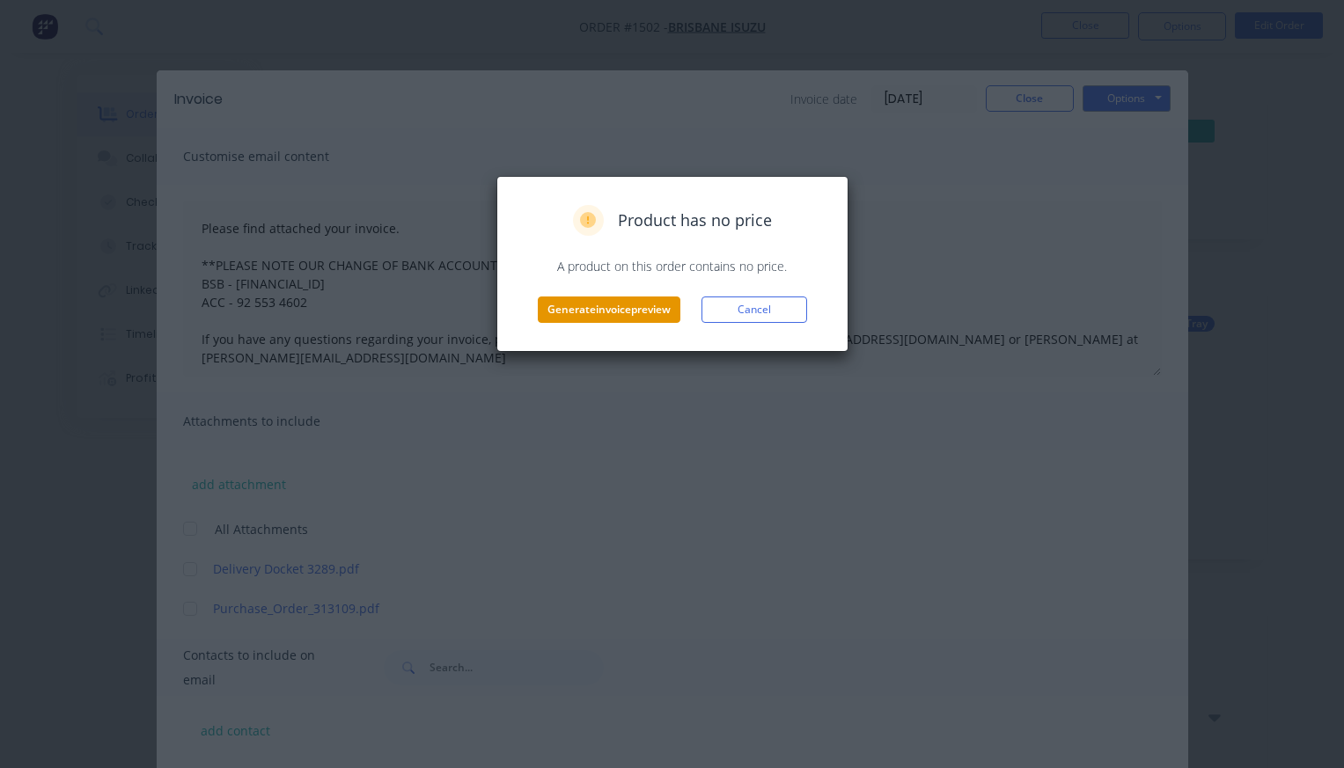
click at [642, 308] on button "Generate invoice preview" at bounding box center [609, 310] width 143 height 26
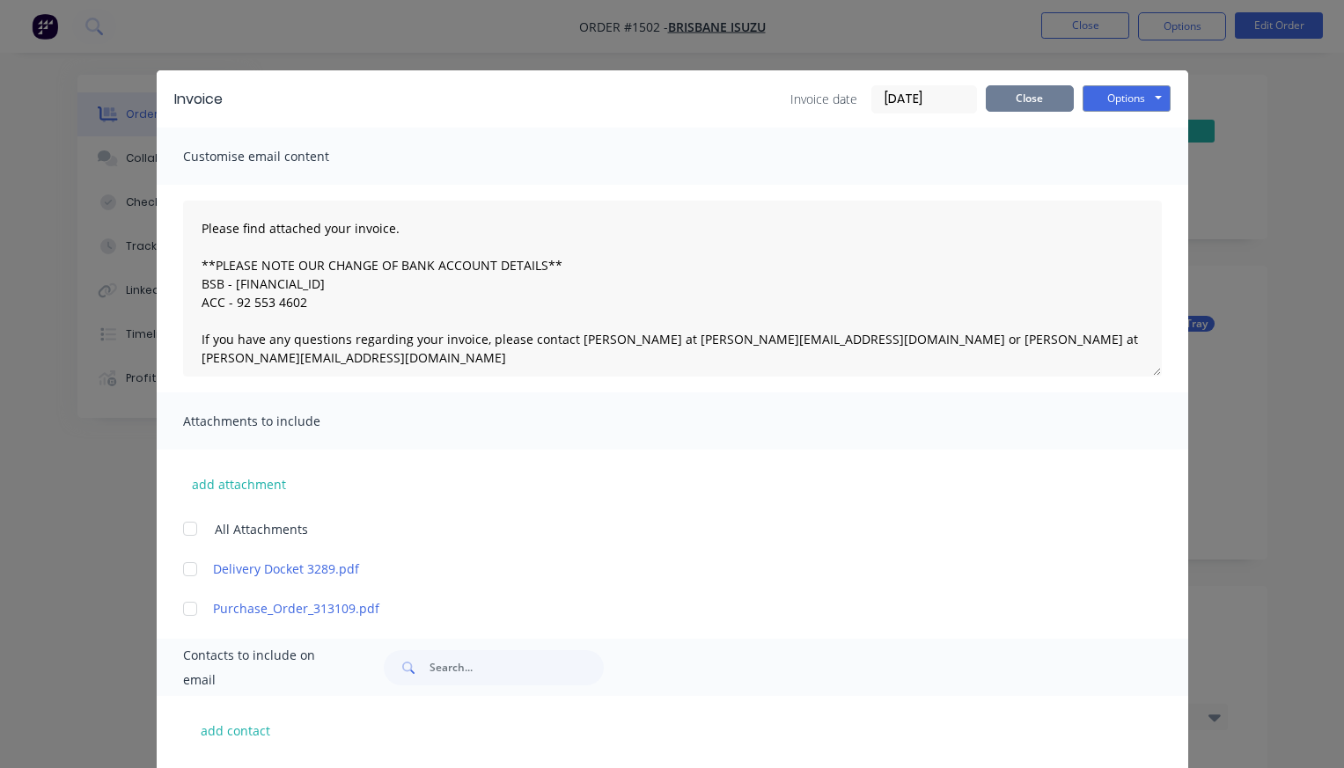
click at [1028, 100] on button "Close" at bounding box center [1030, 98] width 88 height 26
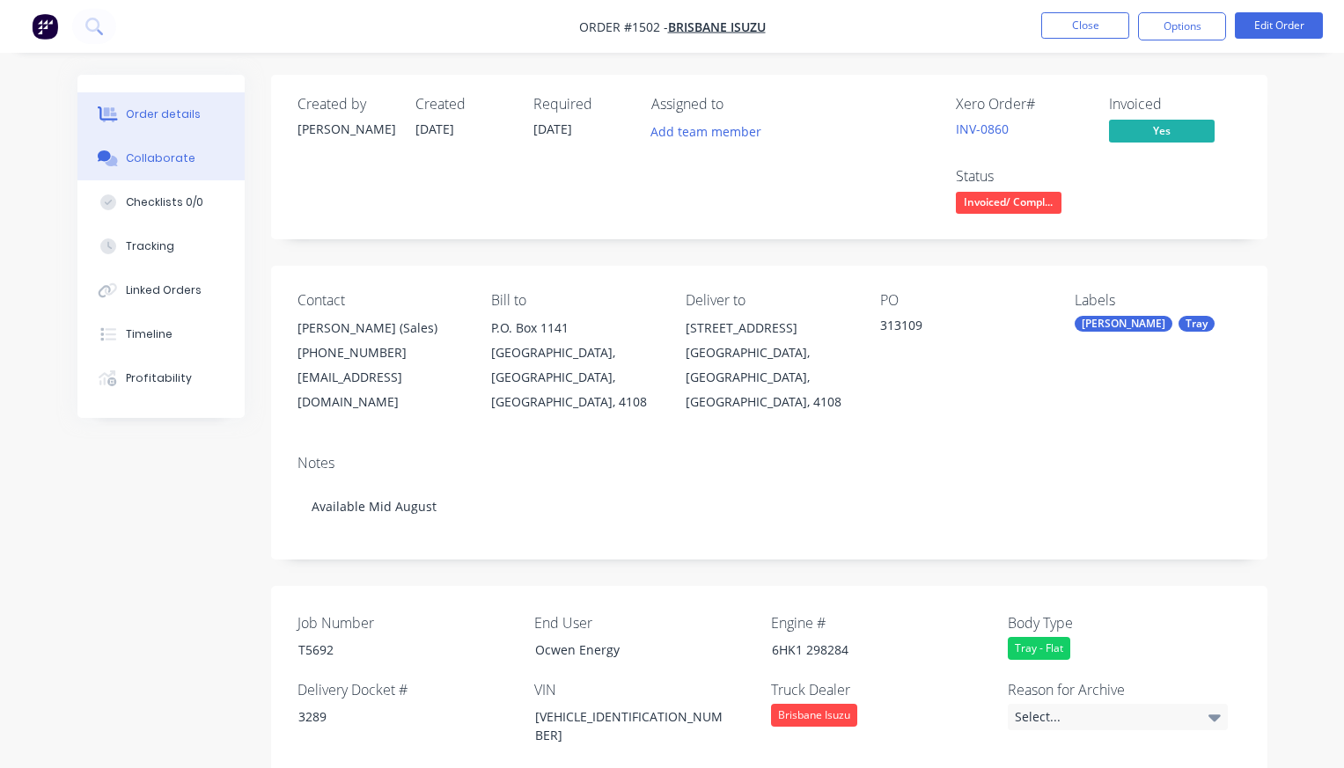
click at [180, 153] on div "Collaborate" at bounding box center [161, 159] width 70 height 16
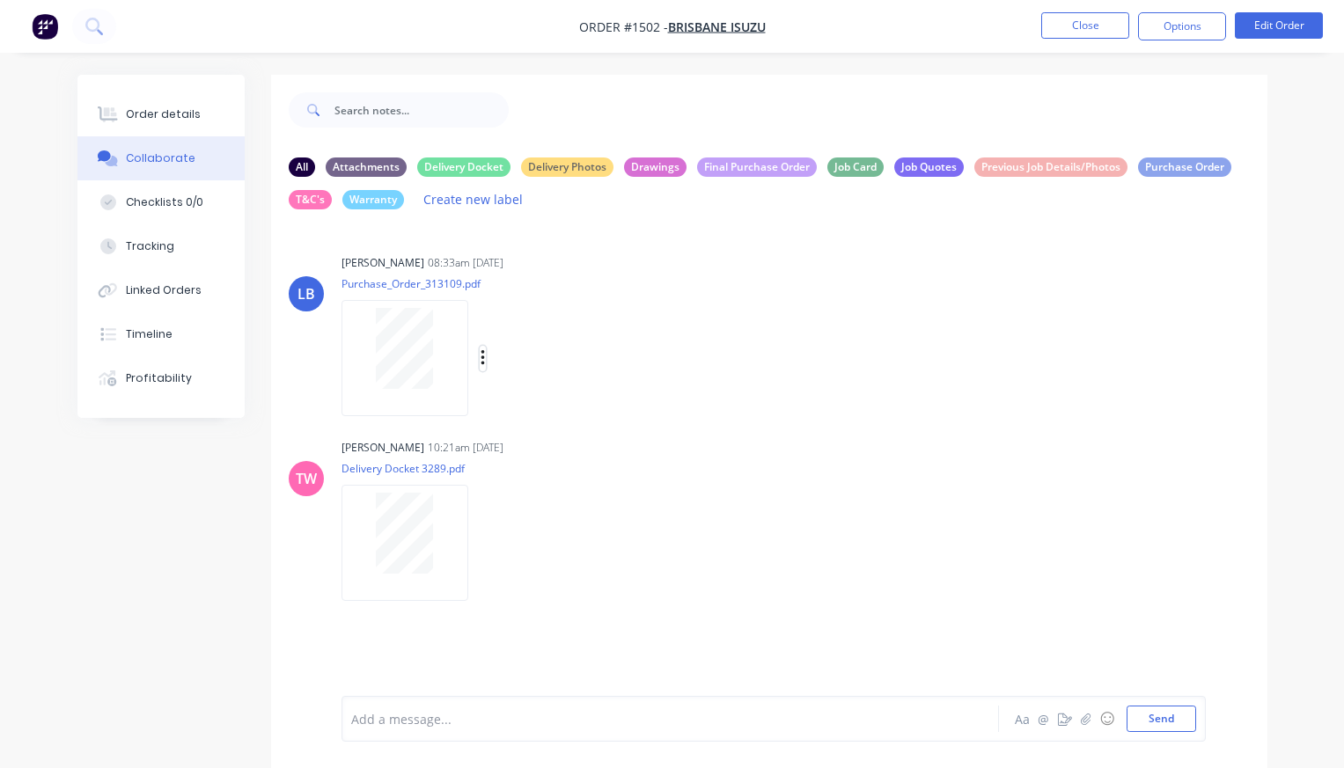
click at [482, 357] on icon "button" at bounding box center [483, 358] width 4 height 16
click at [554, 397] on button "Download" at bounding box center [598, 405] width 198 height 40
click at [487, 544] on div "Labels Download Delete" at bounding box center [574, 544] width 198 height 26
click at [480, 542] on button "button" at bounding box center [483, 544] width 7 height 26
click at [525, 578] on button "Download" at bounding box center [598, 590] width 198 height 40
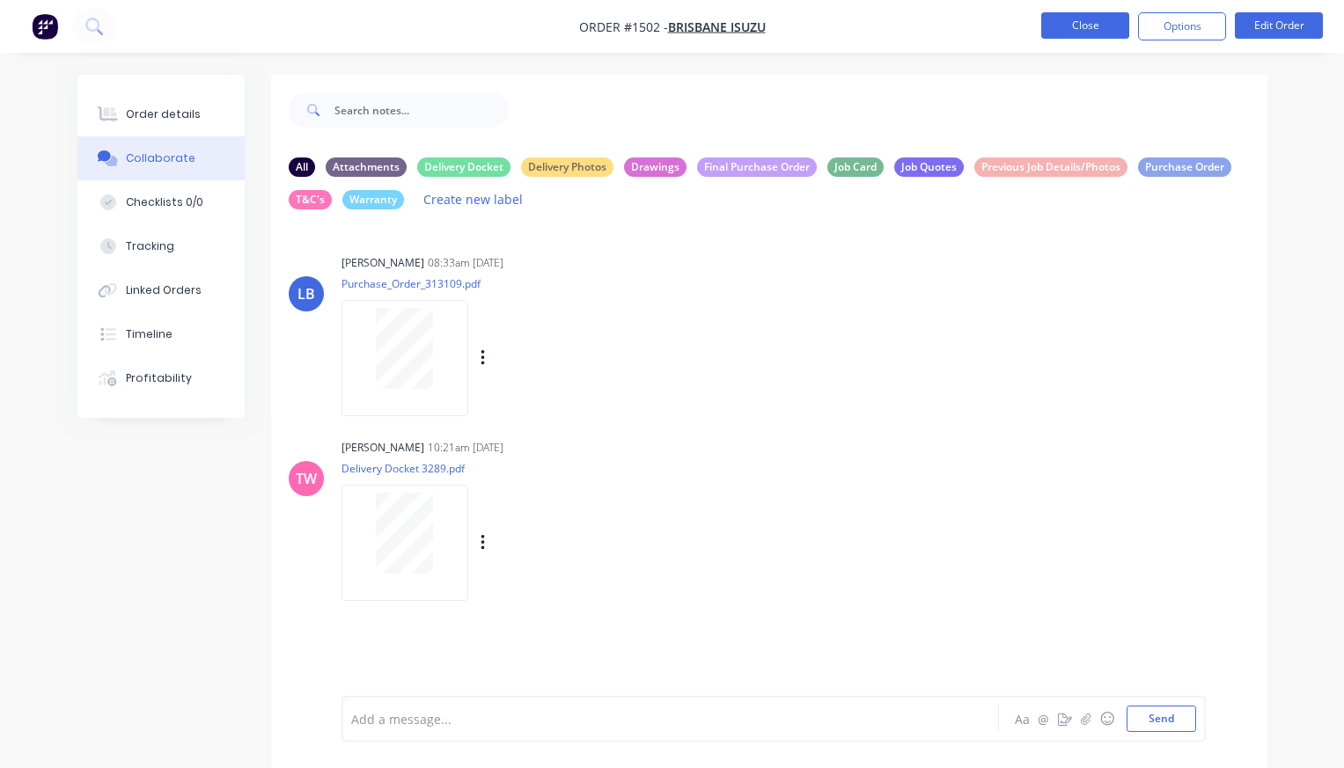
click at [1069, 27] on button "Close" at bounding box center [1085, 25] width 88 height 26
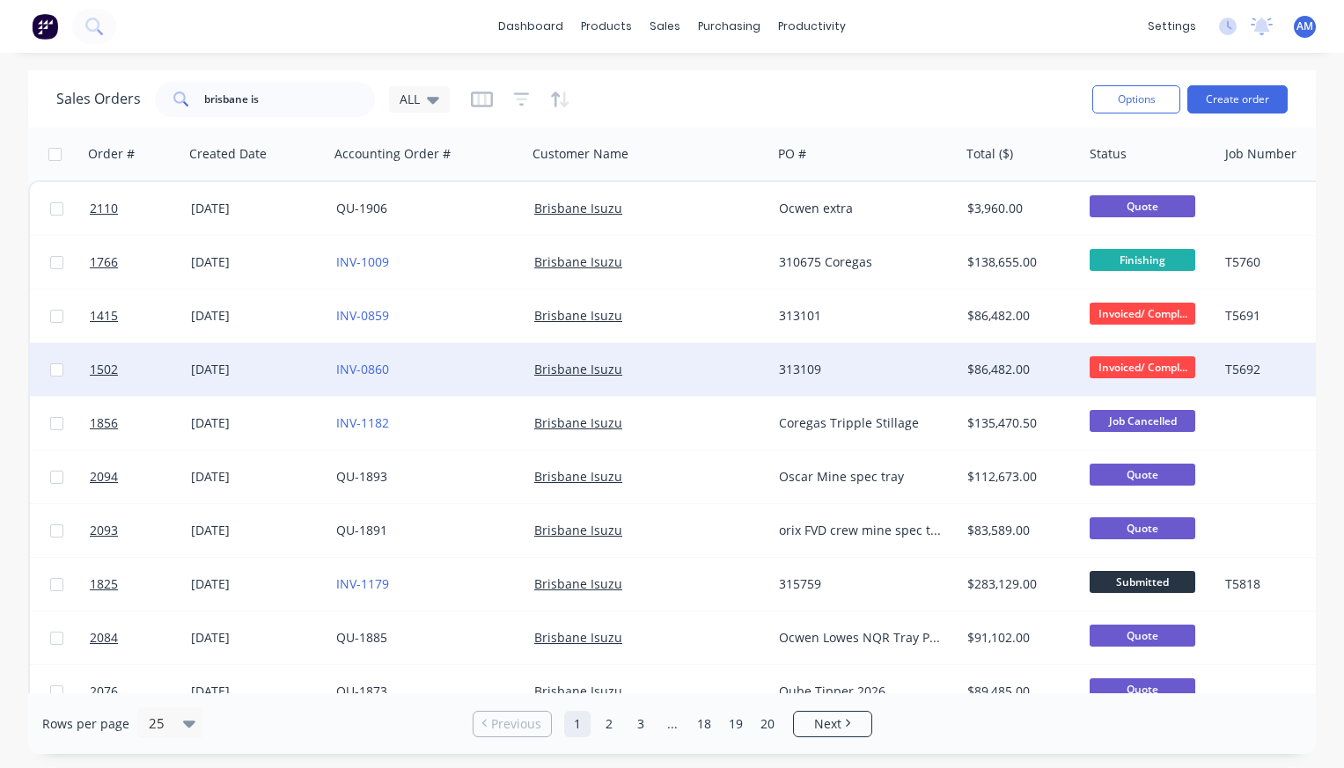
click at [257, 364] on div "[DATE]" at bounding box center [256, 370] width 131 height 18
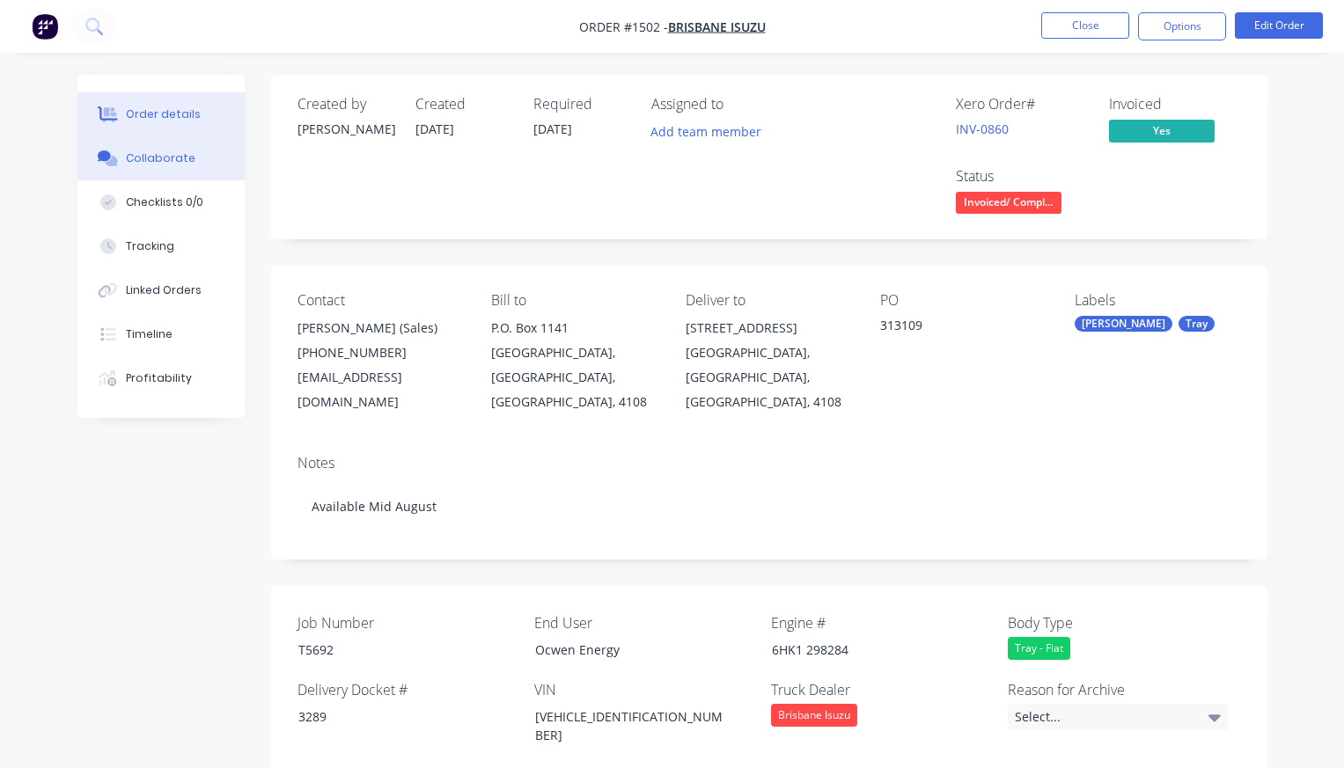
click at [183, 171] on button "Collaborate" at bounding box center [160, 158] width 167 height 44
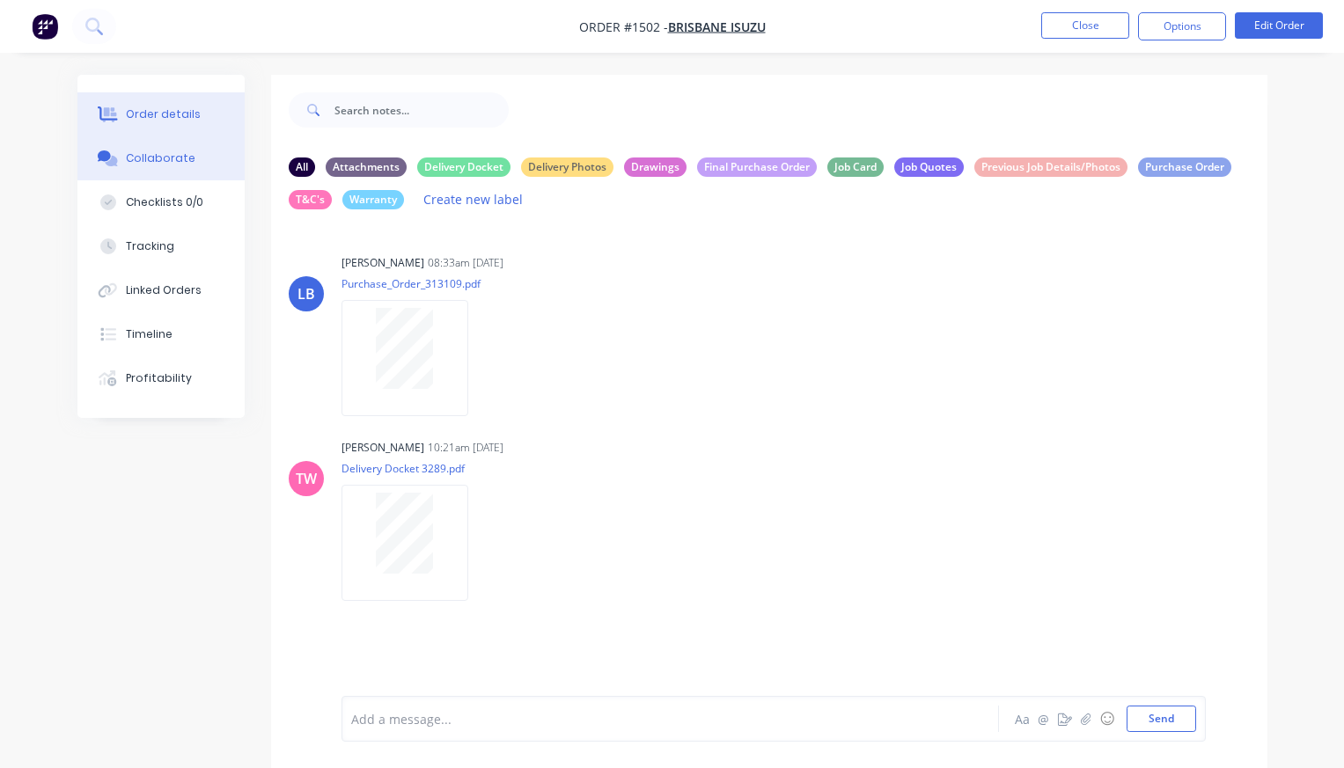
click at [199, 113] on button "Order details" at bounding box center [160, 114] width 167 height 44
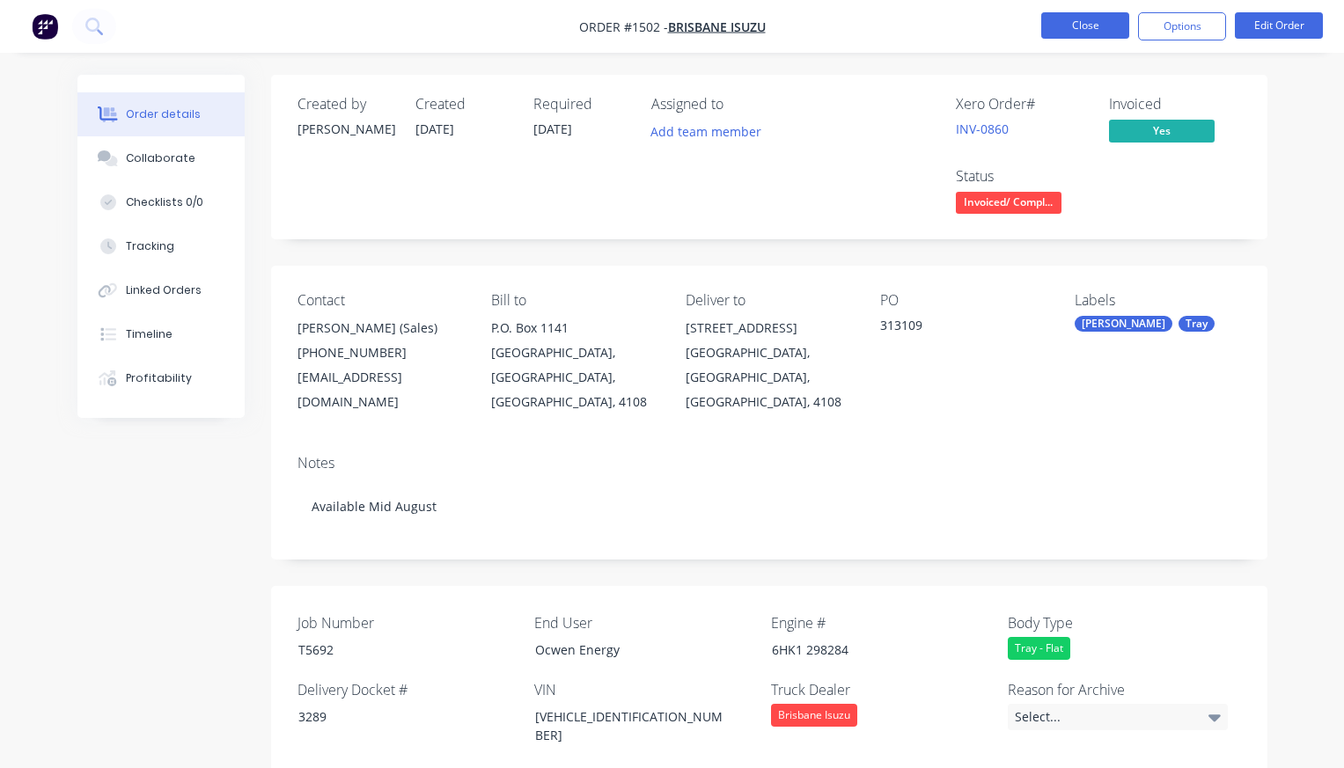
click at [1067, 25] on button "Close" at bounding box center [1085, 25] width 88 height 26
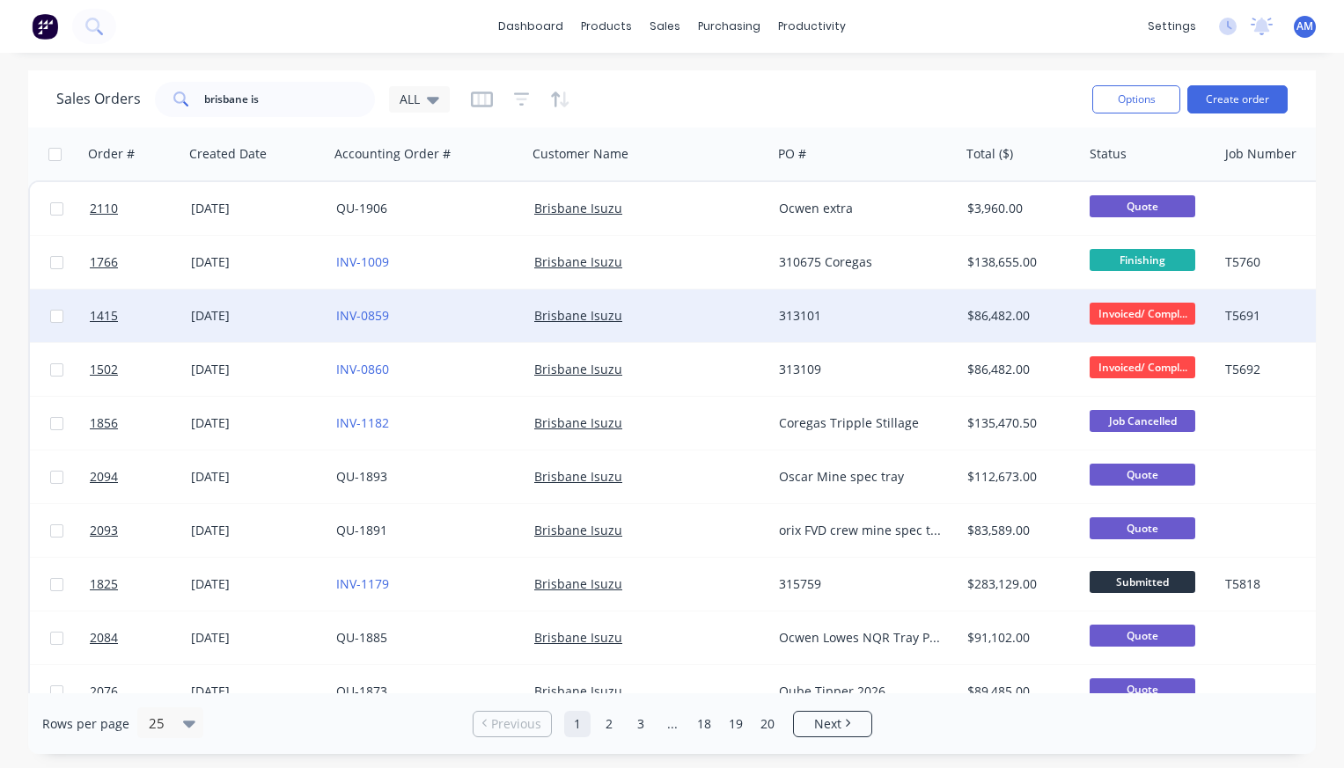
click at [285, 309] on div "[DATE]" at bounding box center [256, 316] width 131 height 18
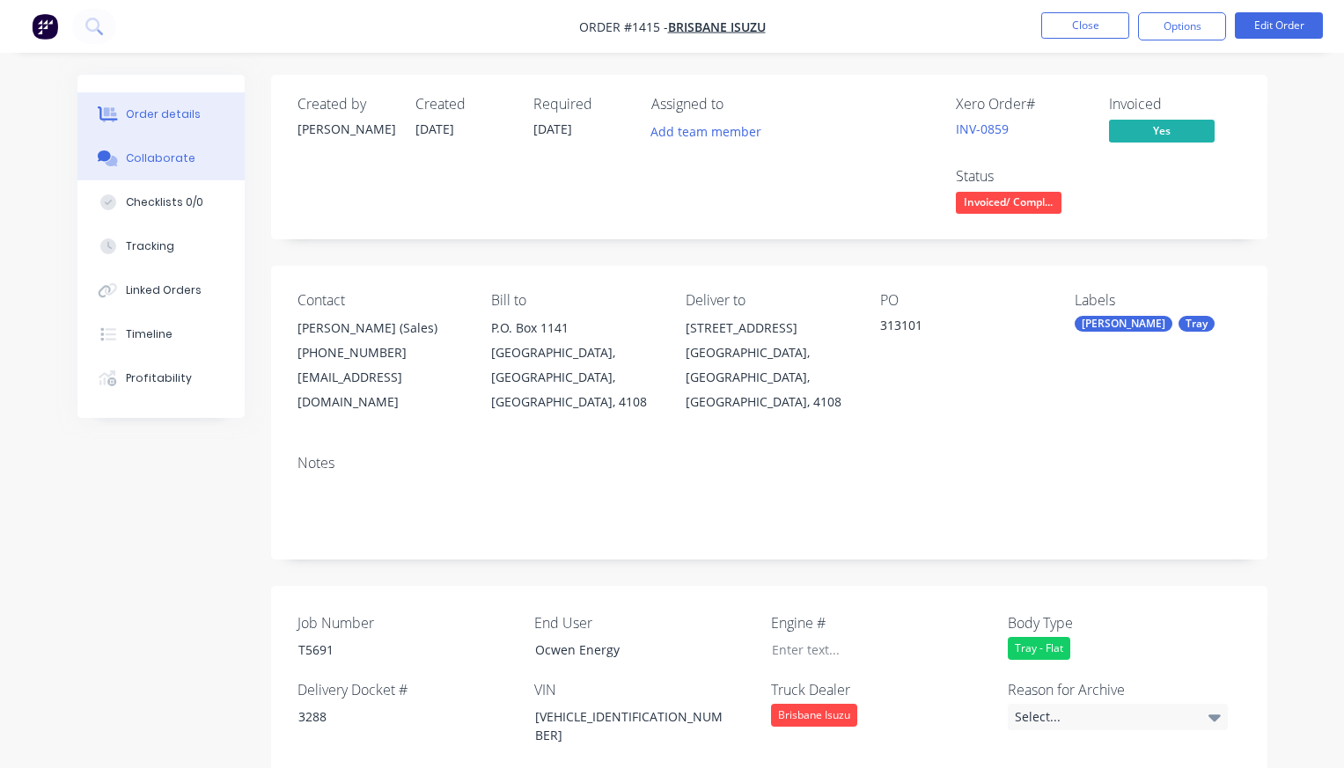
click at [170, 153] on div "Collaborate" at bounding box center [161, 159] width 70 height 16
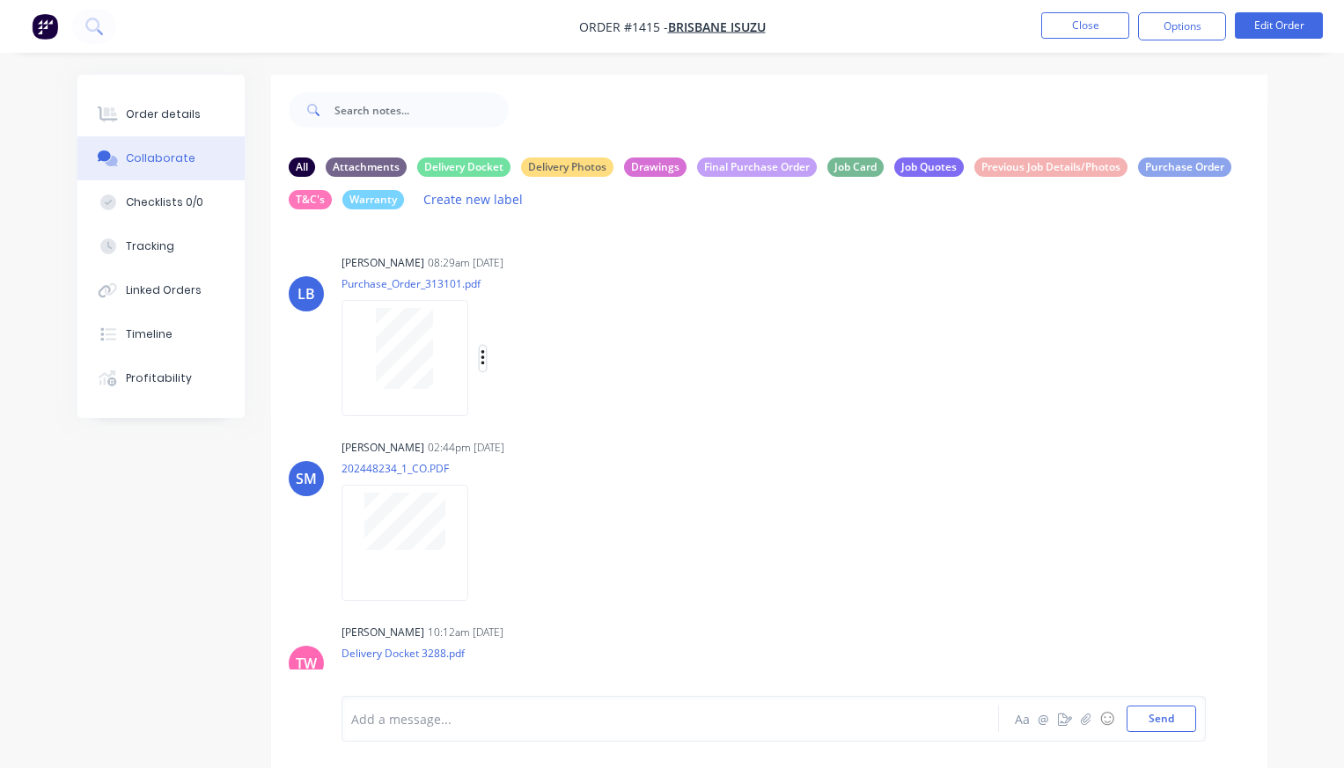
click at [482, 356] on icon "button" at bounding box center [483, 359] width 5 height 20
click at [551, 404] on button "Download" at bounding box center [598, 405] width 198 height 40
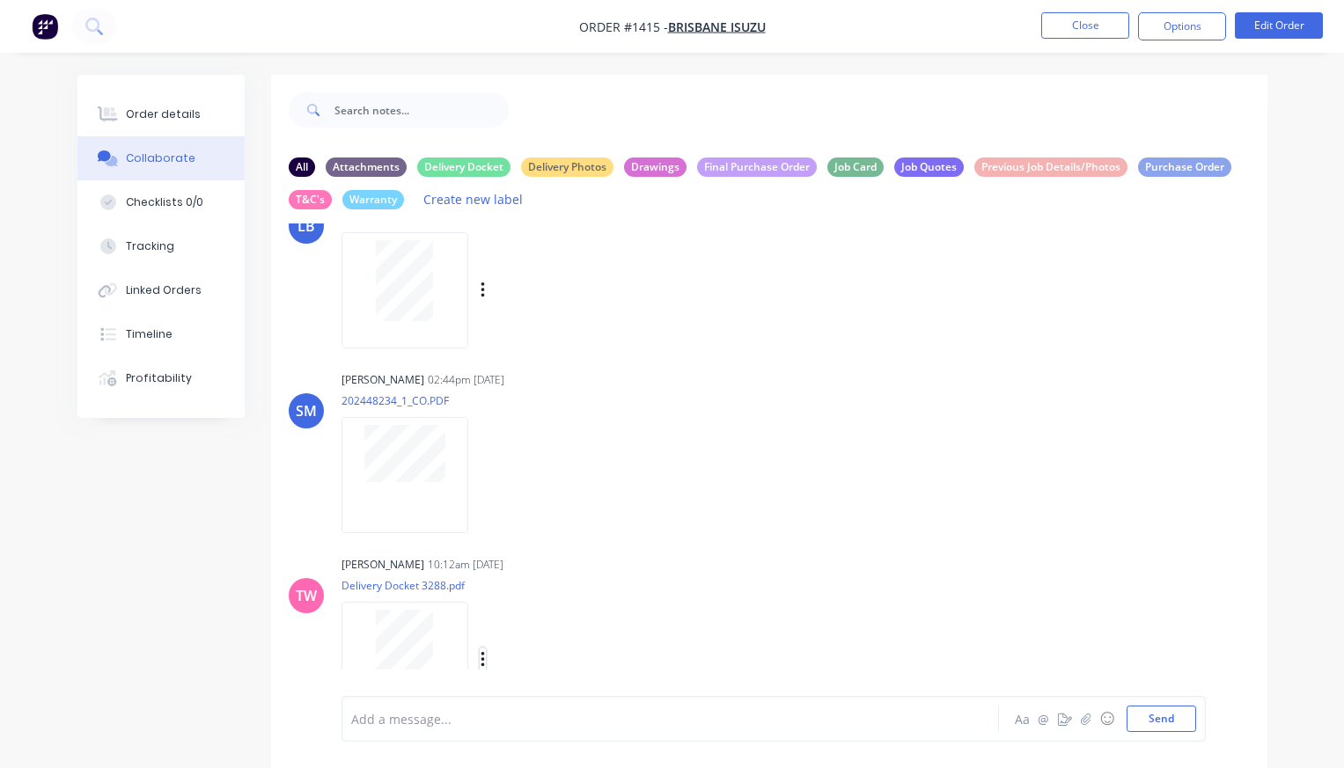
click at [481, 657] on icon "button" at bounding box center [483, 660] width 5 height 20
click at [537, 654] on button "Download" at bounding box center [598, 663] width 198 height 40
click at [1105, 28] on button "Close" at bounding box center [1085, 25] width 88 height 26
